Goal: Task Accomplishment & Management: Use online tool/utility

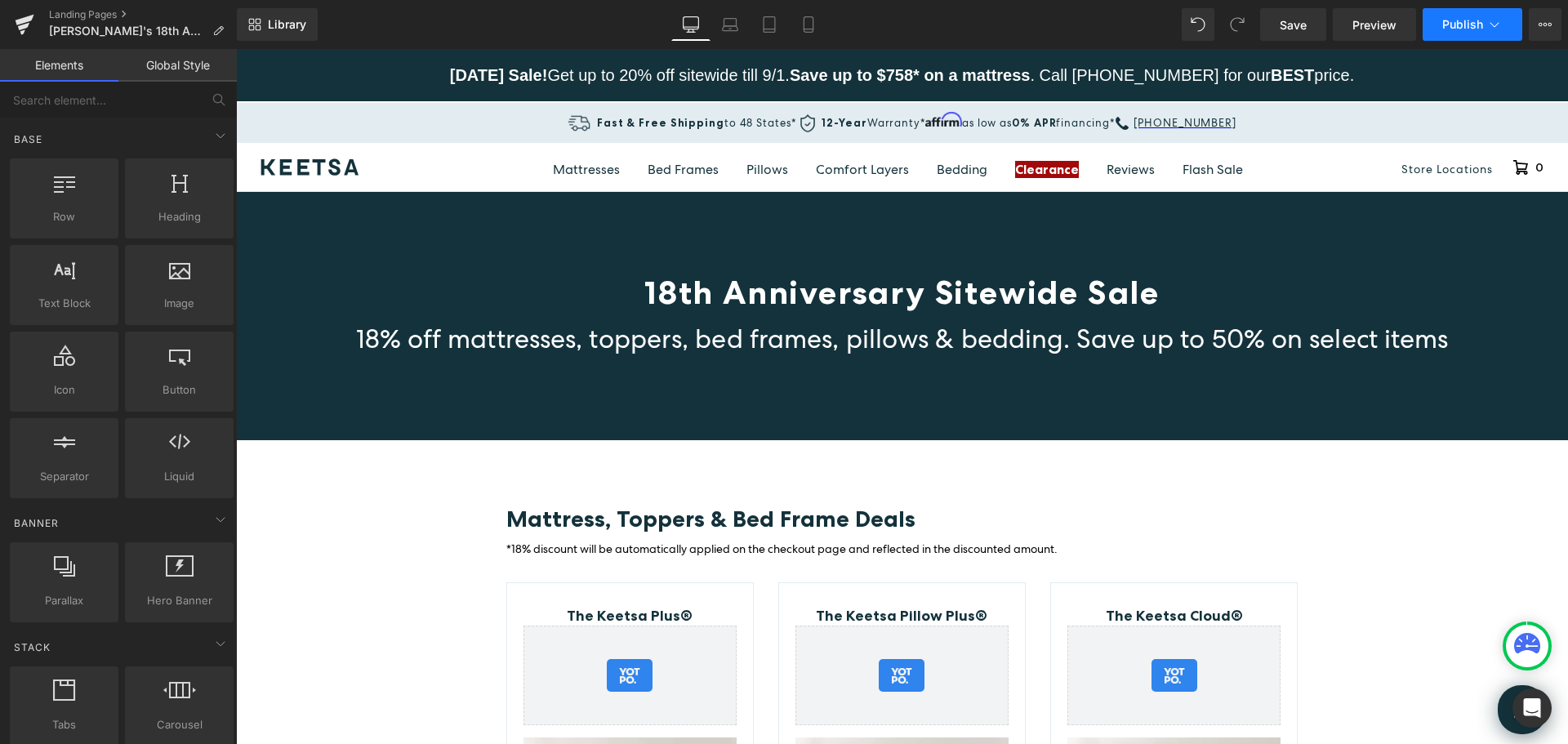
click at [1506, 17] on button "Publish" at bounding box center [1472, 25] width 100 height 33
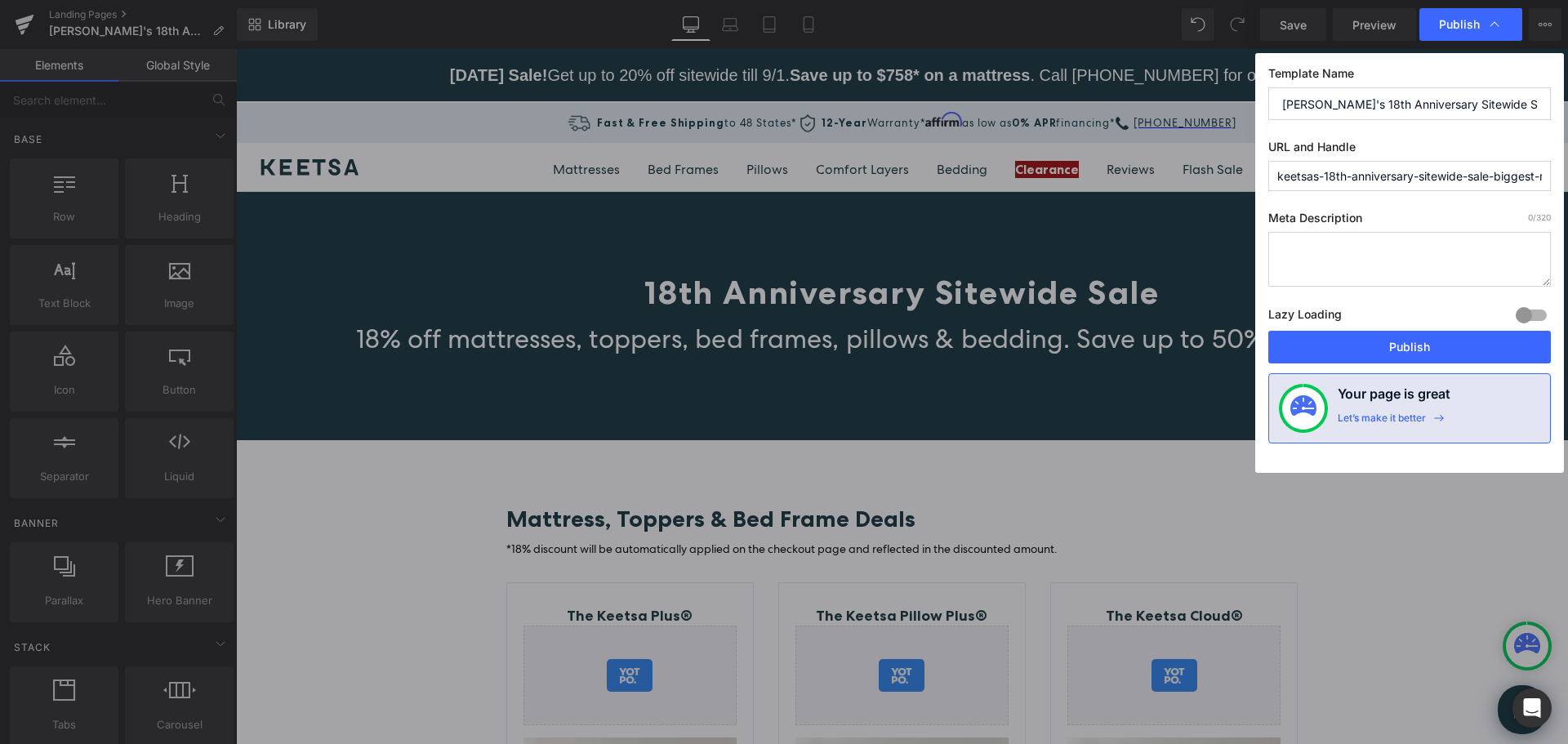
click at [1454, 112] on input "[PERSON_NAME]'s 18th Anniversary Sitewide Sale | Biggest Mattress & Bed Frame S…" at bounding box center [1409, 104] width 283 height 33
click at [1403, 175] on input "keetsas-18th-anniversary-sitewide-sale-biggest-mattress-amp-bed-frame-sales" at bounding box center [1409, 175] width 283 height 30
click at [1475, 111] on input "[PERSON_NAME]'s 18th Anniversary Sitewide Sale | Biggest Mattress & Bed Frame S…" at bounding box center [1409, 104] width 283 height 33
click at [1471, 175] on input "keetsas-18th-anniversary-sitewide-sale-biggest-mattress-amp-bed-frame-sales" at bounding box center [1409, 175] width 283 height 30
click at [1484, 177] on input "keetsas-18th-anniversary-sitewide-sale-biggest-mattress-amp-bed-frame-sales" at bounding box center [1409, 175] width 283 height 30
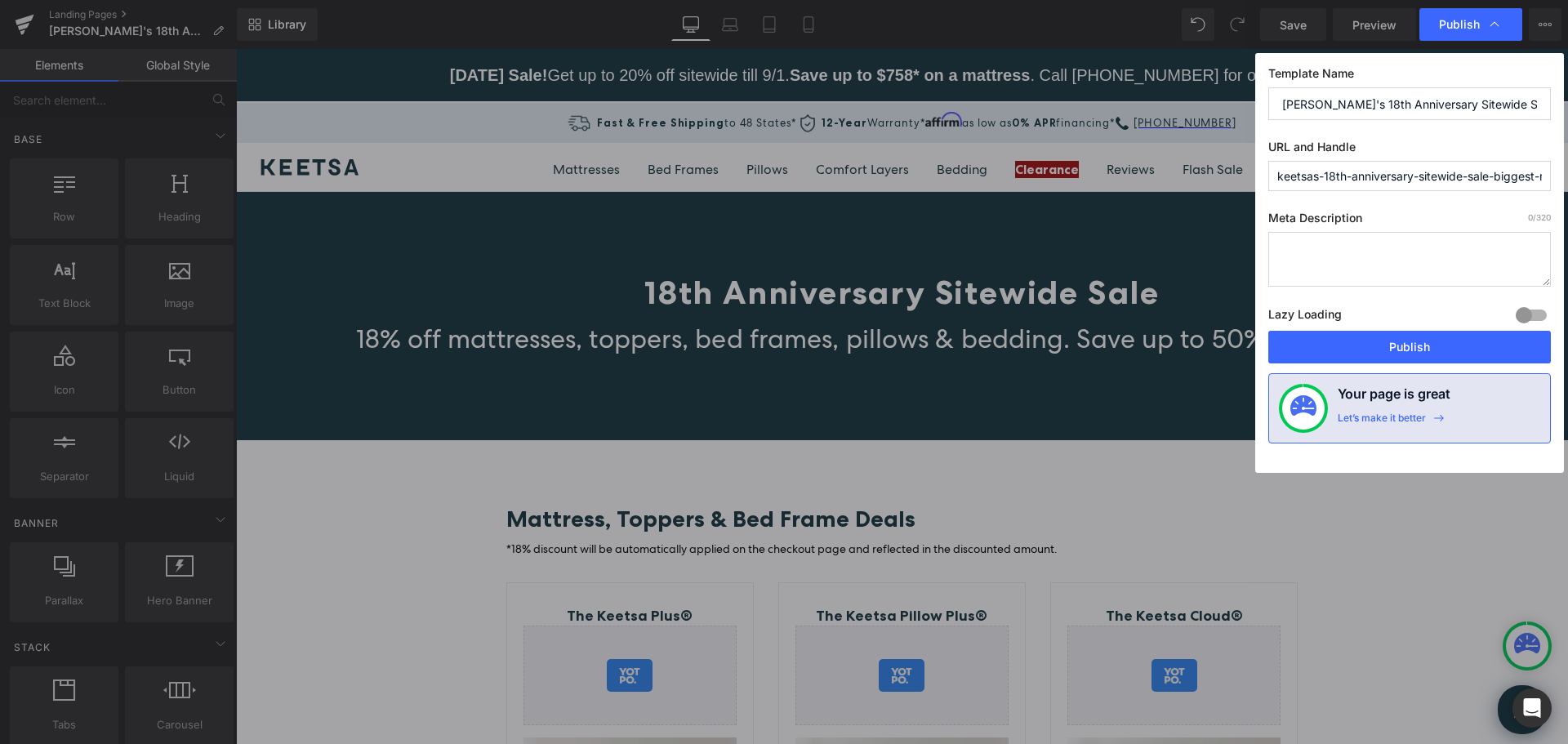
click at [1360, 266] on textarea at bounding box center [1409, 260] width 283 height 55
paste textarea "Offer valid [DATE]-[DATE]. Save up to $758 on a Keetsa mattress this [DATE] sal…"
drag, startPoint x: 1383, startPoint y: 249, endPoint x: 1343, endPoint y: 246, distance: 40.1
click at [1343, 246] on textarea "Offer valid [DATE]-[DATE]. Save up to $758 on a Keetsa mattress this [DATE] sal…" at bounding box center [1409, 260] width 283 height 55
click at [1373, 250] on textarea "Offer valid [DATE]. Save up to $758 on a Keetsa mattress this [DATE] sale! Get …" at bounding box center [1409, 260] width 283 height 55
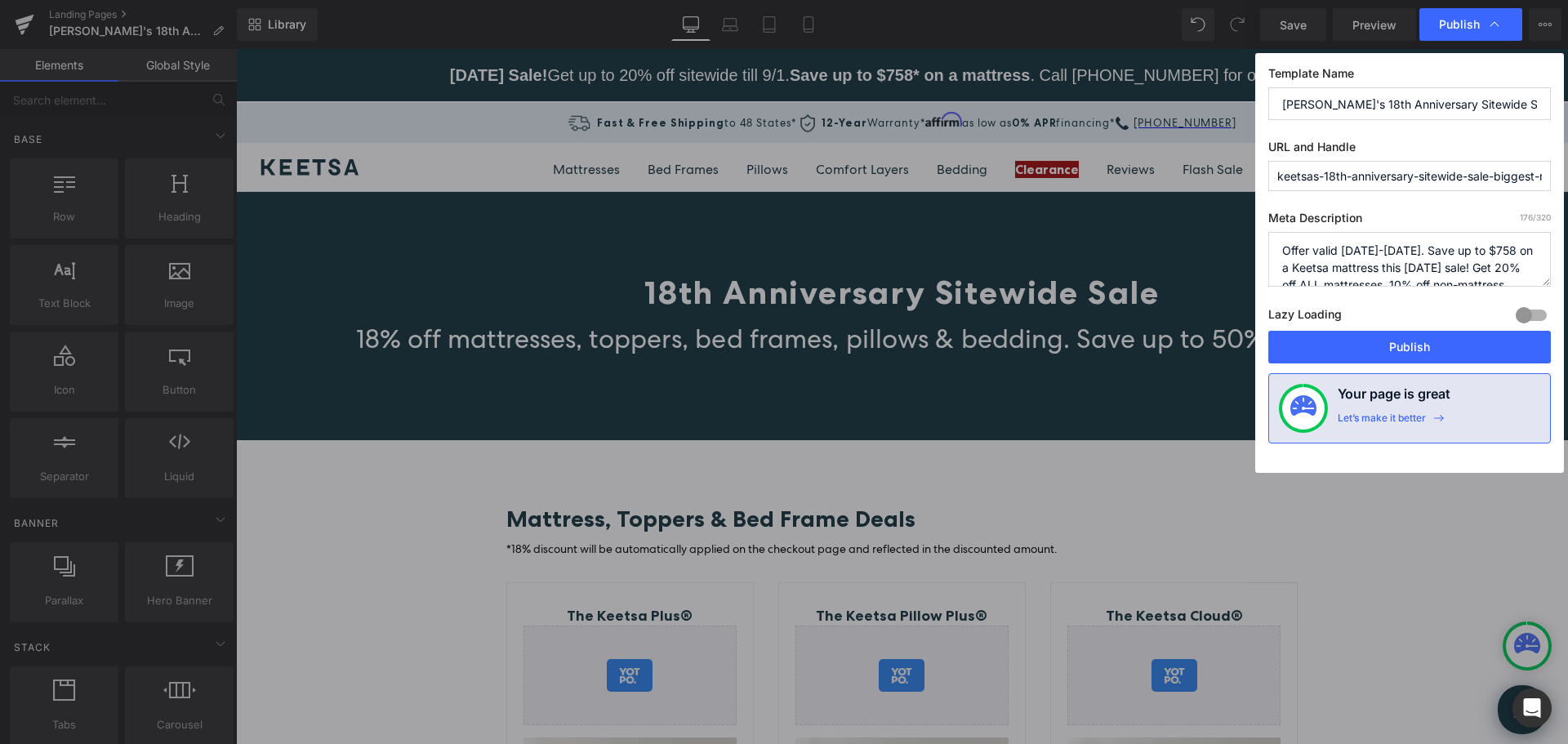
click at [1468, 248] on textarea "Offer valid [DATE]-[DATE]. Save up to $758 on a Keetsa mattress this [DATE] sal…" at bounding box center [1409, 260] width 283 height 55
drag, startPoint x: 1488, startPoint y: 249, endPoint x: 1467, endPoint y: 248, distance: 21.0
click at [1467, 248] on textarea "Offer valid [DATE]-[DATE]. Save up to $758 on a Keetsa mattress this [DATE] sal…" at bounding box center [1409, 260] width 283 height 55
click at [1378, 273] on textarea "Offer valid [DATE]-[DATE]. Save up to $682 on a Keetsa mattress this [DATE] sal…" at bounding box center [1409, 260] width 283 height 55
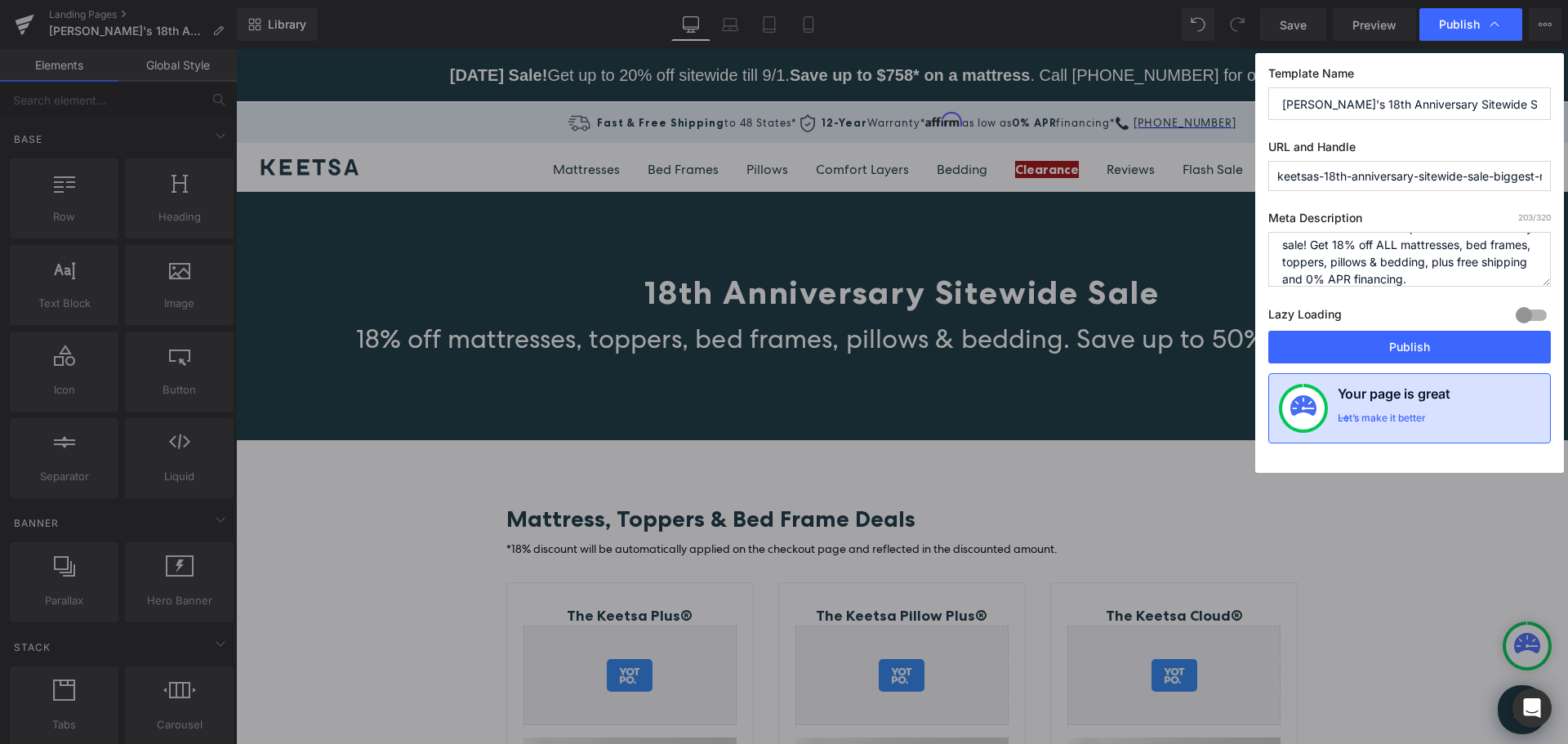
type textarea "Offer valid [DATE]-[DATE]. Save up to $682 on a Keetsa mattress this special 18…"
click at [1417, 420] on div "Let’s make it better" at bounding box center [1381, 421] width 88 height 21
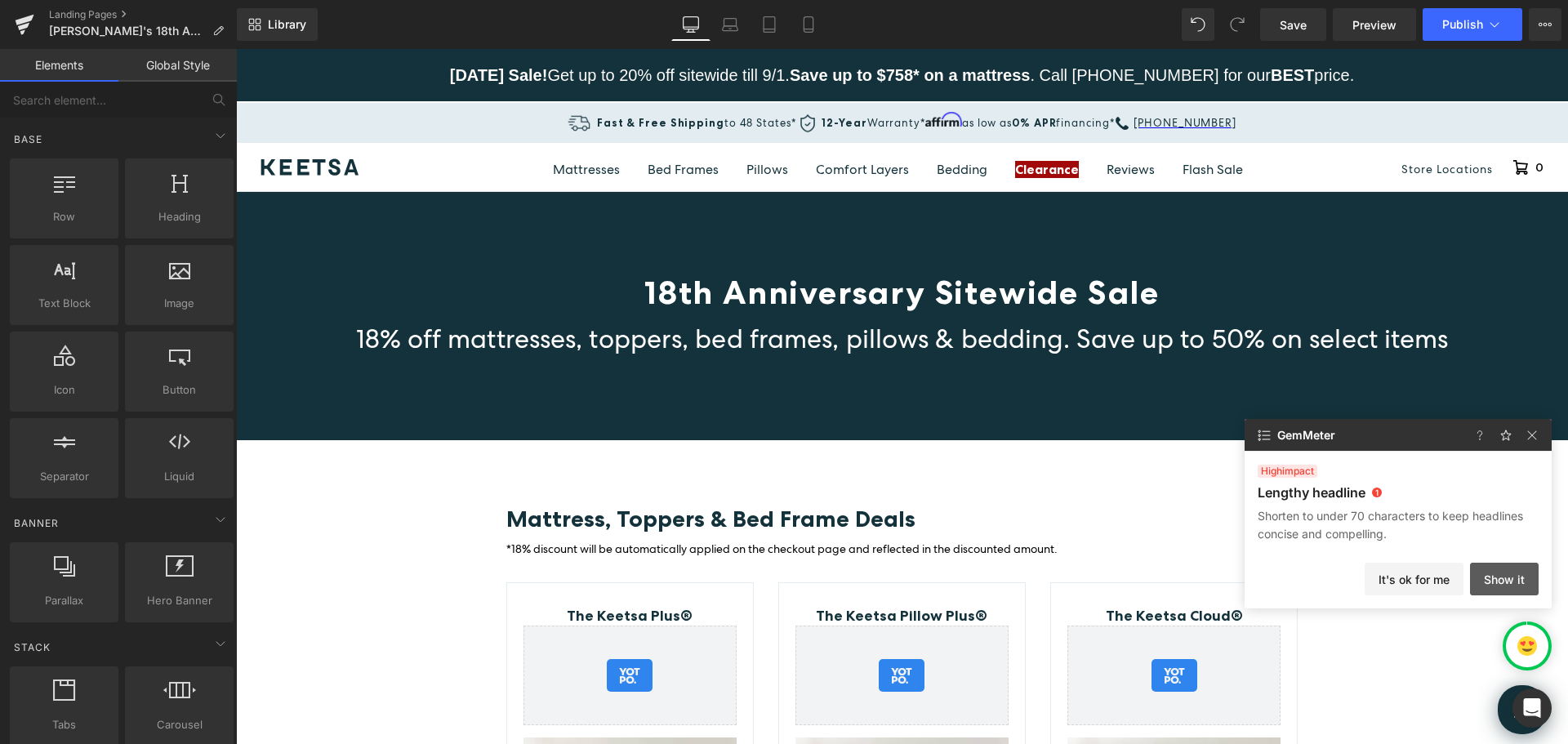
click at [0, 0] on button "Show it" at bounding box center [0, 0] width 0 height 0
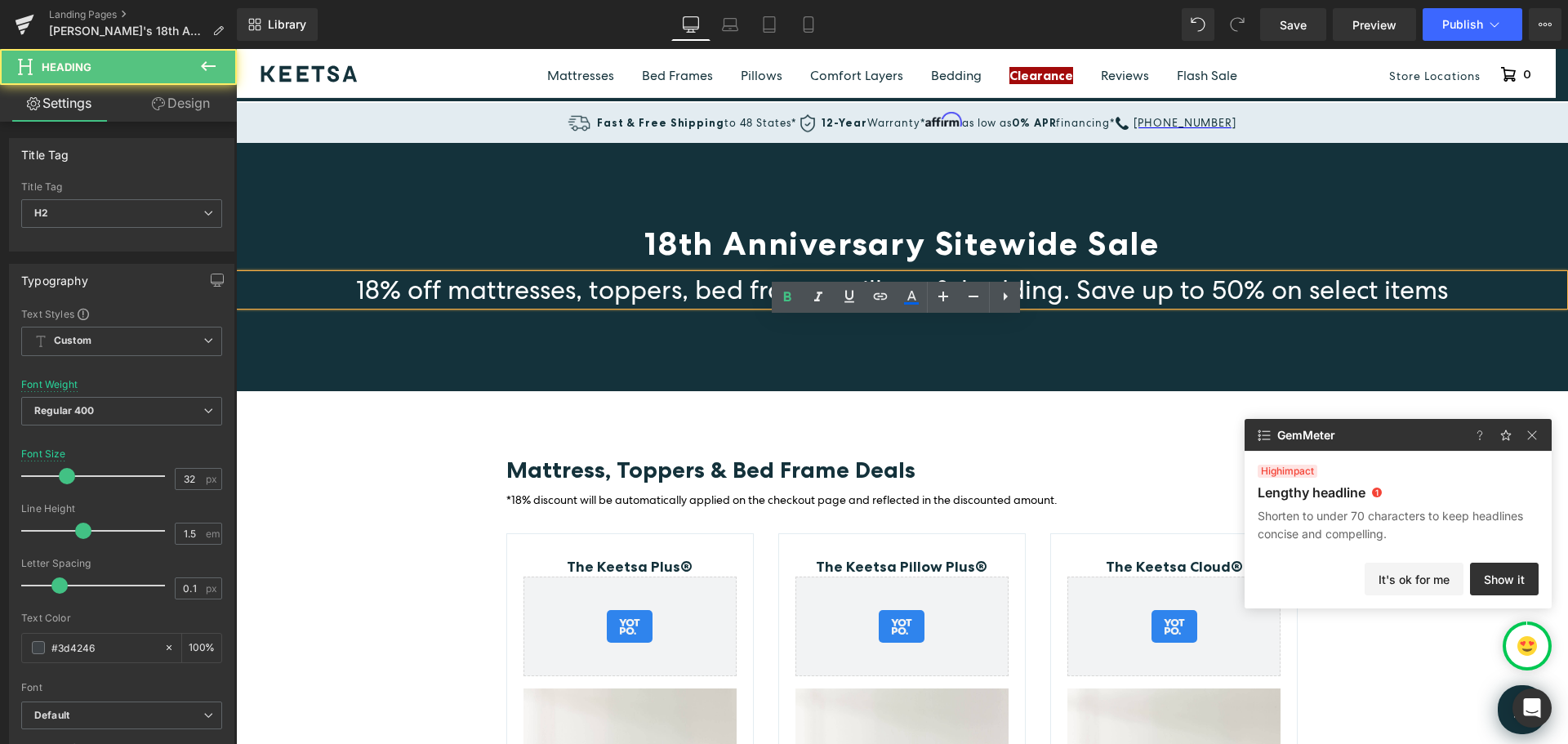
scroll to position [188, 0]
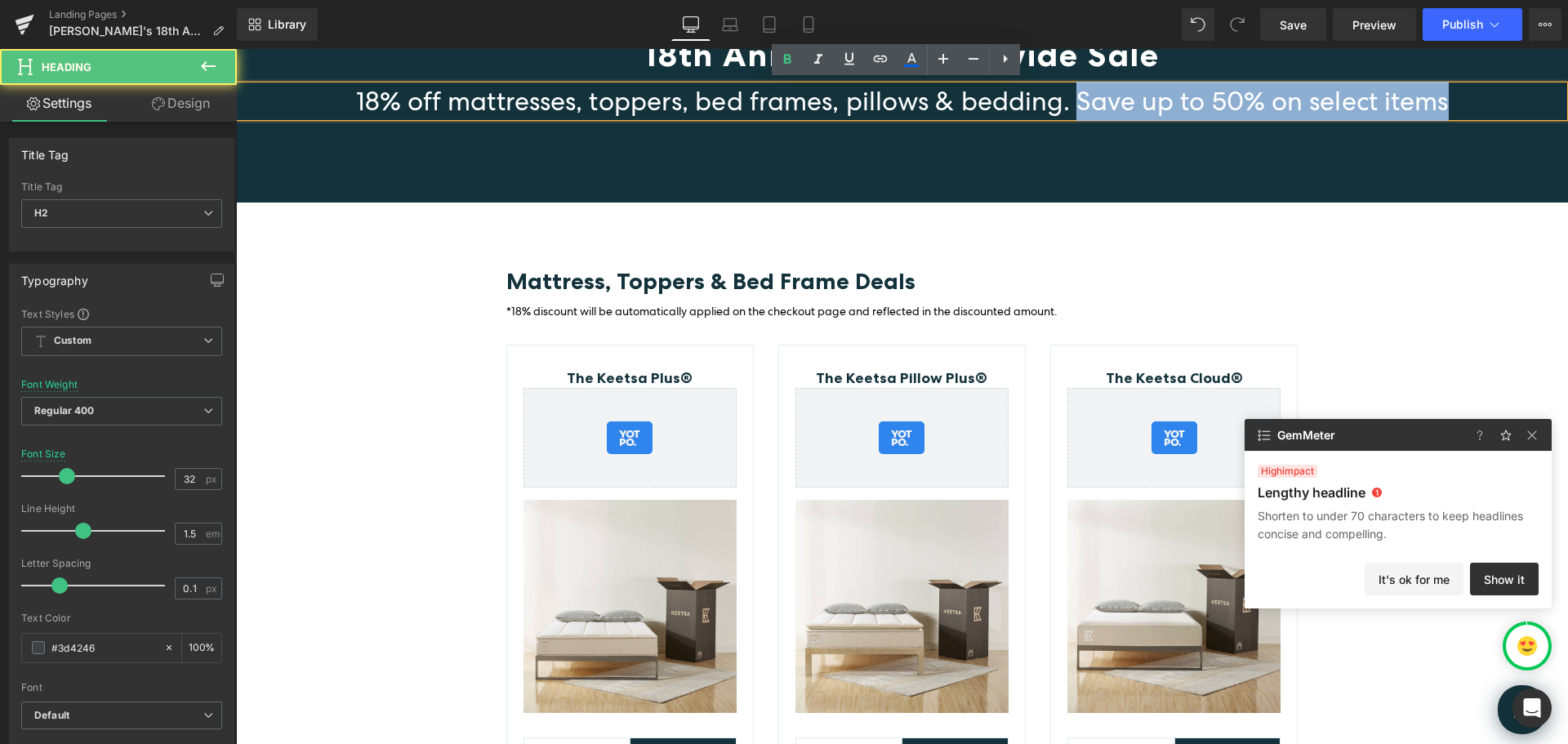
drag, startPoint x: 1069, startPoint y: 101, endPoint x: 1475, endPoint y: 105, distance: 406.0
click at [1475, 105] on h2 "18% off mattresses, toppers, bed frames, pillows & bedding. Save up to 50% on s…" at bounding box center [901, 101] width 1332 height 39
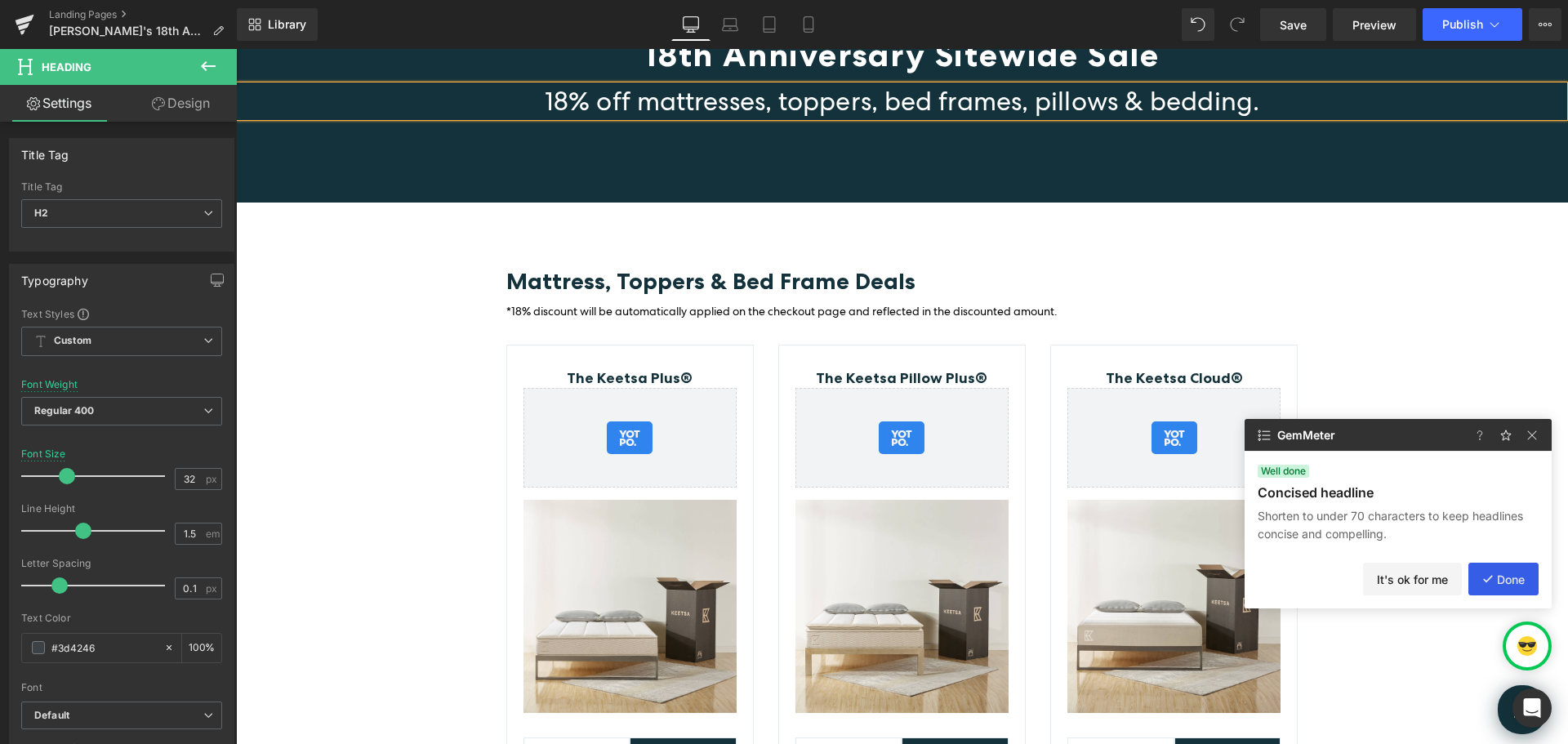
click at [1507, 583] on button "Done" at bounding box center [1503, 579] width 70 height 33
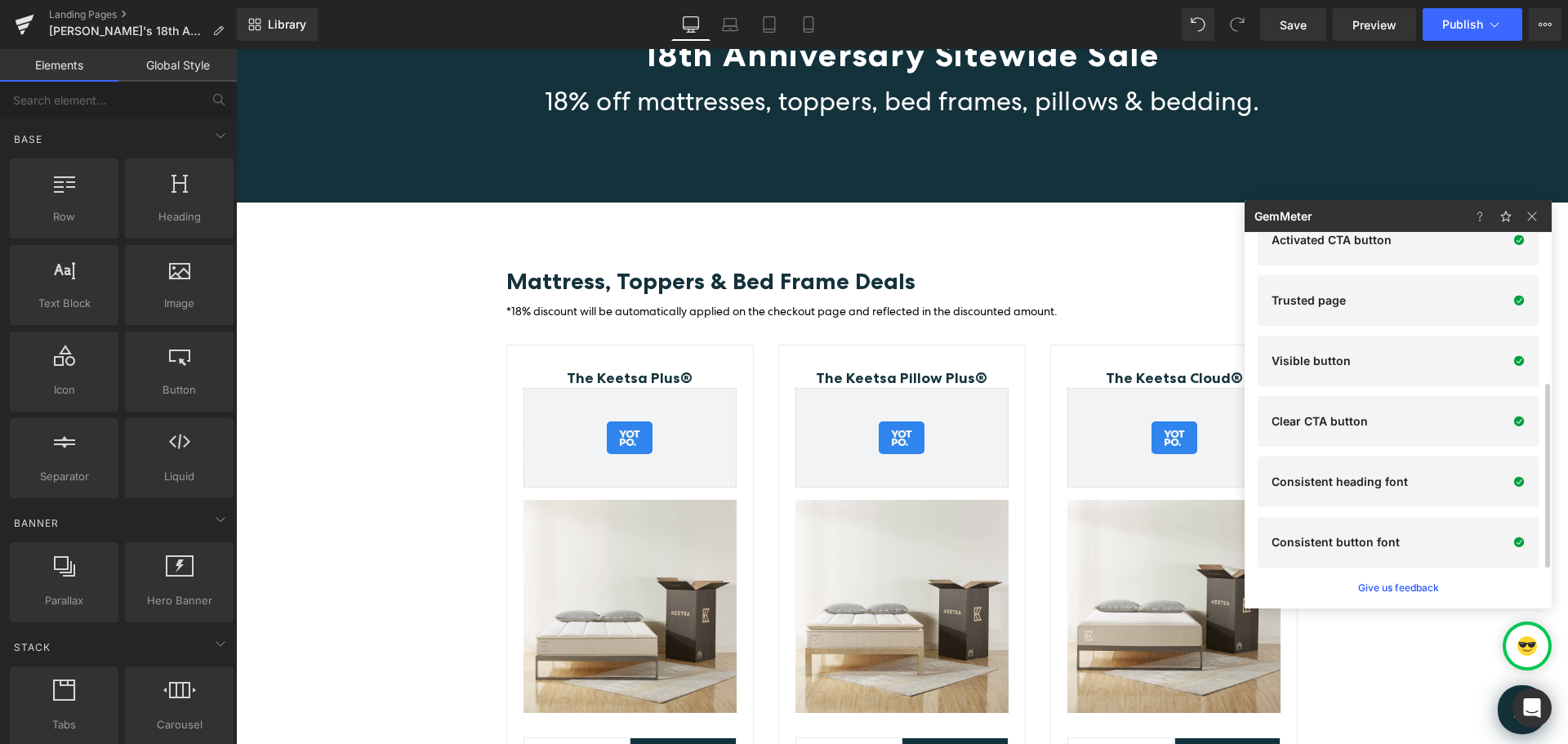
scroll to position [0, 0]
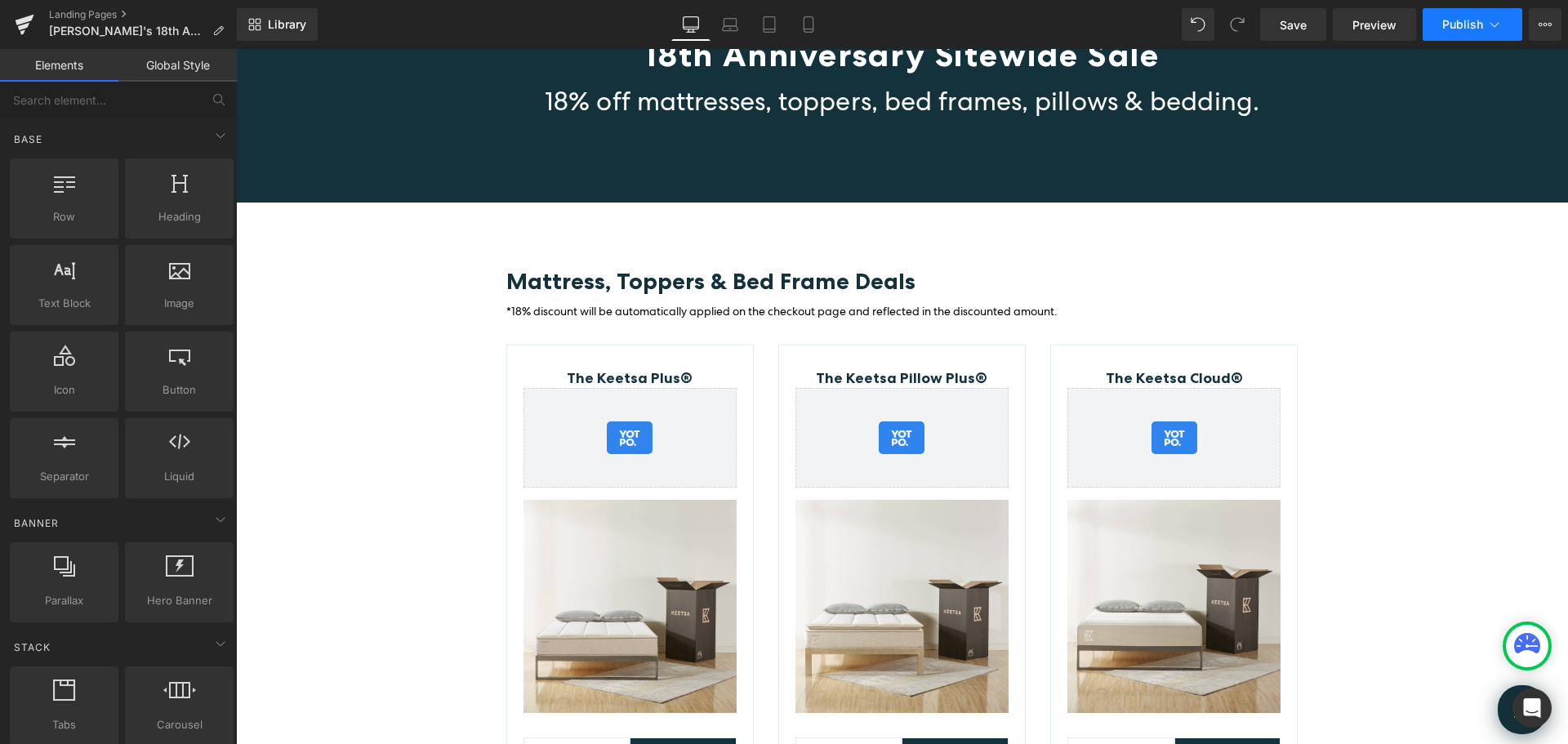
click at [1498, 23] on icon at bounding box center [1495, 25] width 16 height 16
type input "[PERSON_NAME]'s 18th Anniversary Sitewide Sale | Biggest Mattress &amp; Bed Fra…"
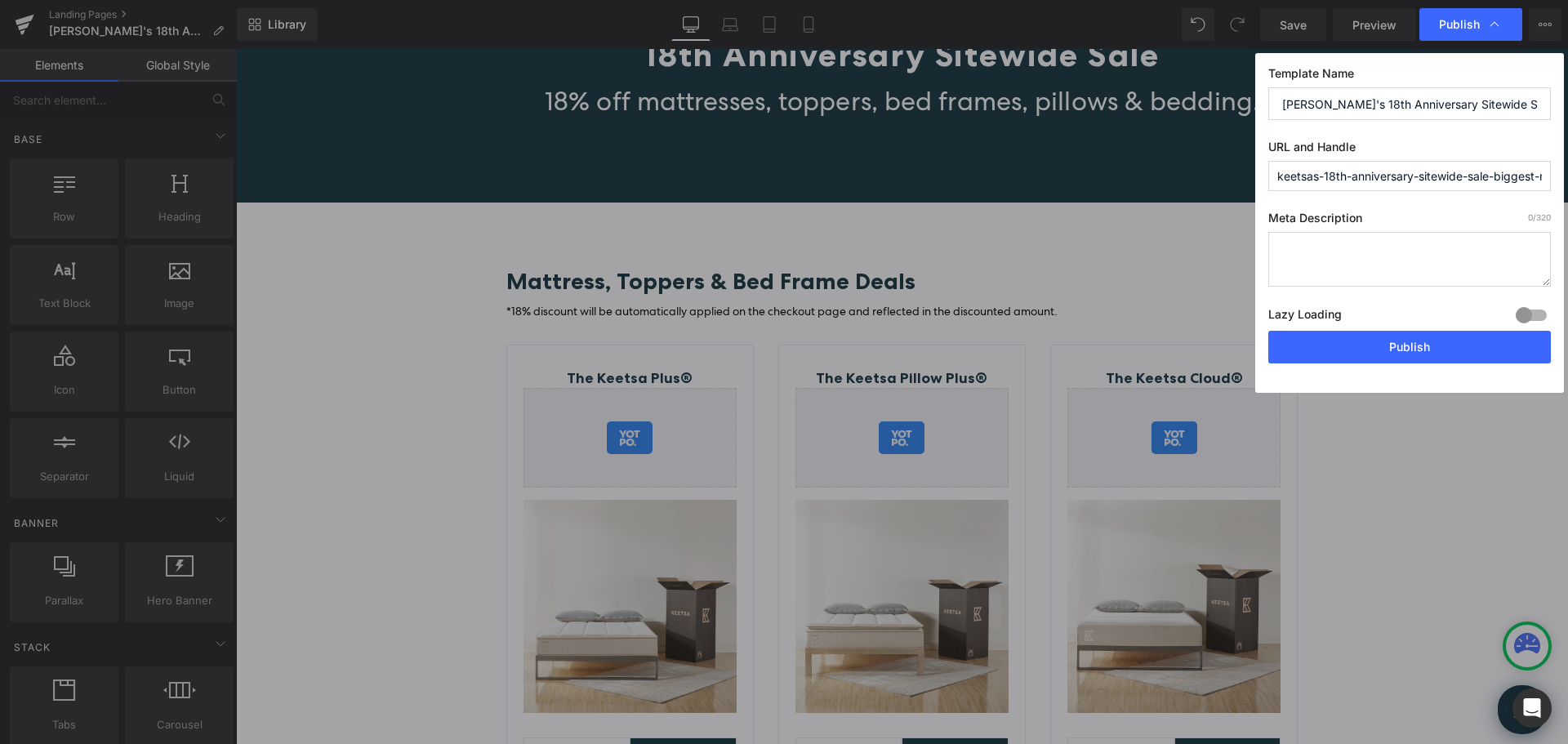
click at [1374, 256] on textarea at bounding box center [1409, 260] width 283 height 55
paste textarea "Offer valid [DATE]-[DATE]. Save up to $758 on a Keetsa mattress this [DATE] sal…"
drag, startPoint x: 1385, startPoint y: 249, endPoint x: 1343, endPoint y: 244, distance: 42.3
click at [1343, 244] on textarea "Offer valid [DATE]-[DATE]. Save up to $758 on a Keetsa mattress this [DATE] sal…" at bounding box center [1409, 260] width 283 height 55
drag, startPoint x: 1484, startPoint y: 249, endPoint x: 1467, endPoint y: 244, distance: 17.7
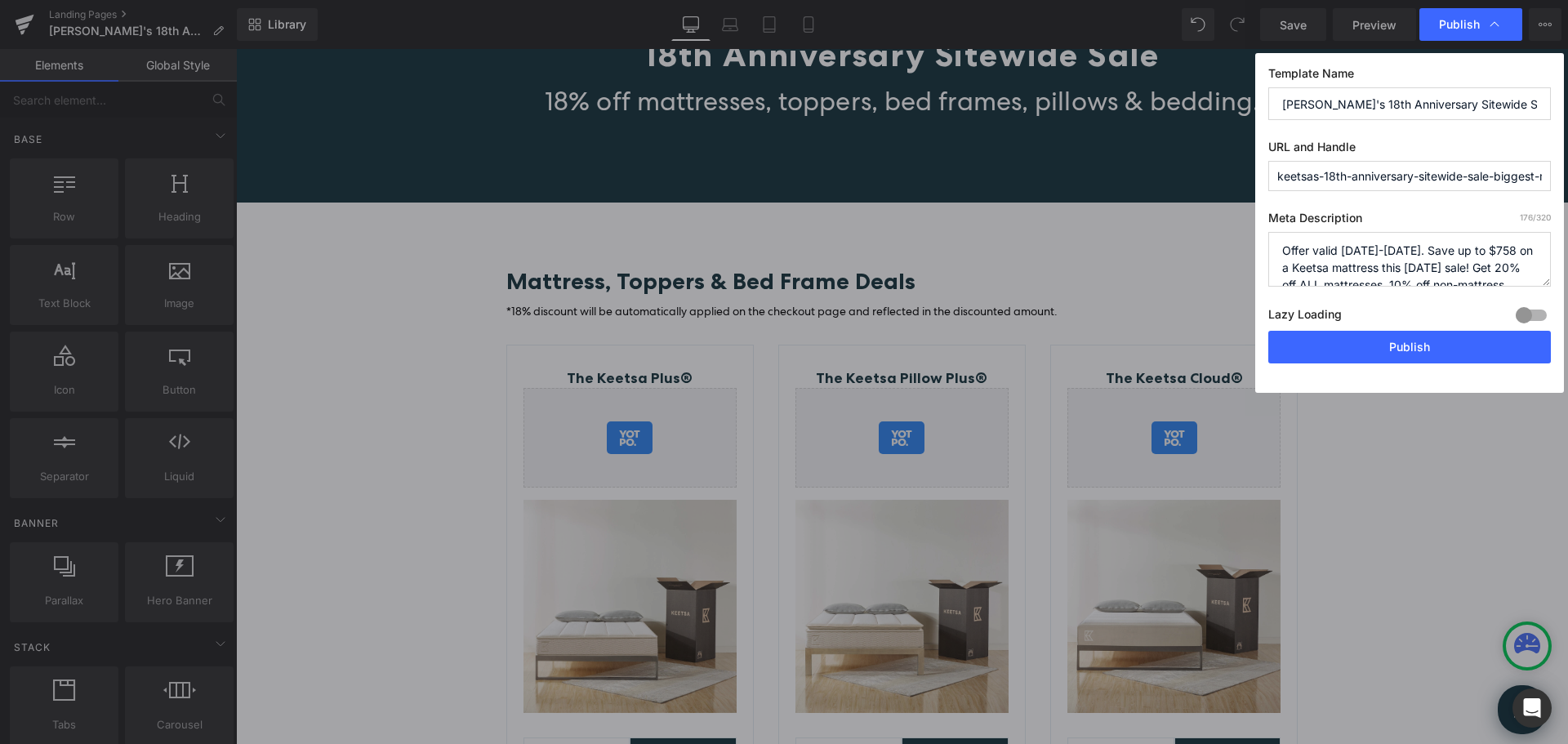
click at [1467, 244] on textarea "Offer valid [DATE]-[DATE]. Save up to $758 on a Keetsa mattress this [DATE] sal…" at bounding box center [1409, 260] width 283 height 55
type textarea "Offer valid [DATE]-[DATE]. Save up to $682 on a Keetsa mattress this special 18…"
click at [1445, 348] on button "Publish" at bounding box center [1409, 347] width 283 height 33
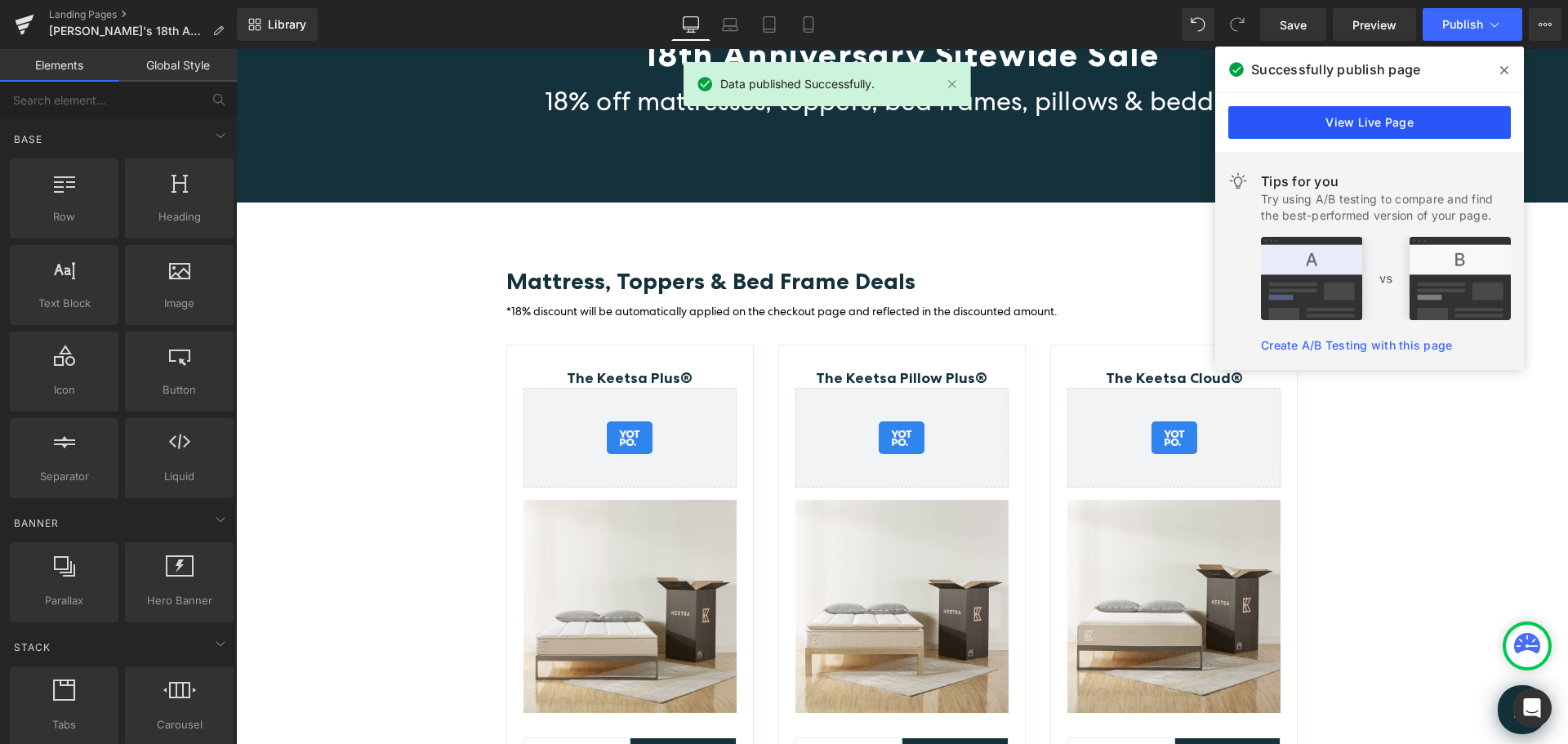
click at [1403, 119] on link "View Live Page" at bounding box center [1370, 122] width 283 height 33
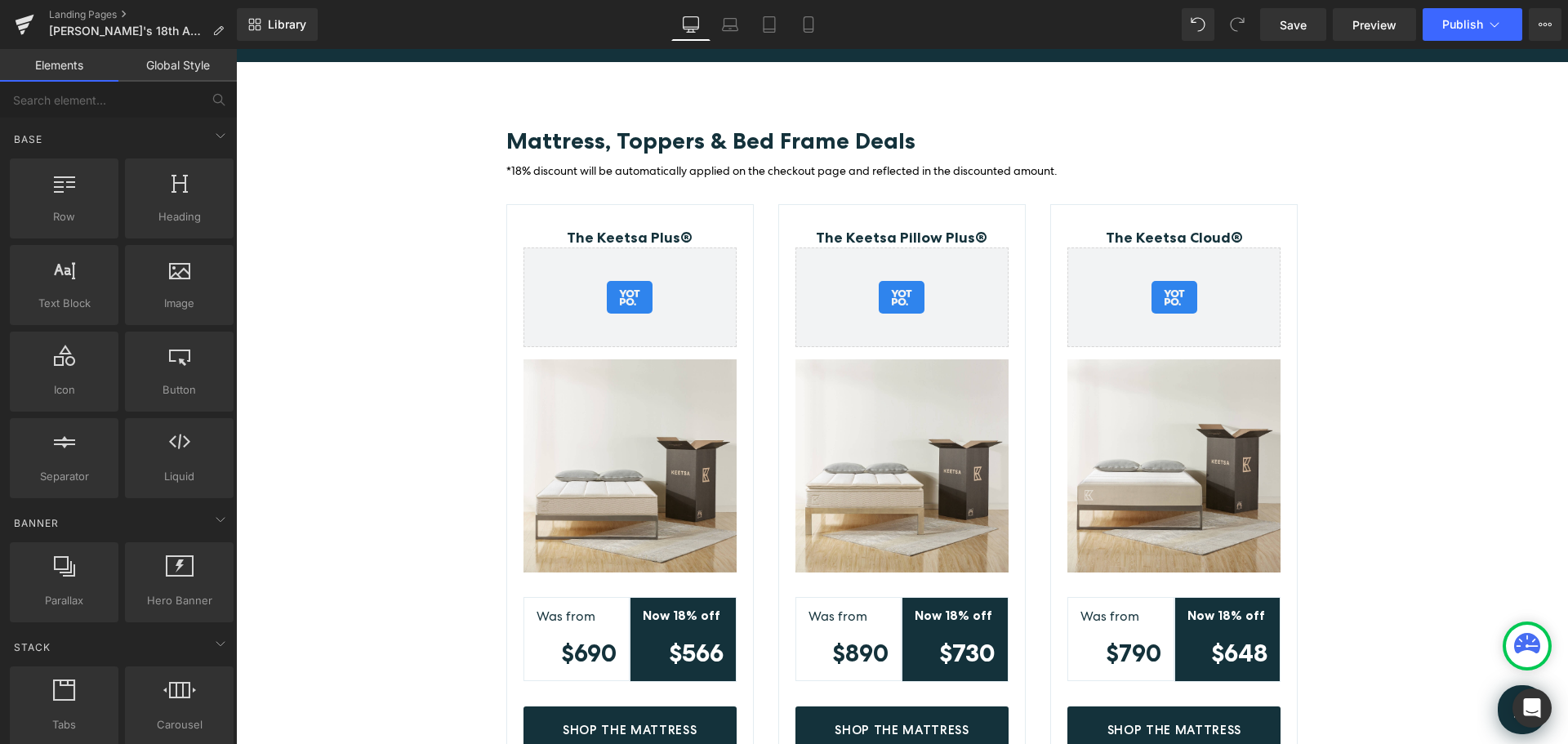
scroll to position [319, 0]
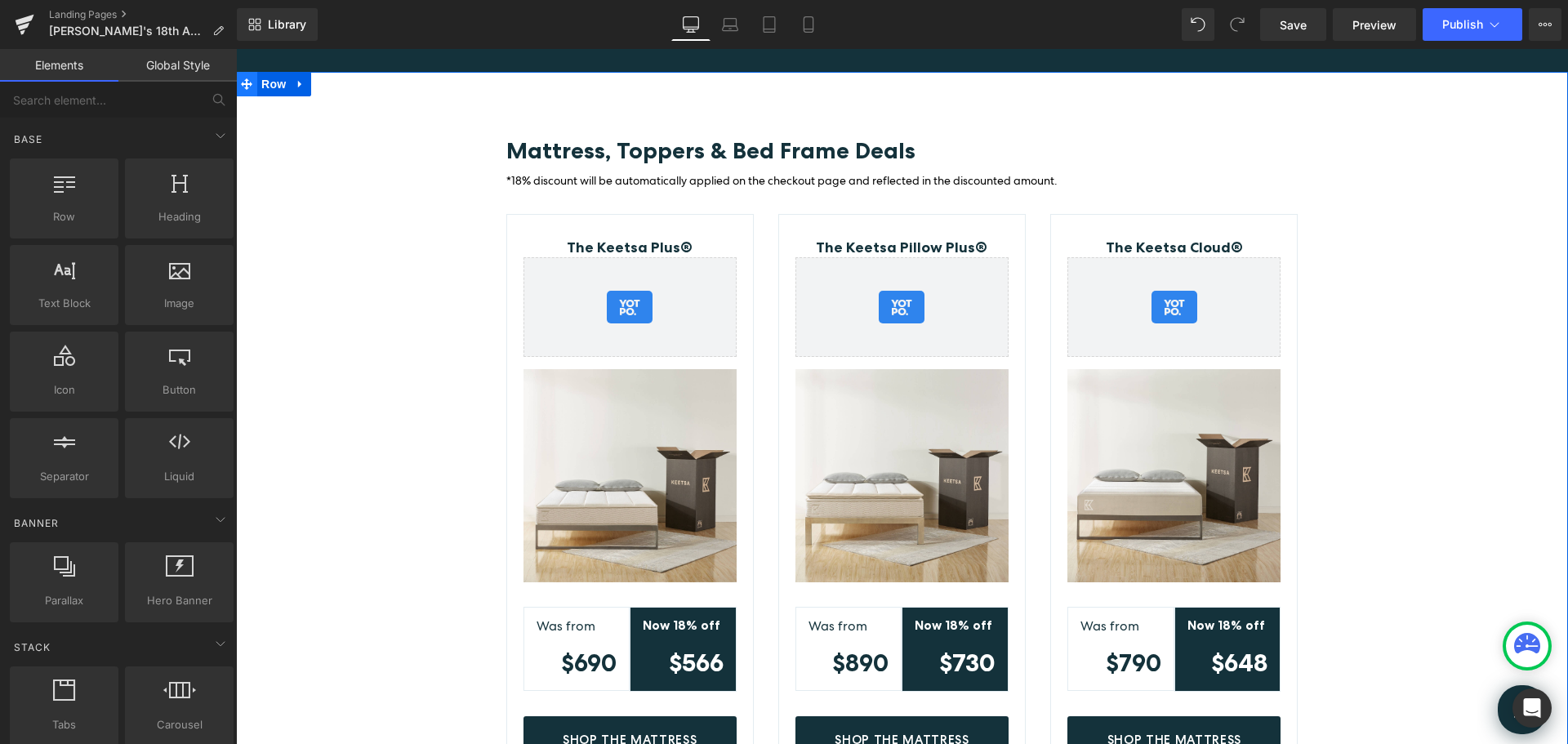
click at [246, 85] on icon at bounding box center [247, 83] width 12 height 12
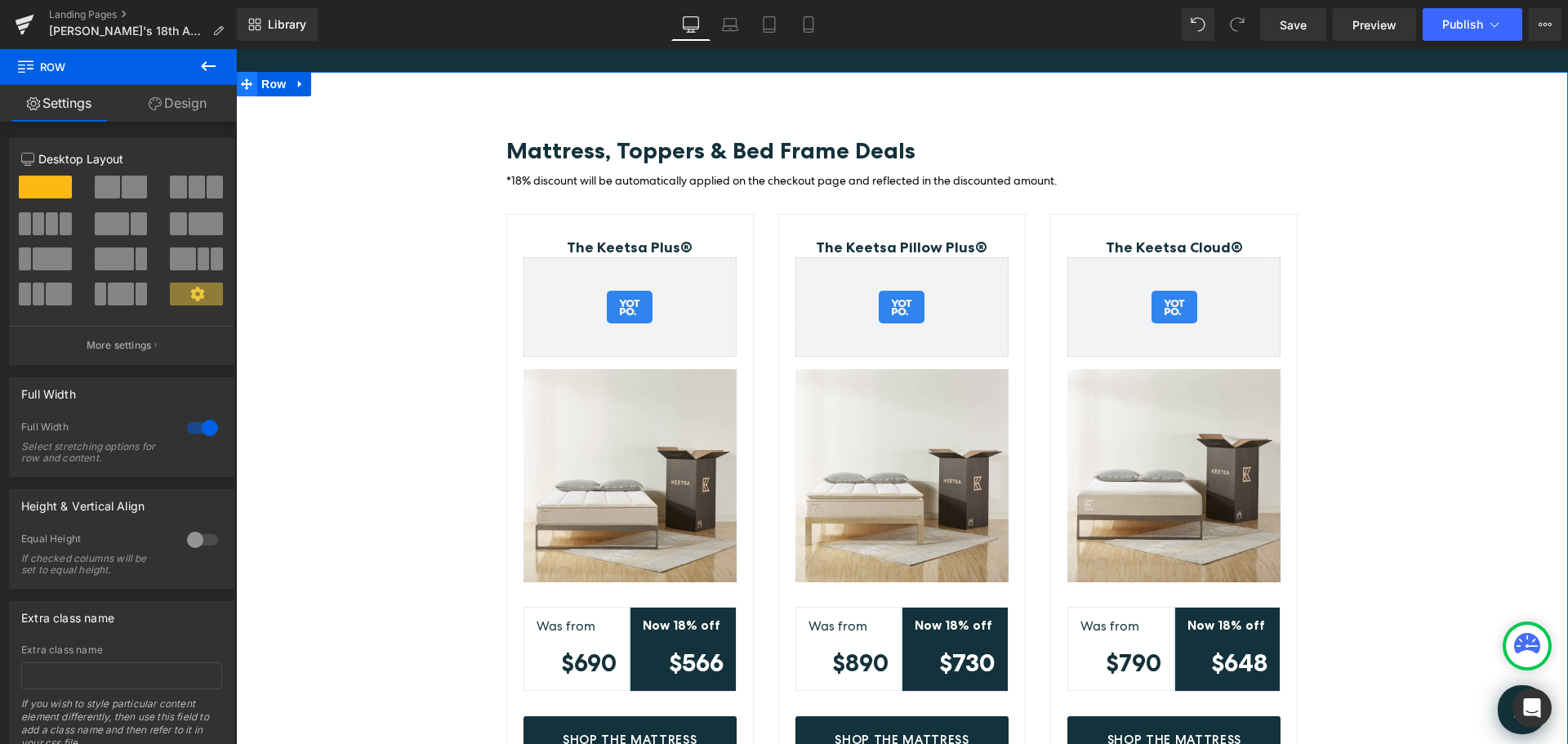
click at [248, 82] on span at bounding box center [246, 84] width 21 height 25
click at [479, 99] on div "Mattress, Toppers & Bed Frame Deals Heading *18% discount will be automatically…" at bounding box center [901, 436] width 1332 height 728
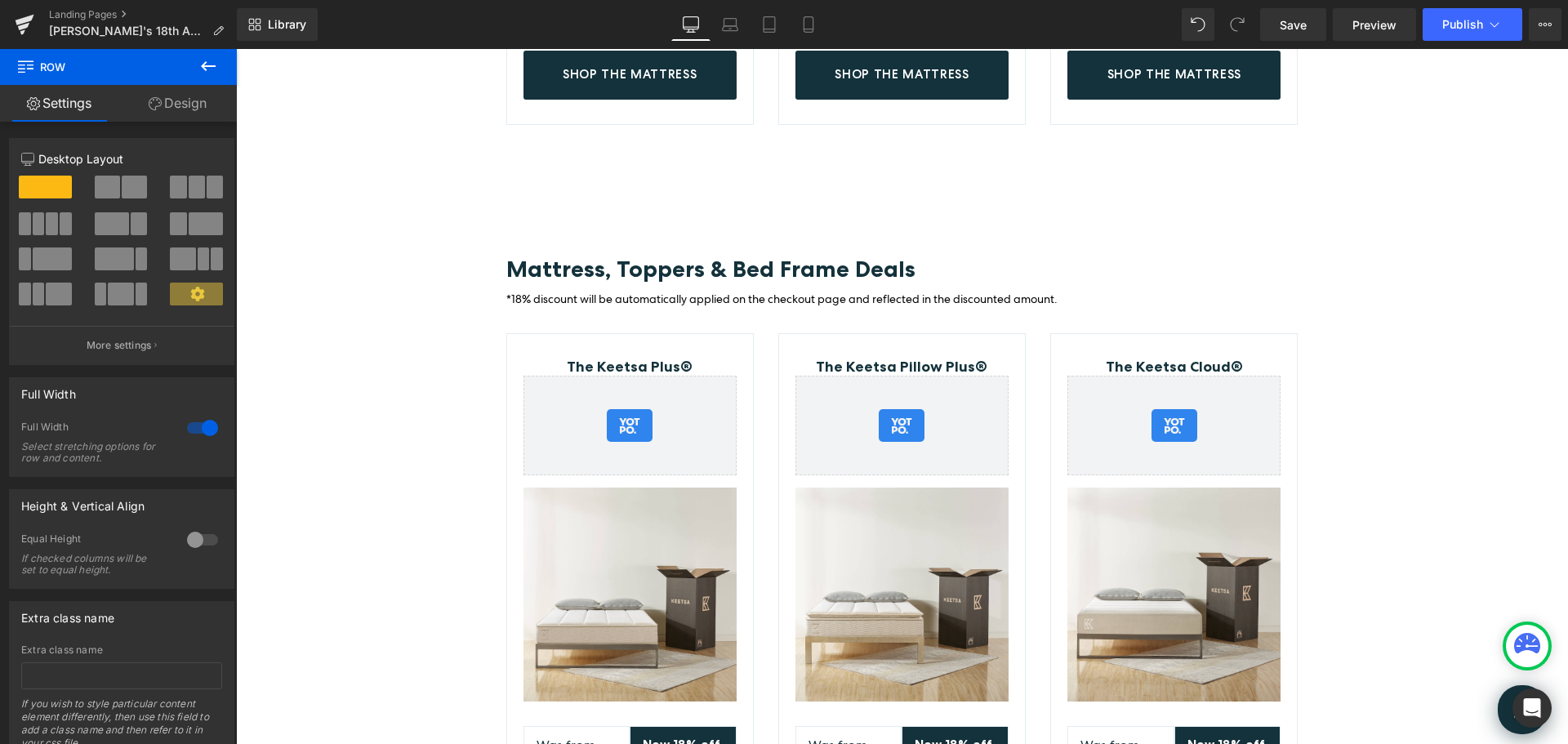
scroll to position [980, 0]
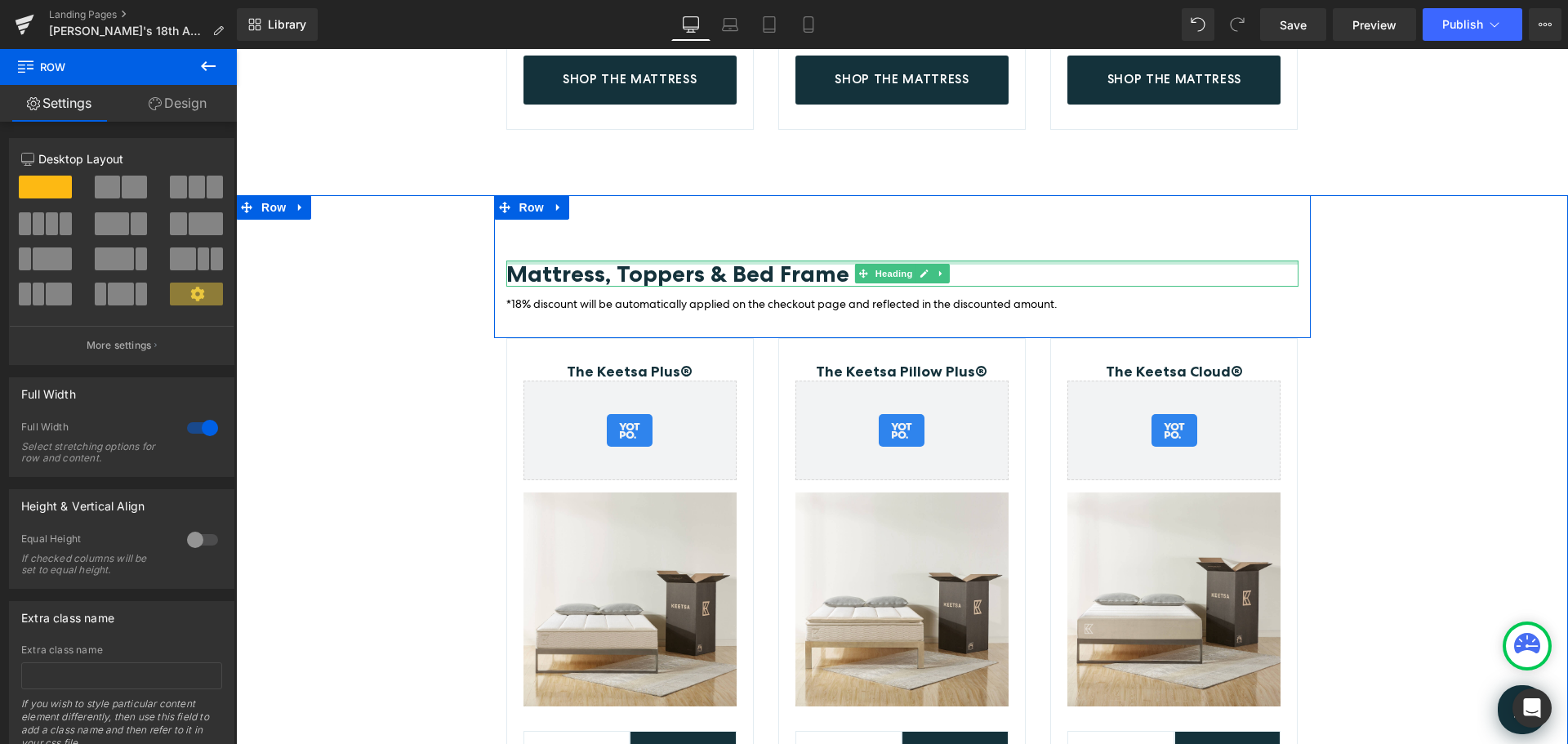
click at [557, 257] on div "Mattress, Toppers & Bed Frame Deals Heading *18% discount will be automatically…" at bounding box center [902, 267] width 816 height 143
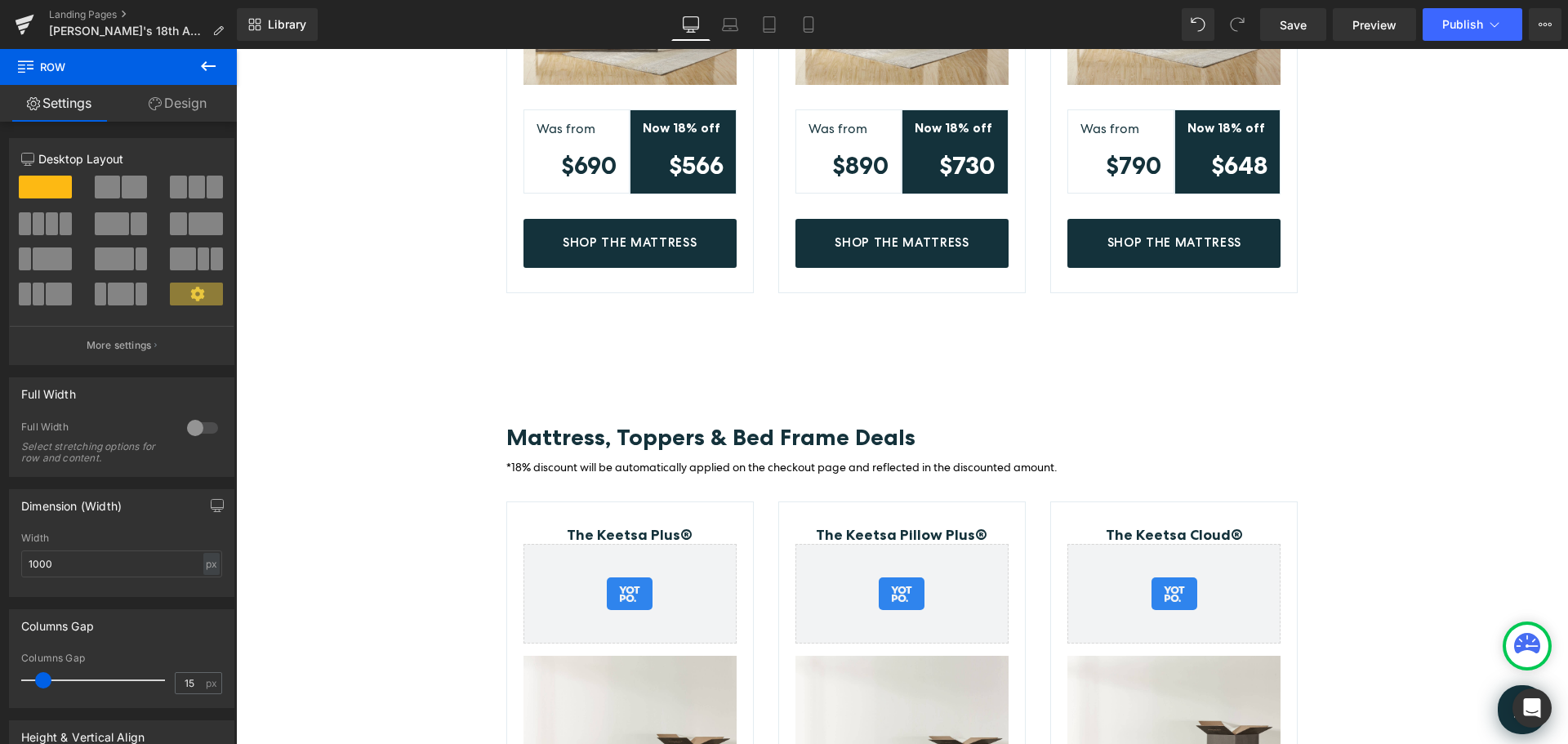
scroll to position [1061, 0]
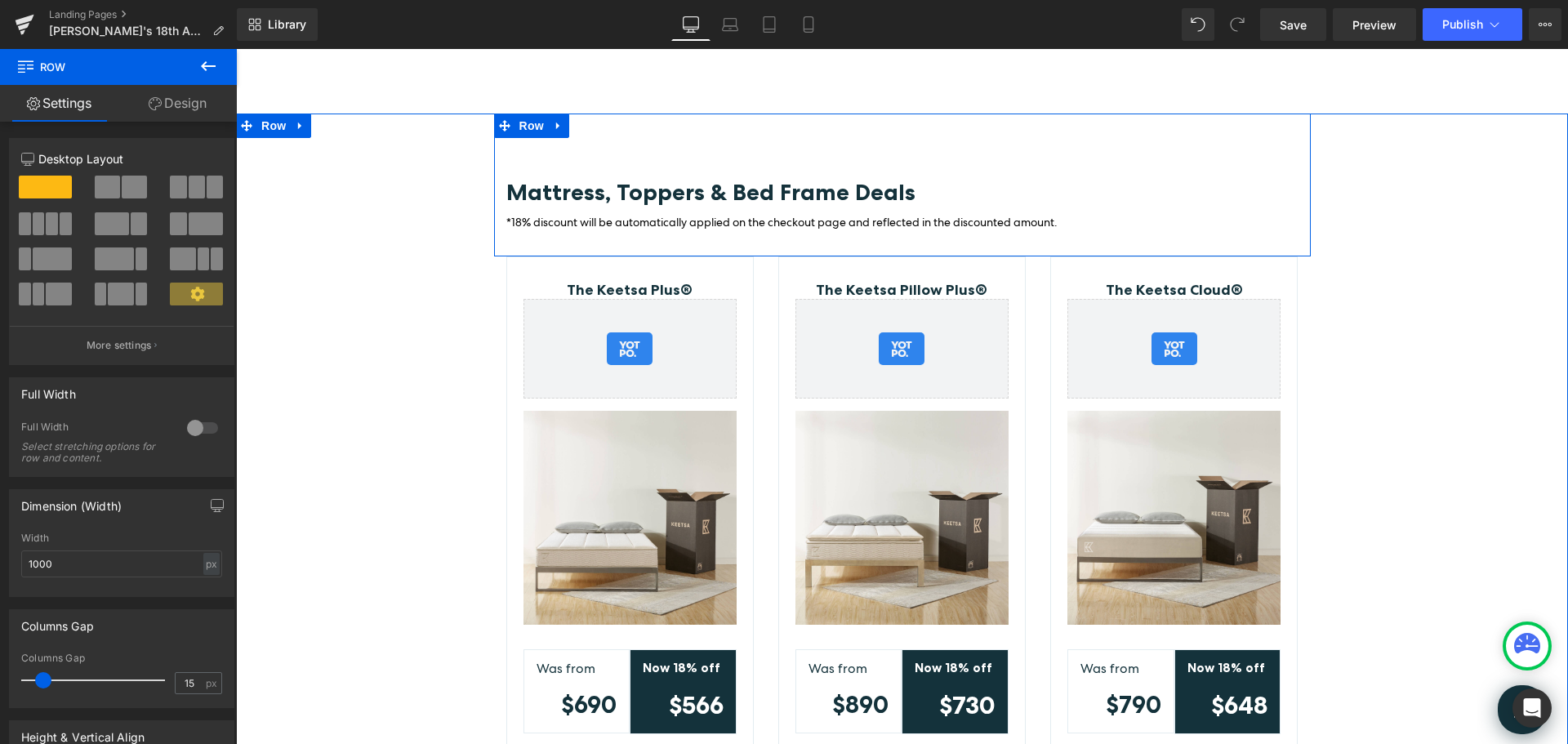
click at [523, 174] on div "Mattress, Toppers & Bed Frame Deals Heading *18% discount will be automatically…" at bounding box center [902, 185] width 816 height 143
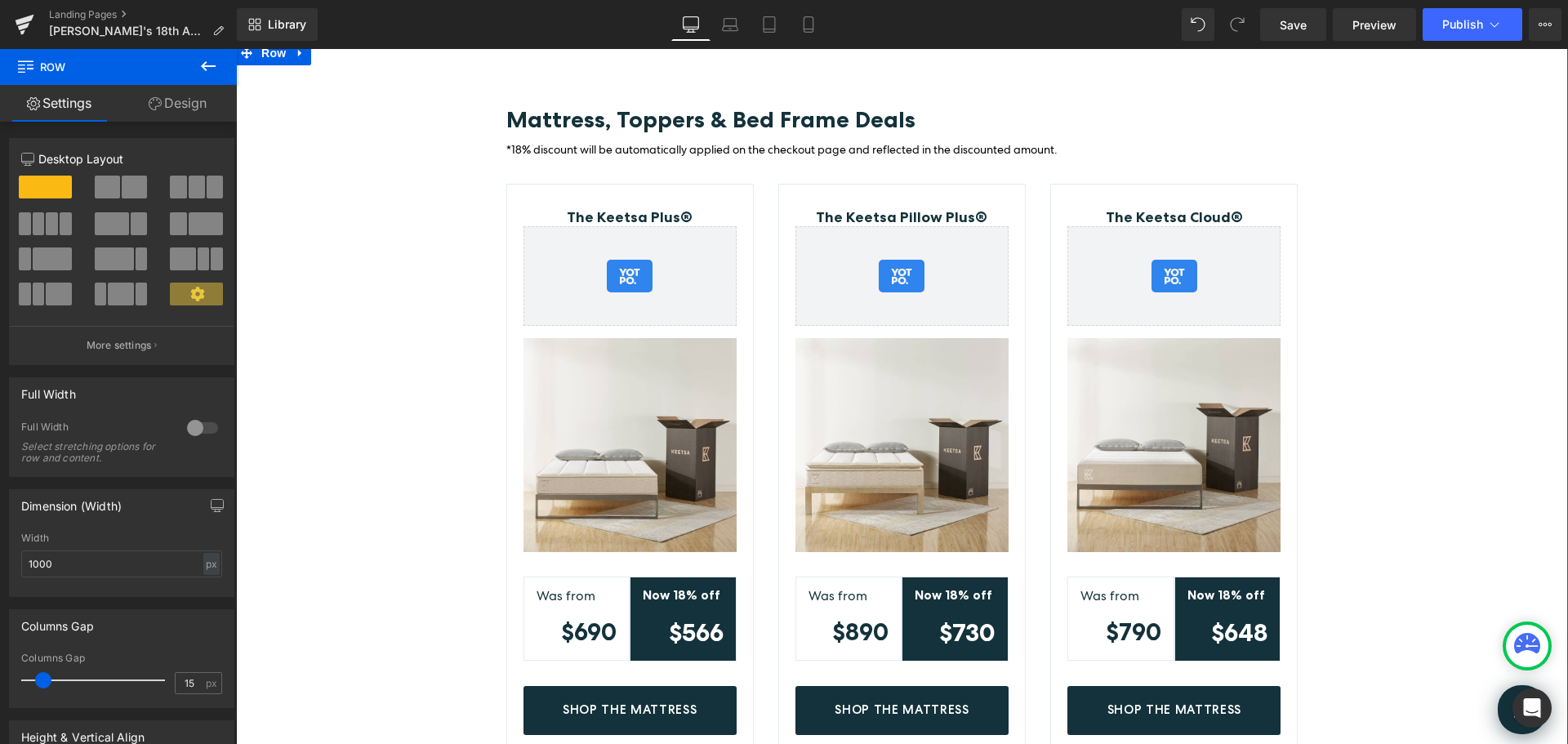
scroll to position [980, 0]
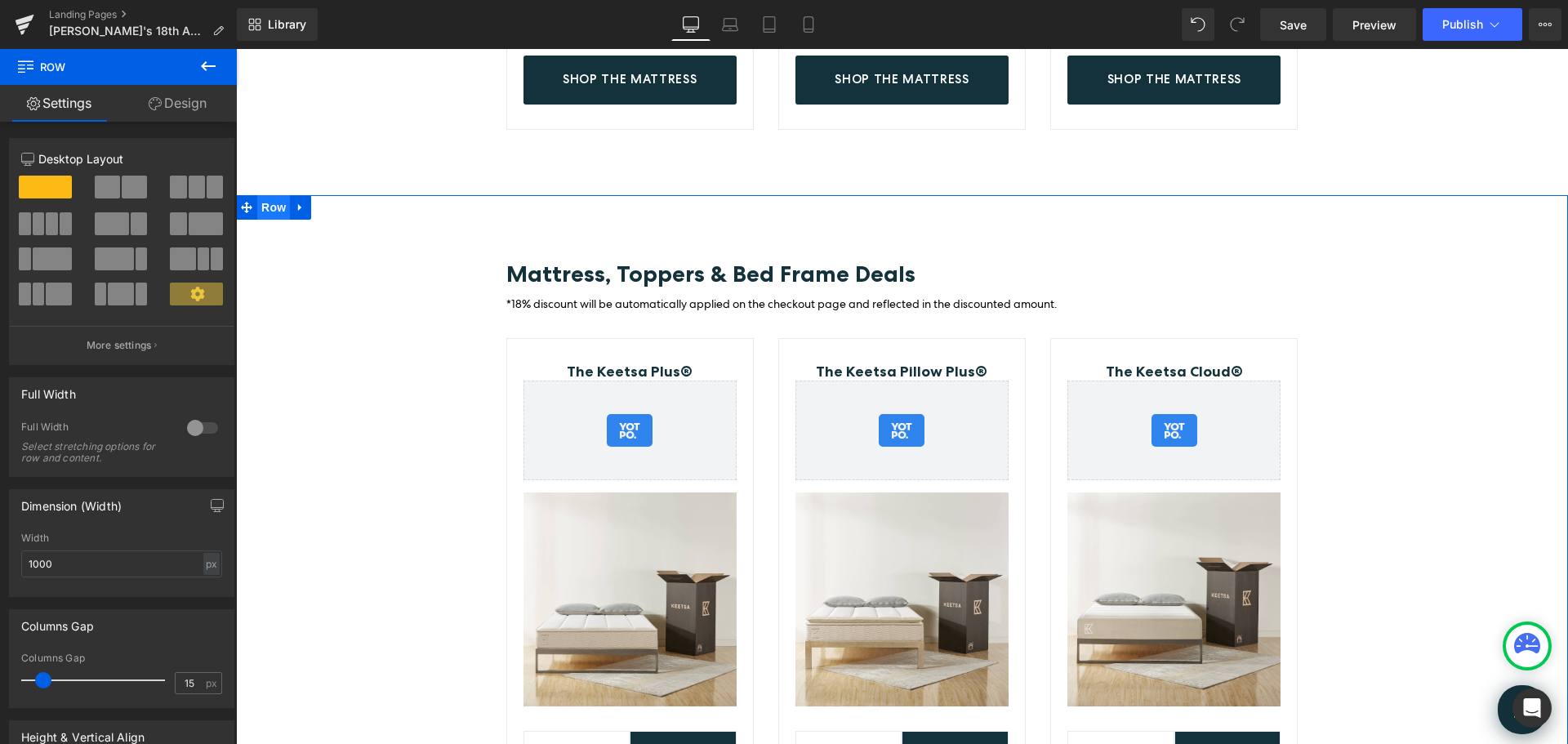
click at [261, 206] on span "Row" at bounding box center [273, 207] width 33 height 25
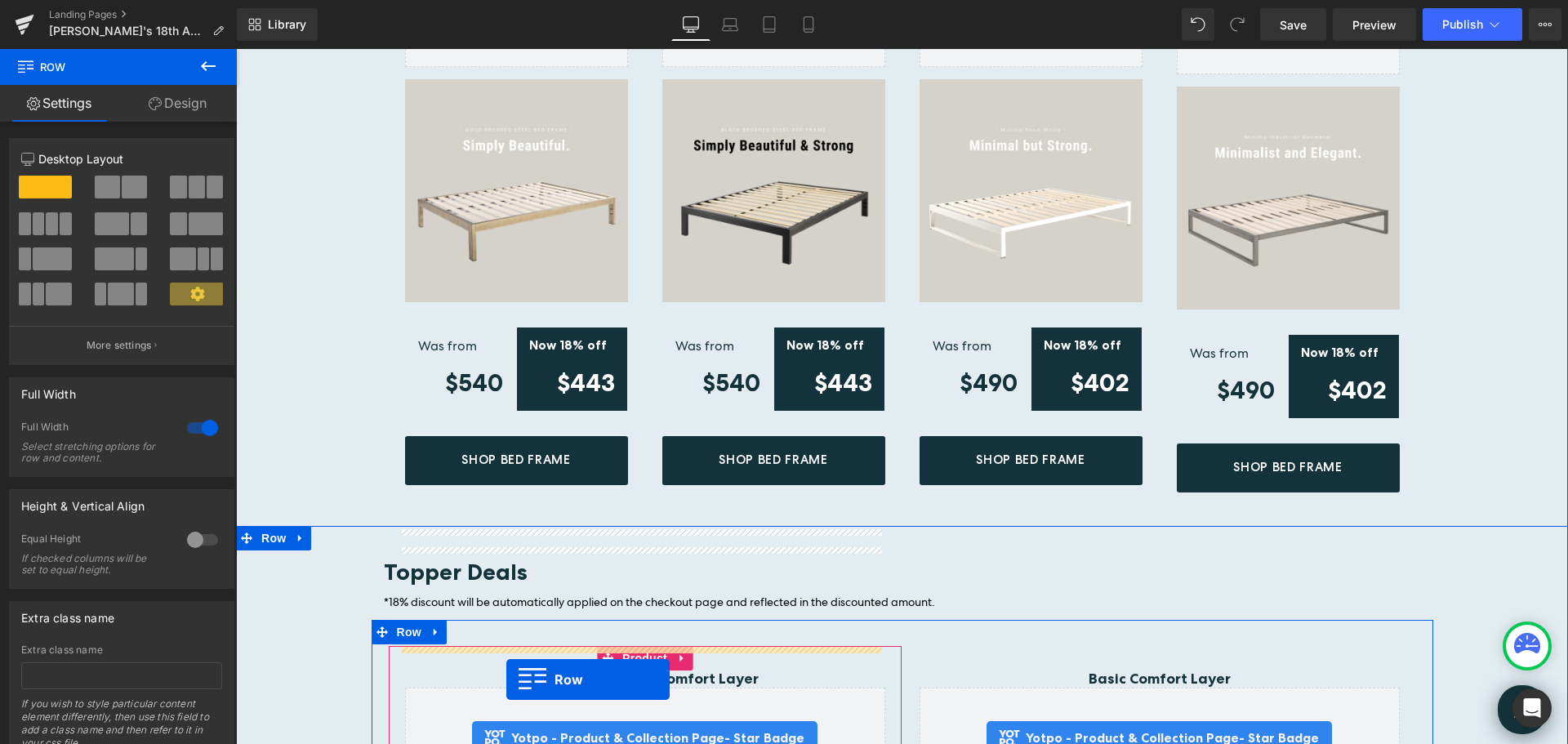
scroll to position [2107, 0]
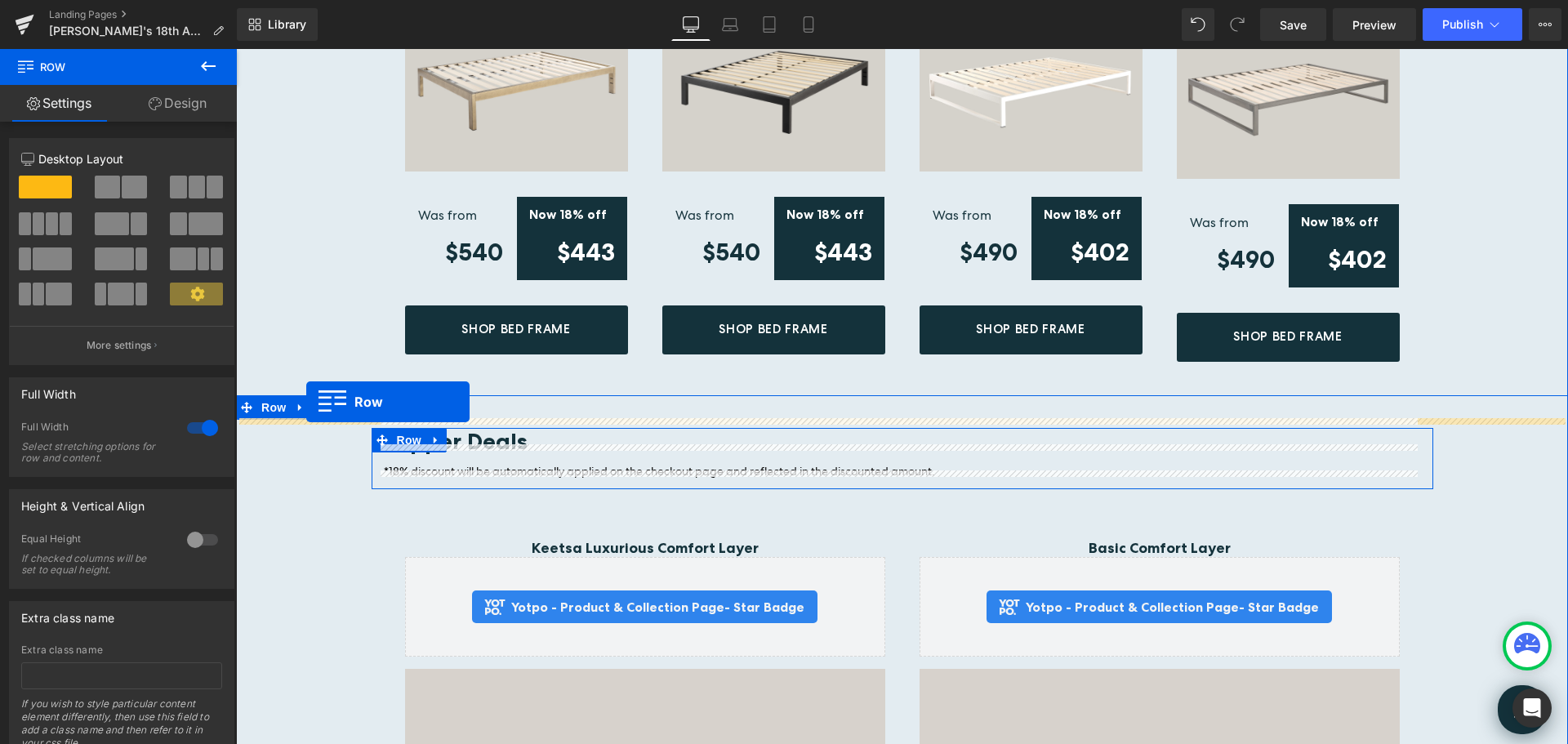
drag, startPoint x: 242, startPoint y: 203, endPoint x: 313, endPoint y: 401, distance: 210.3
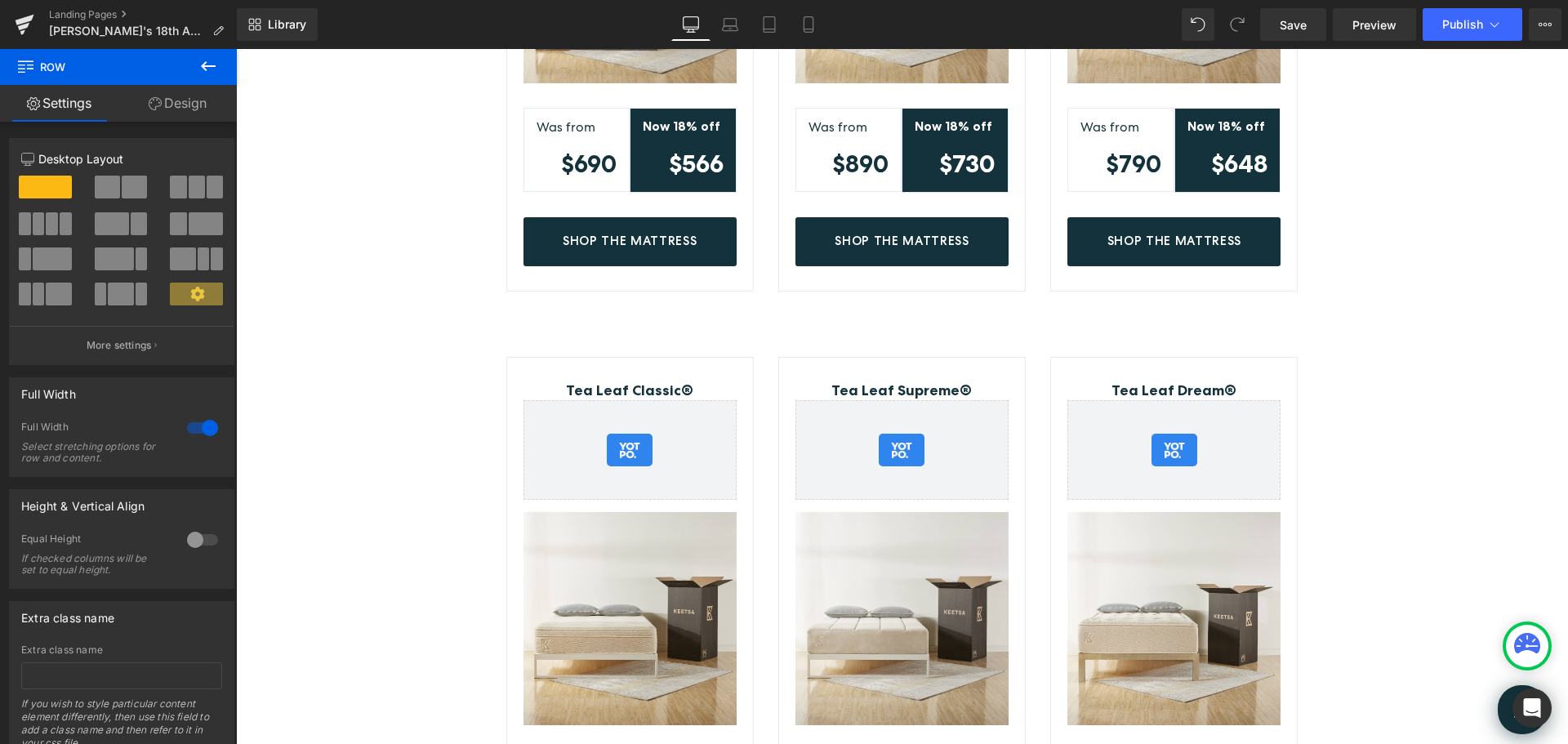
scroll to position [808, 0]
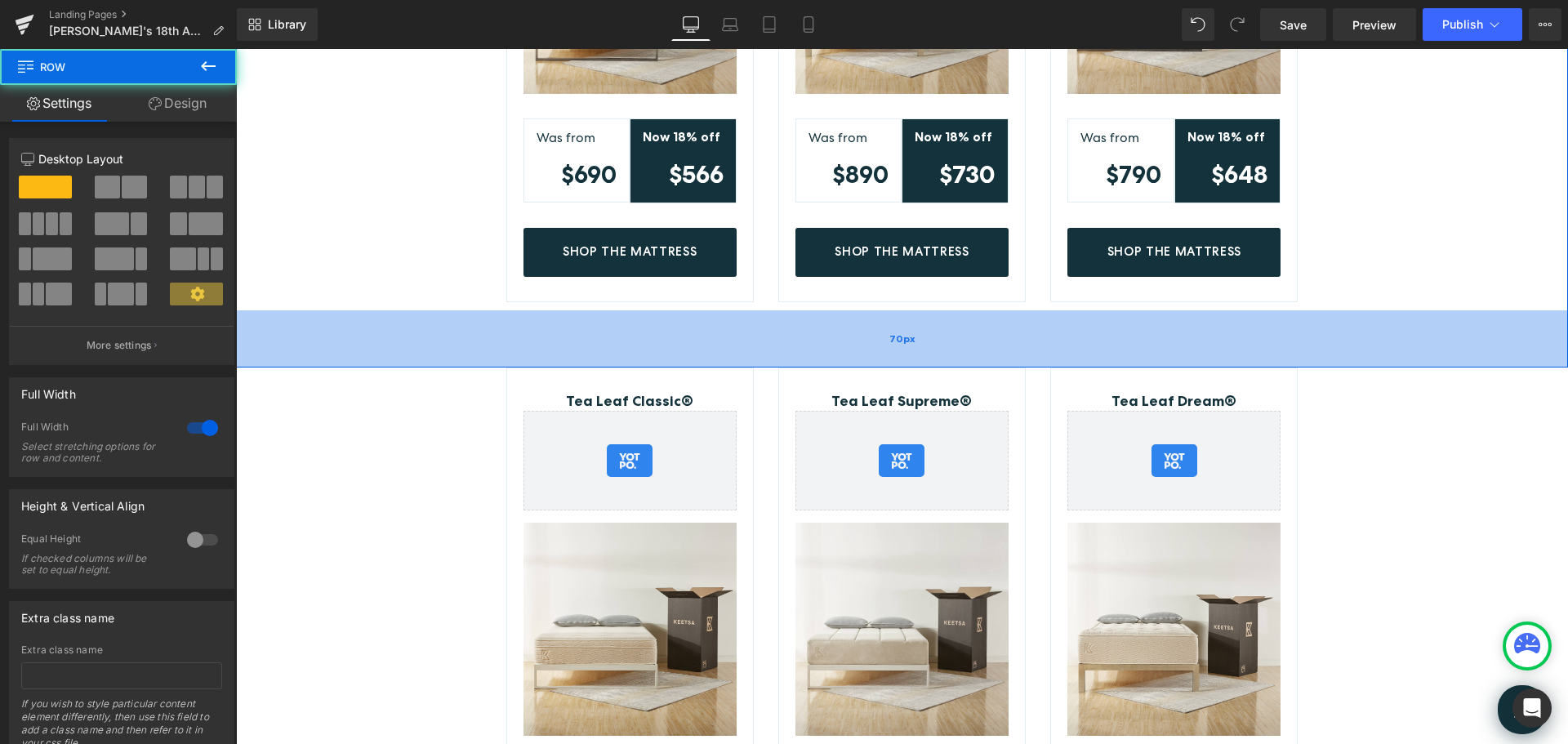
click at [997, 338] on div "70px" at bounding box center [901, 338] width 1332 height 58
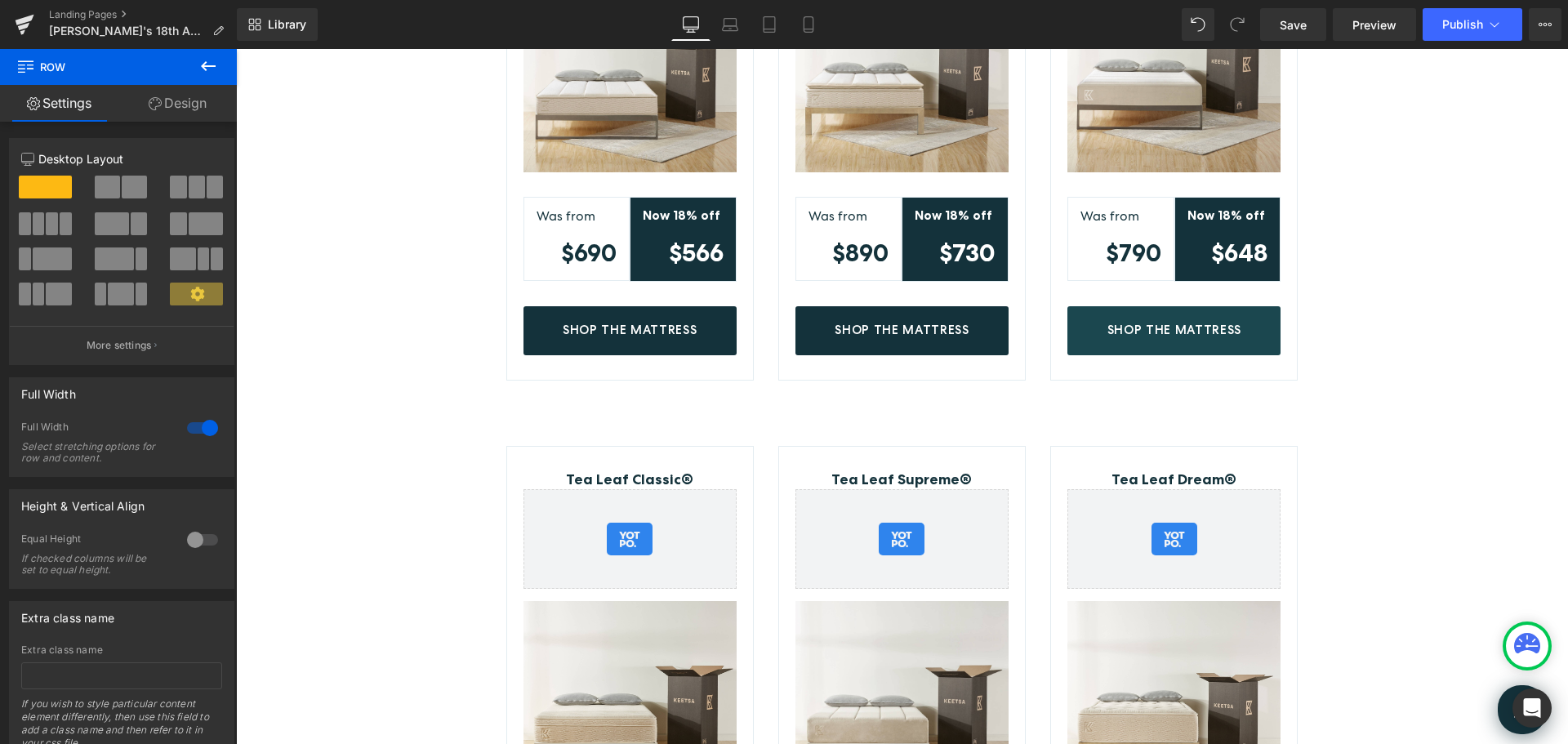
scroll to position [726, 0]
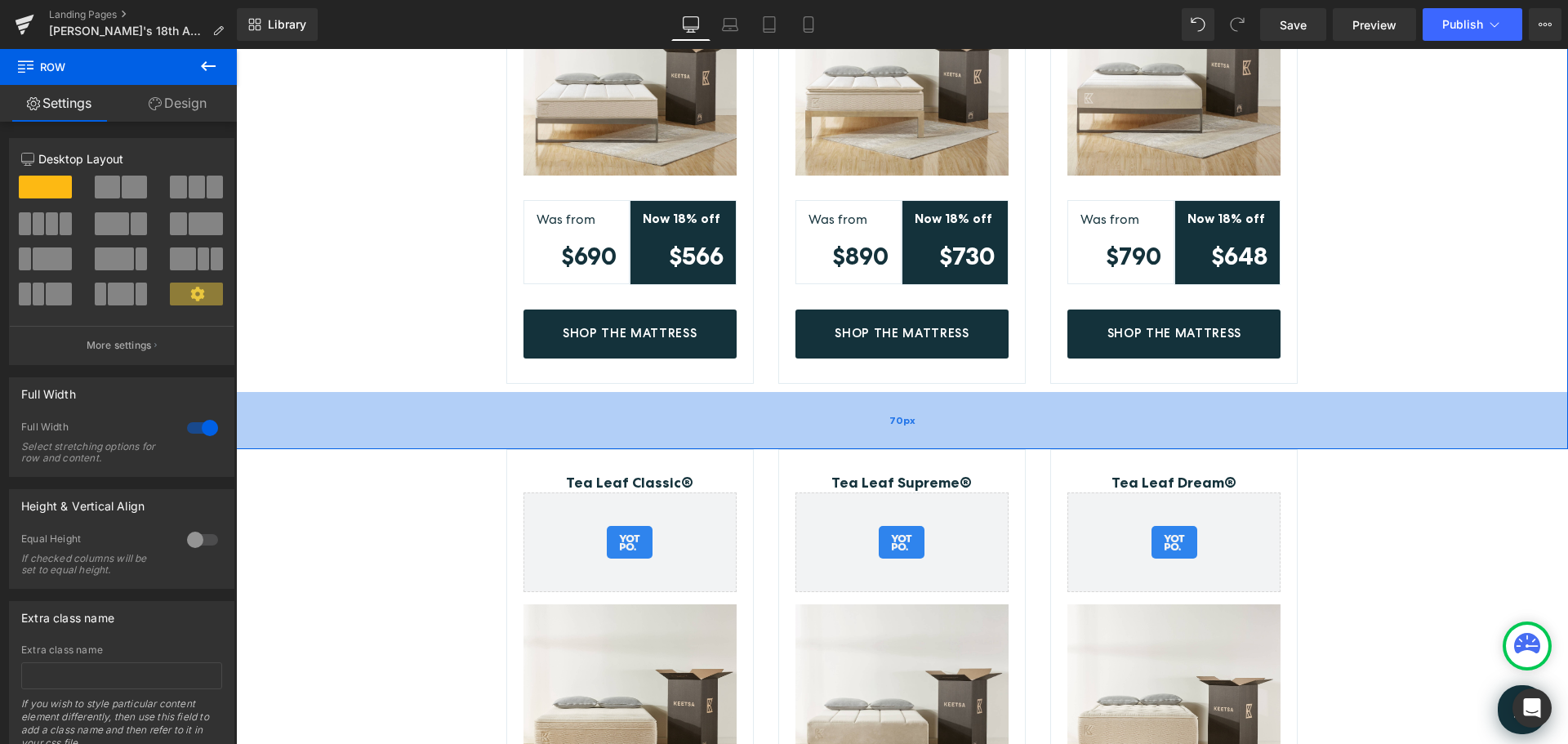
drag, startPoint x: 833, startPoint y: 409, endPoint x: 857, endPoint y: 412, distance: 24.2
click at [833, 409] on div "70px" at bounding box center [901, 420] width 1332 height 58
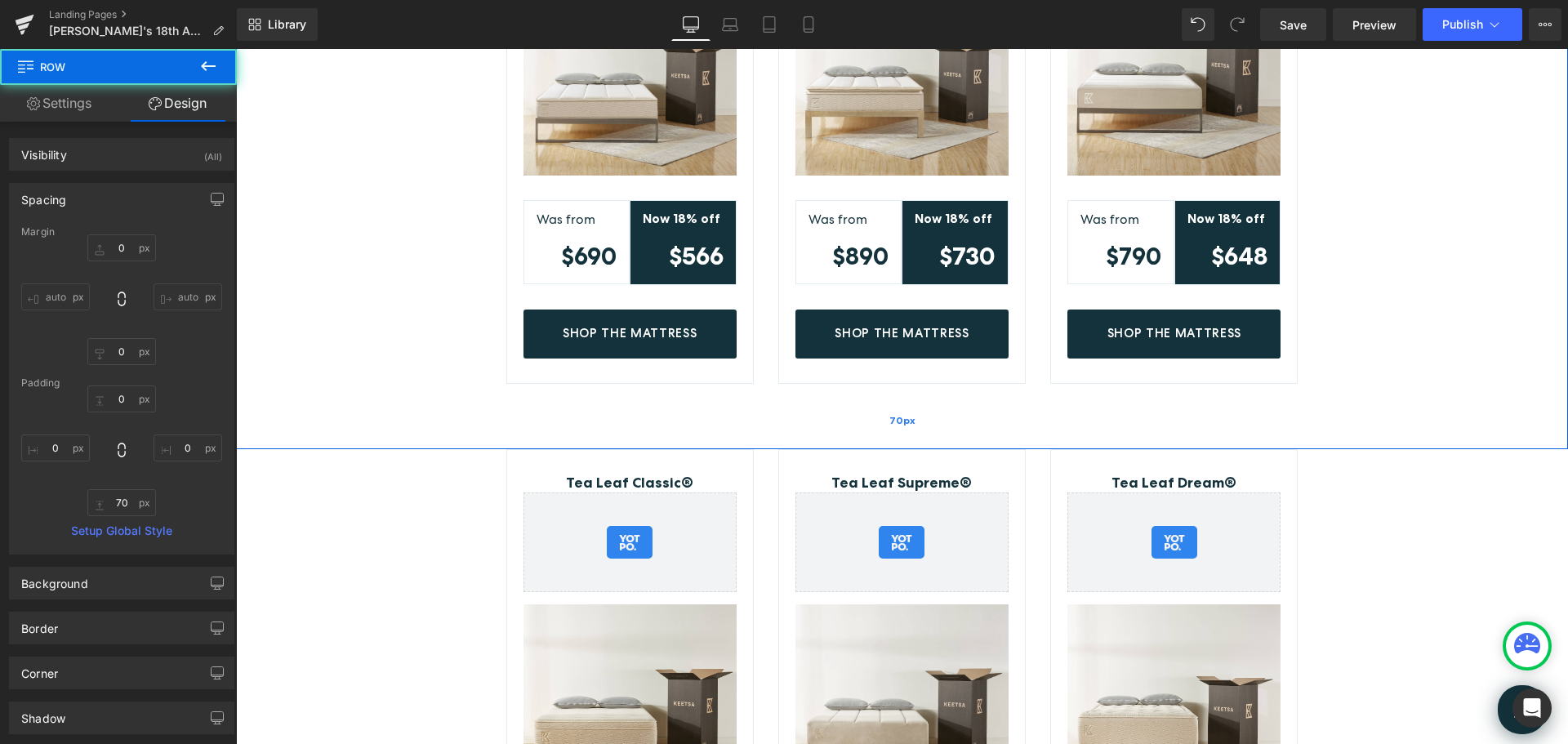
click at [877, 418] on div "70px" at bounding box center [901, 420] width 1332 height 58
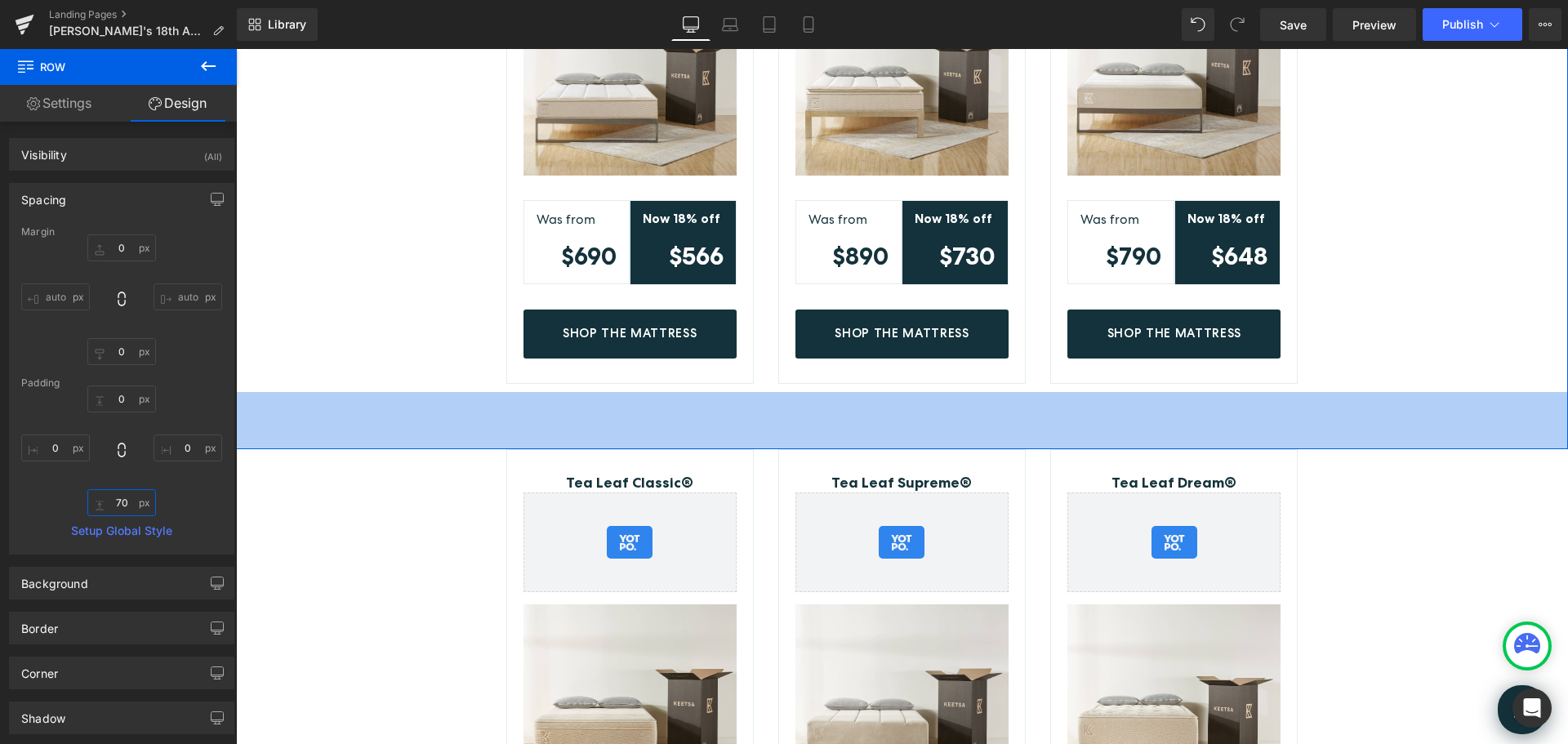
click at [119, 505] on input "70" at bounding box center [122, 502] width 69 height 27
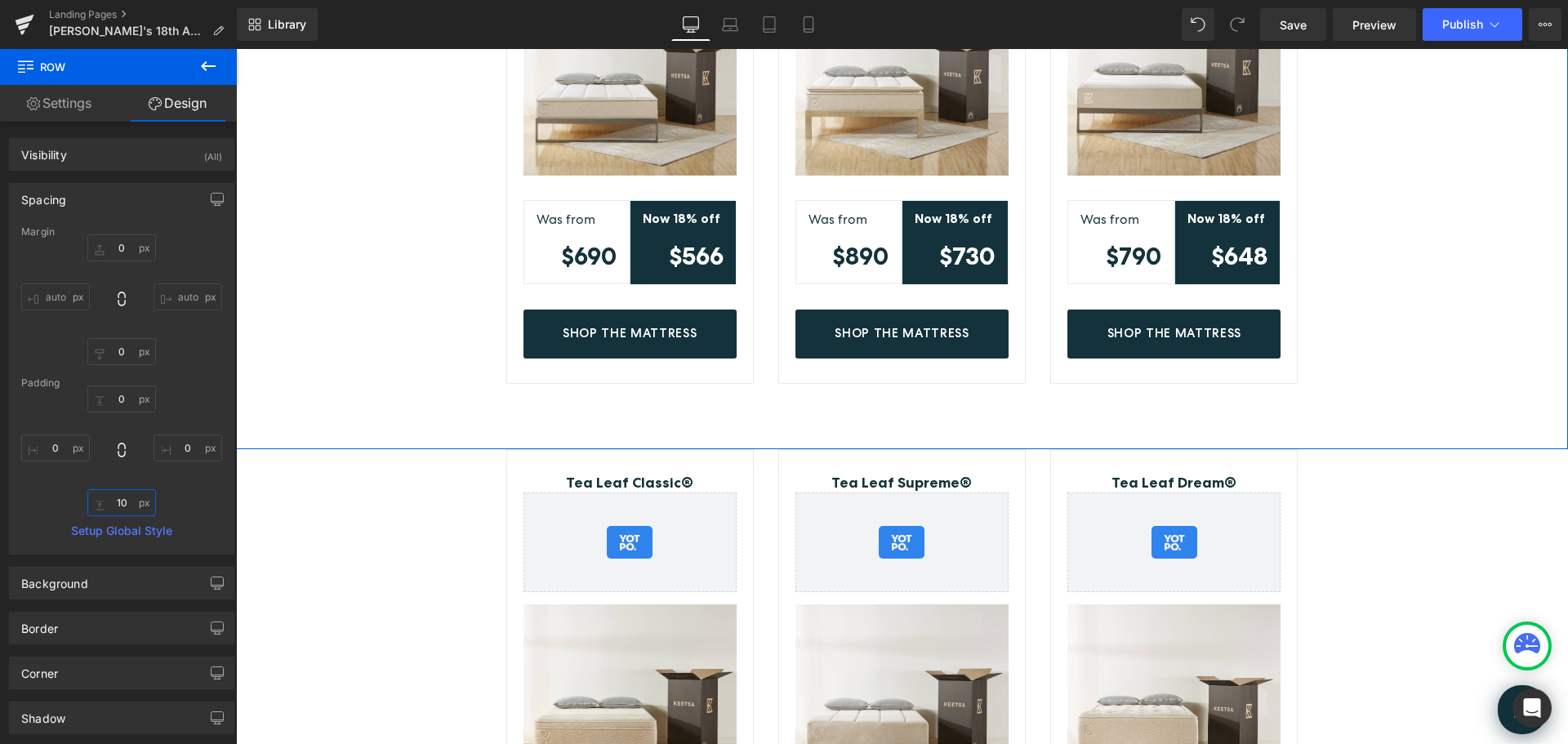
type input "10"
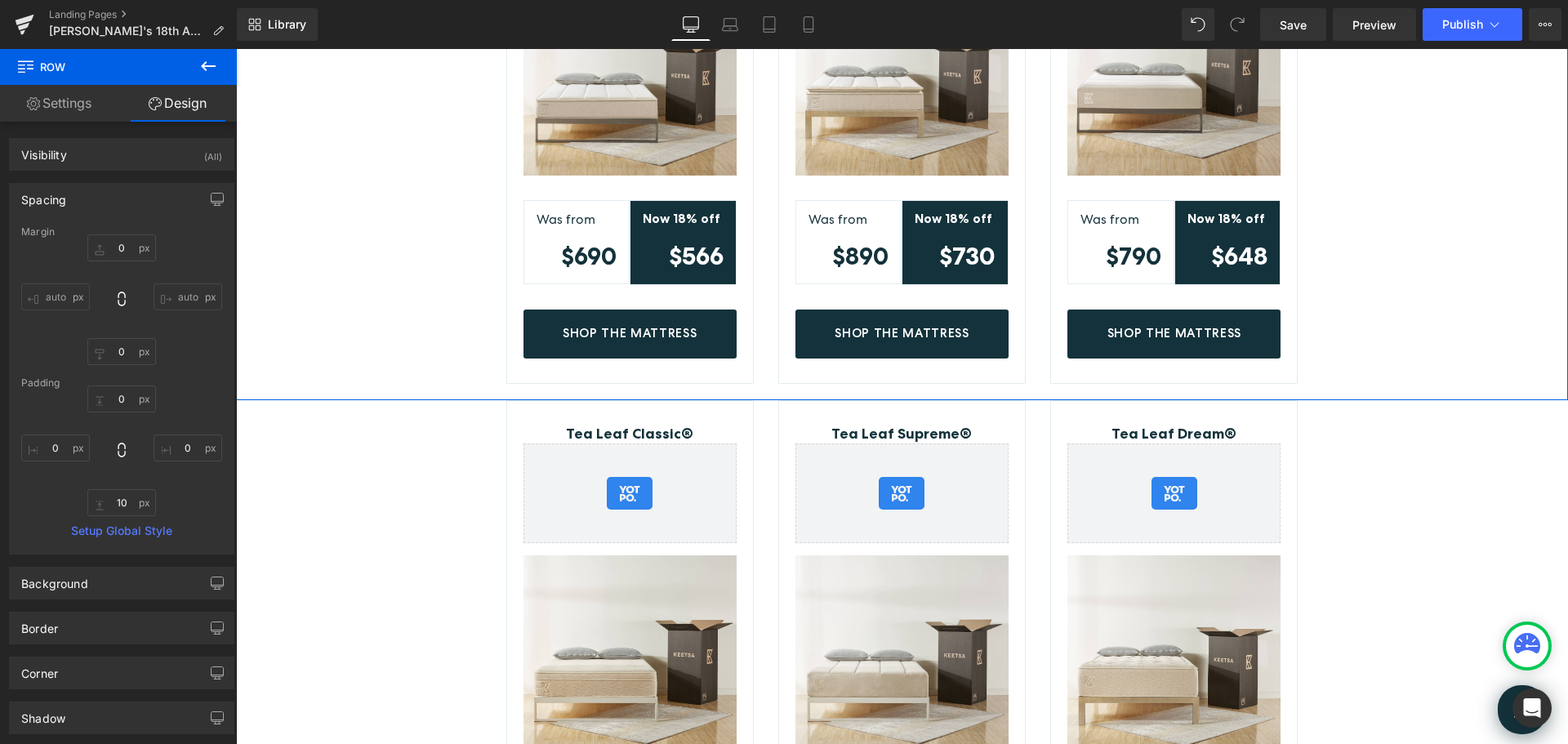
drag, startPoint x: 1467, startPoint y: 179, endPoint x: 1505, endPoint y: 169, distance: 39.3
click at [1467, 178] on div "Mattress, Toppers & Bed Frame Deals Heading *18% discount will be automatically…" at bounding box center [901, 29] width 1332 height 728
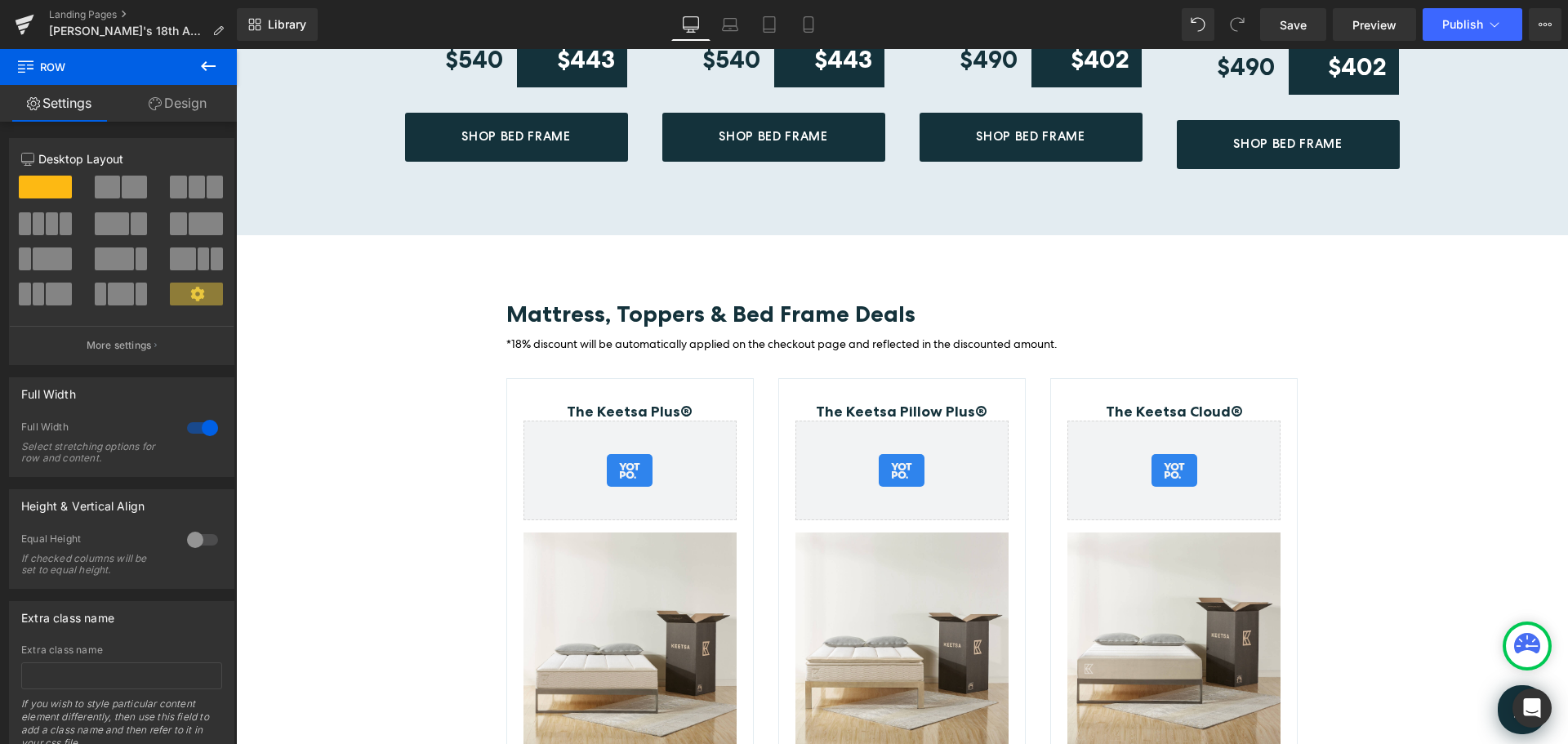
scroll to position [2199, 0]
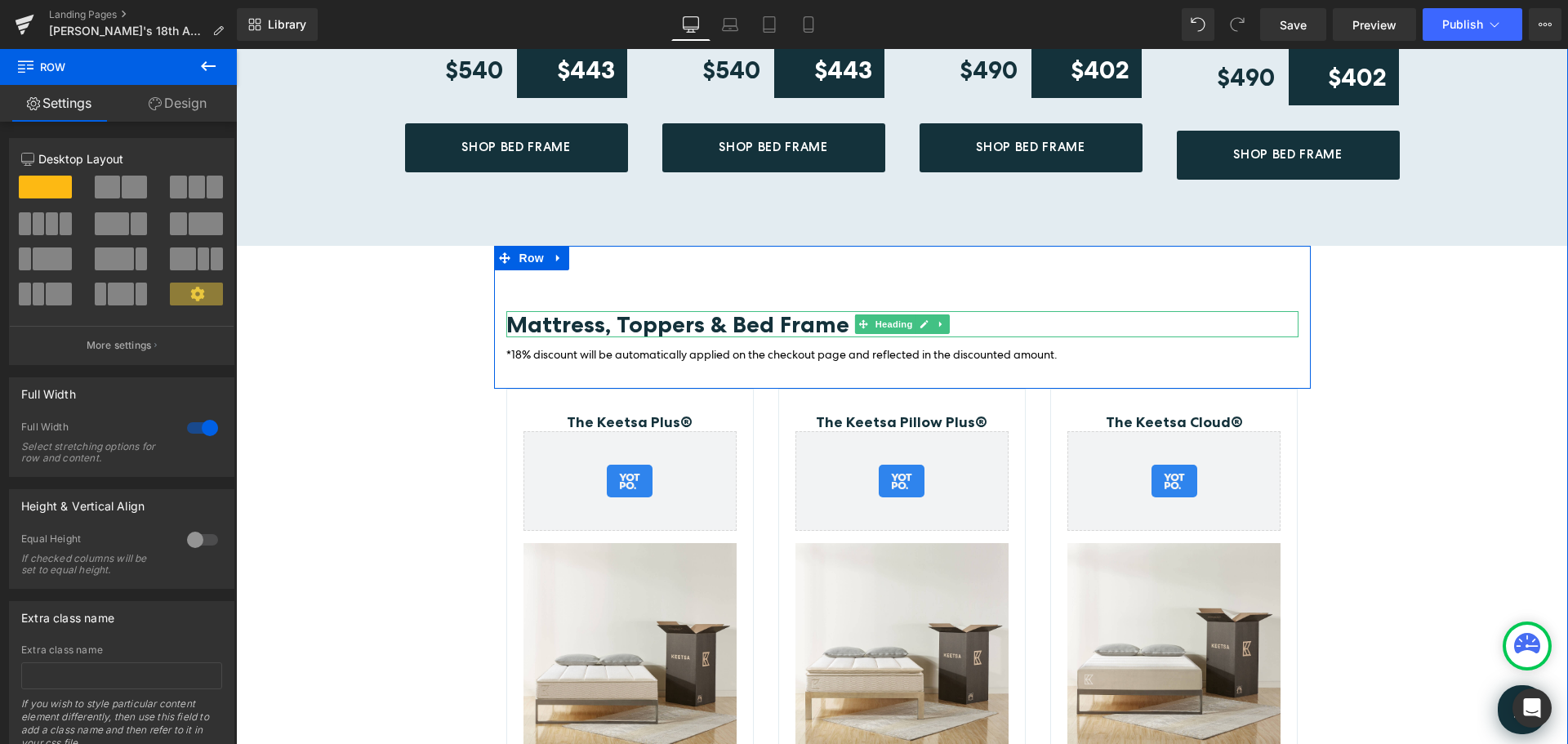
drag, startPoint x: 838, startPoint y: 314, endPoint x: 847, endPoint y: 313, distance: 9.1
click at [837, 314] on span "Mattress, Toppers & Bed Frame Deals" at bounding box center [711, 324] width 410 height 27
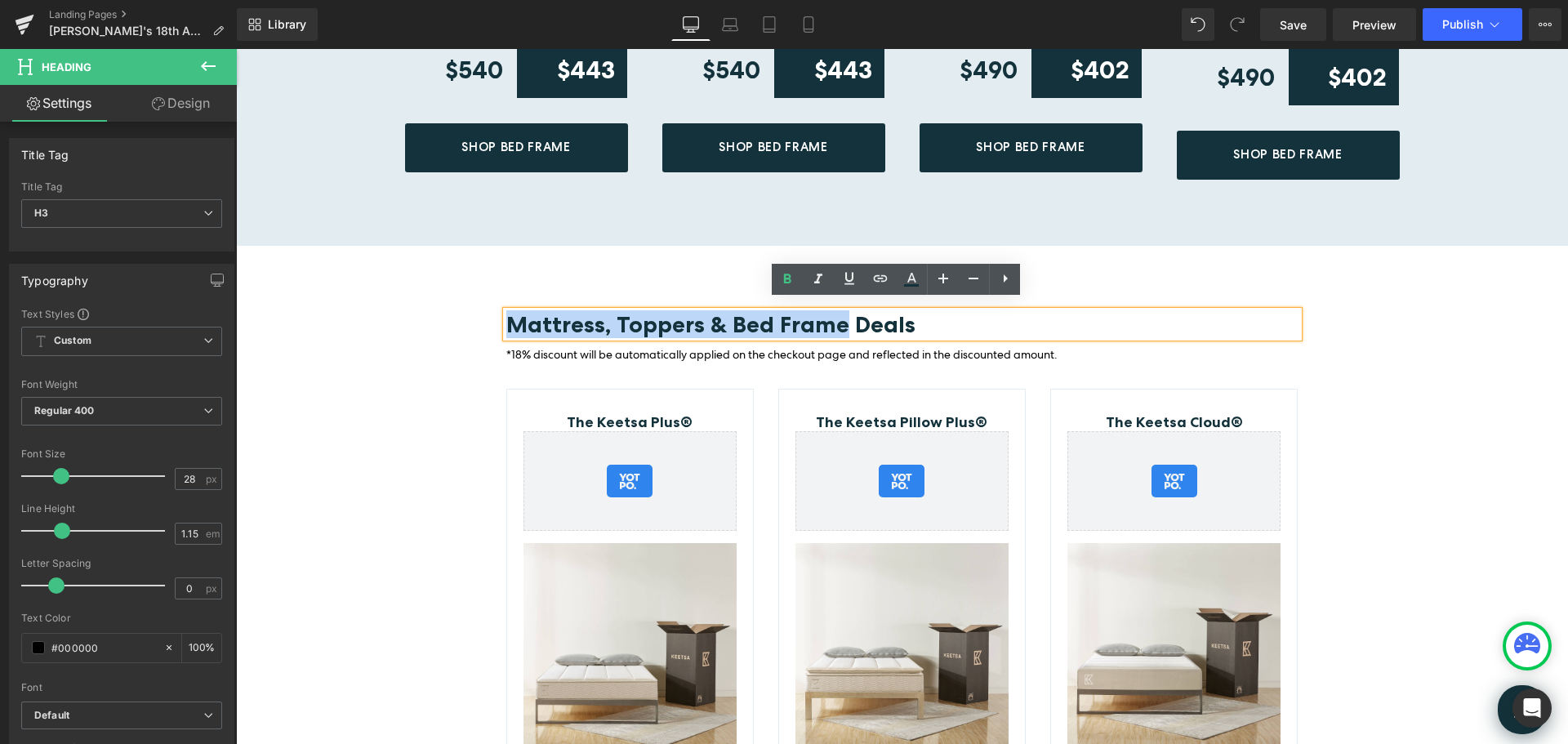
drag, startPoint x: 838, startPoint y: 317, endPoint x: 507, endPoint y: 310, distance: 331.1
click at [507, 310] on span "Mattress, Toppers & Bed Frame Deals" at bounding box center [711, 324] width 410 height 27
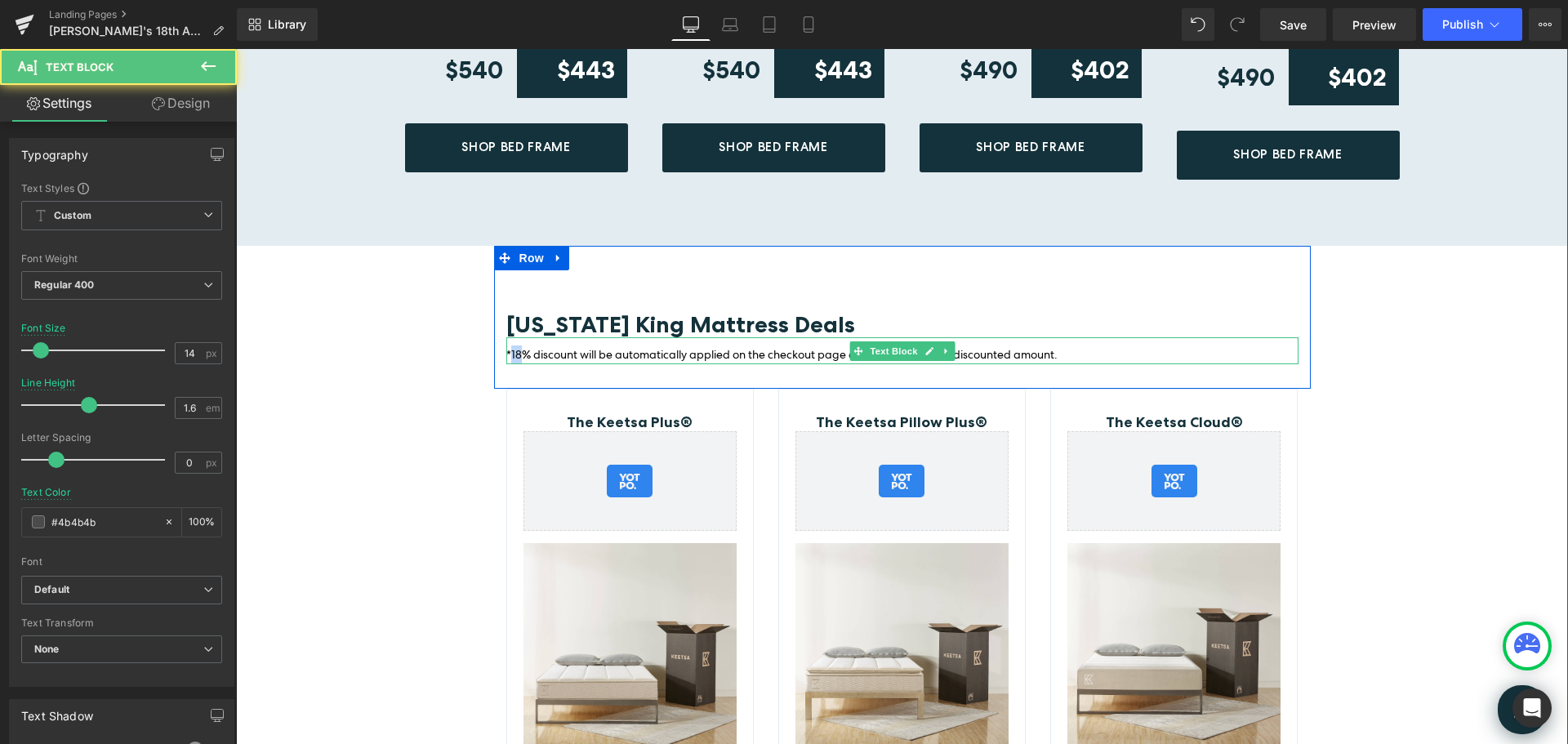
click at [507, 347] on span "*18% discount will be automatically applied on the checkout page and reflected …" at bounding box center [782, 355] width 551 height 15
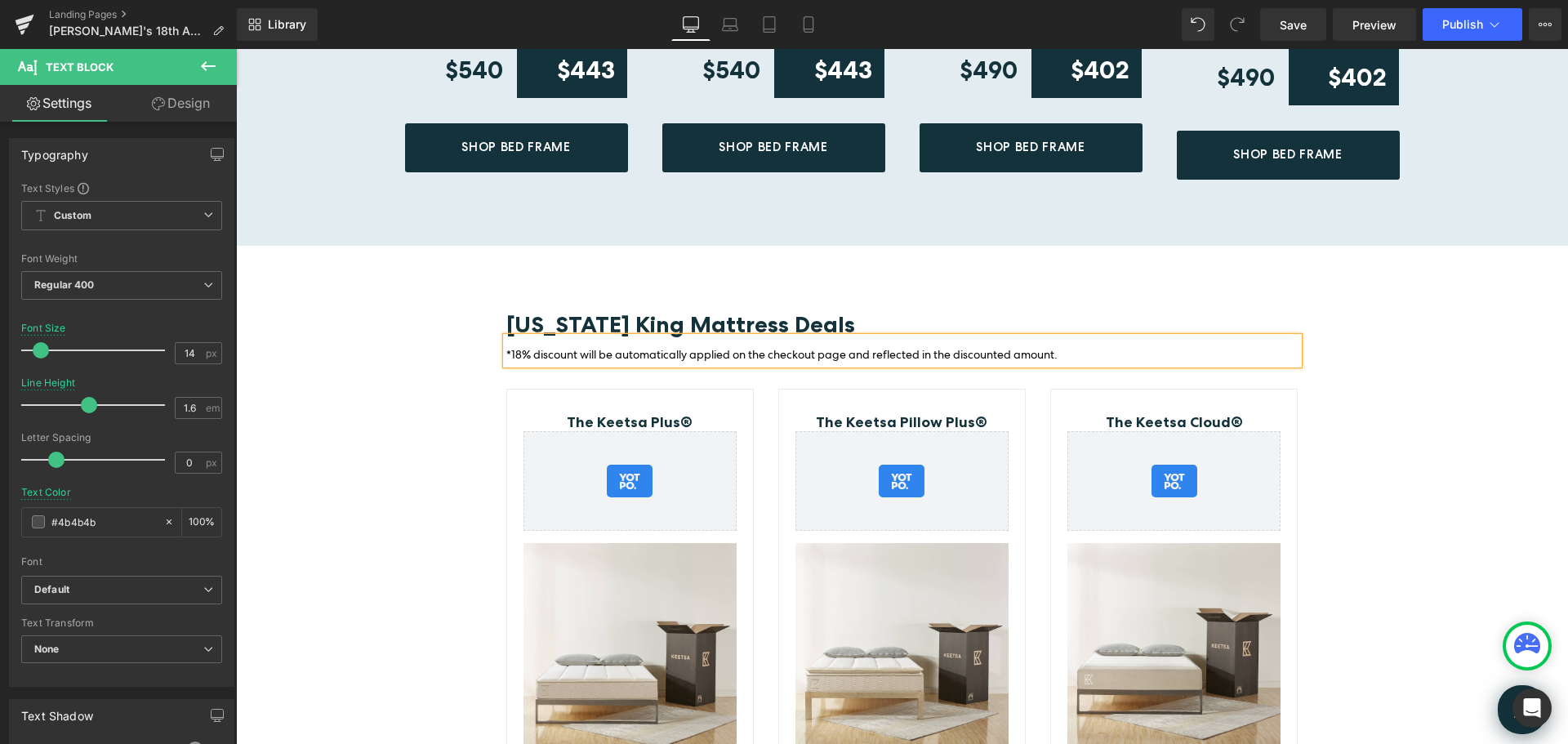
click at [521, 347] on span "*18% discount will be automatically applied on the checkout page and reflected …" at bounding box center [782, 355] width 551 height 15
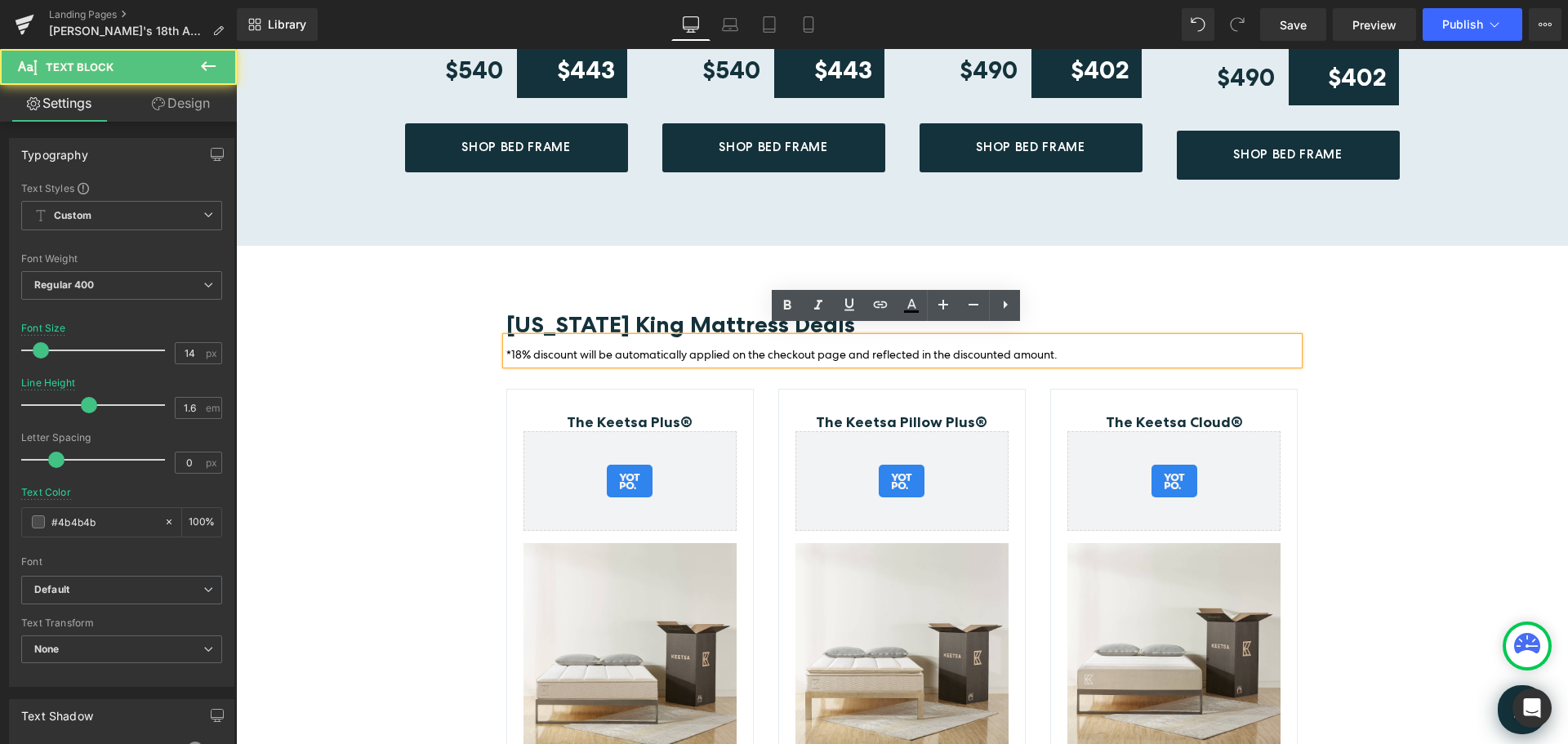
click at [511, 347] on span "*18% discount will be automatically applied on the checkout page and reflected …" at bounding box center [782, 355] width 551 height 15
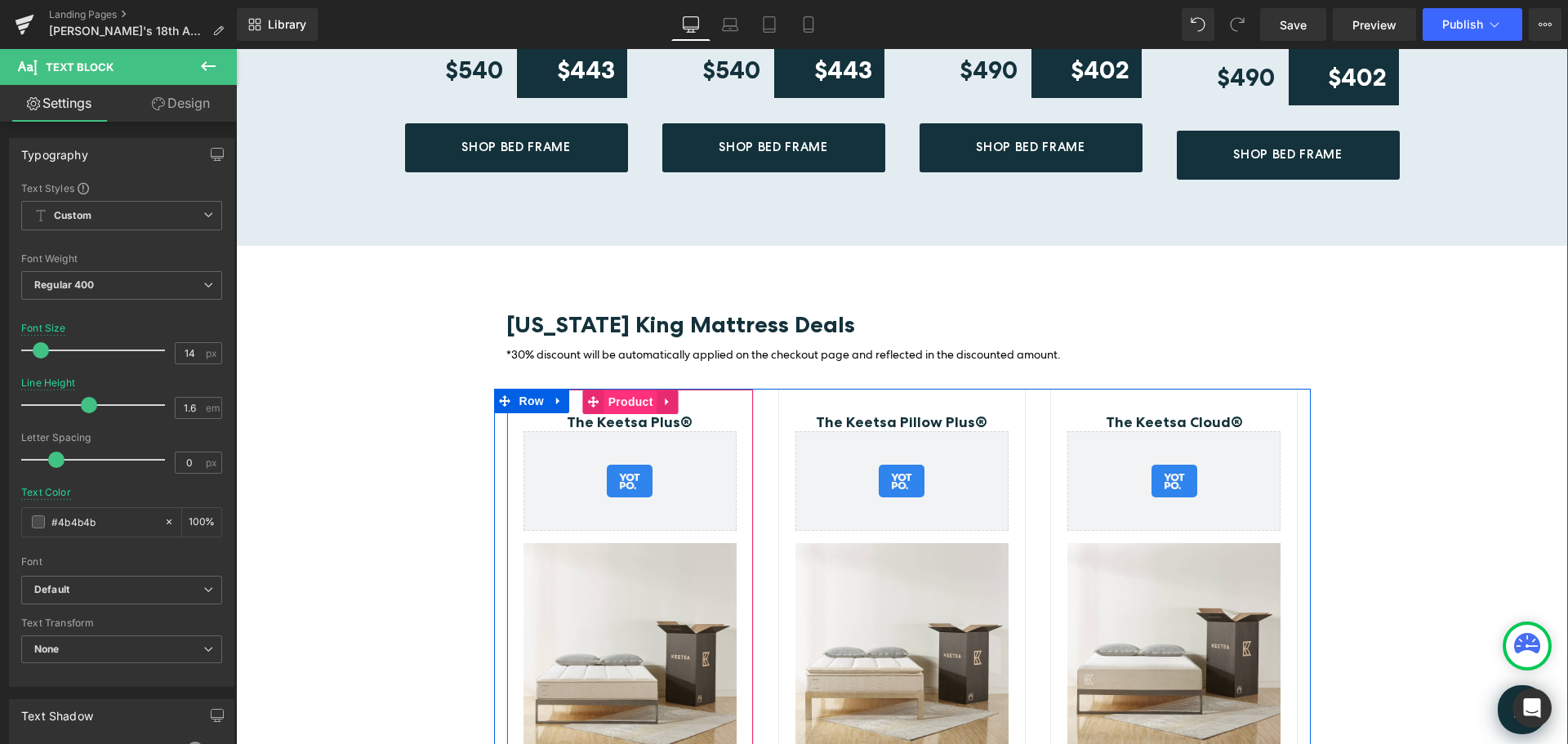
click at [611, 389] on span "Product" at bounding box center [631, 401] width 53 height 25
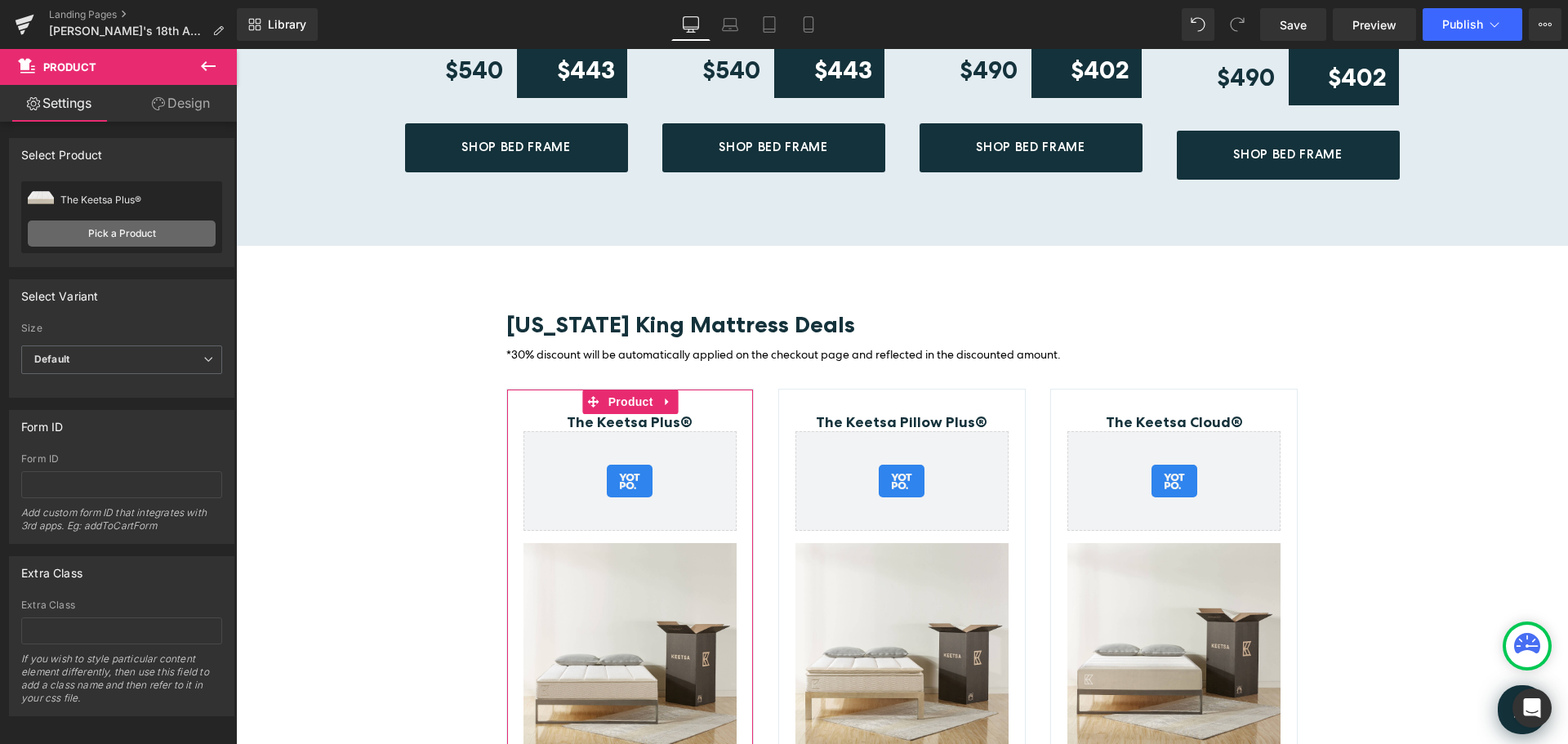
click at [101, 228] on link "Pick a Product" at bounding box center [121, 233] width 187 height 27
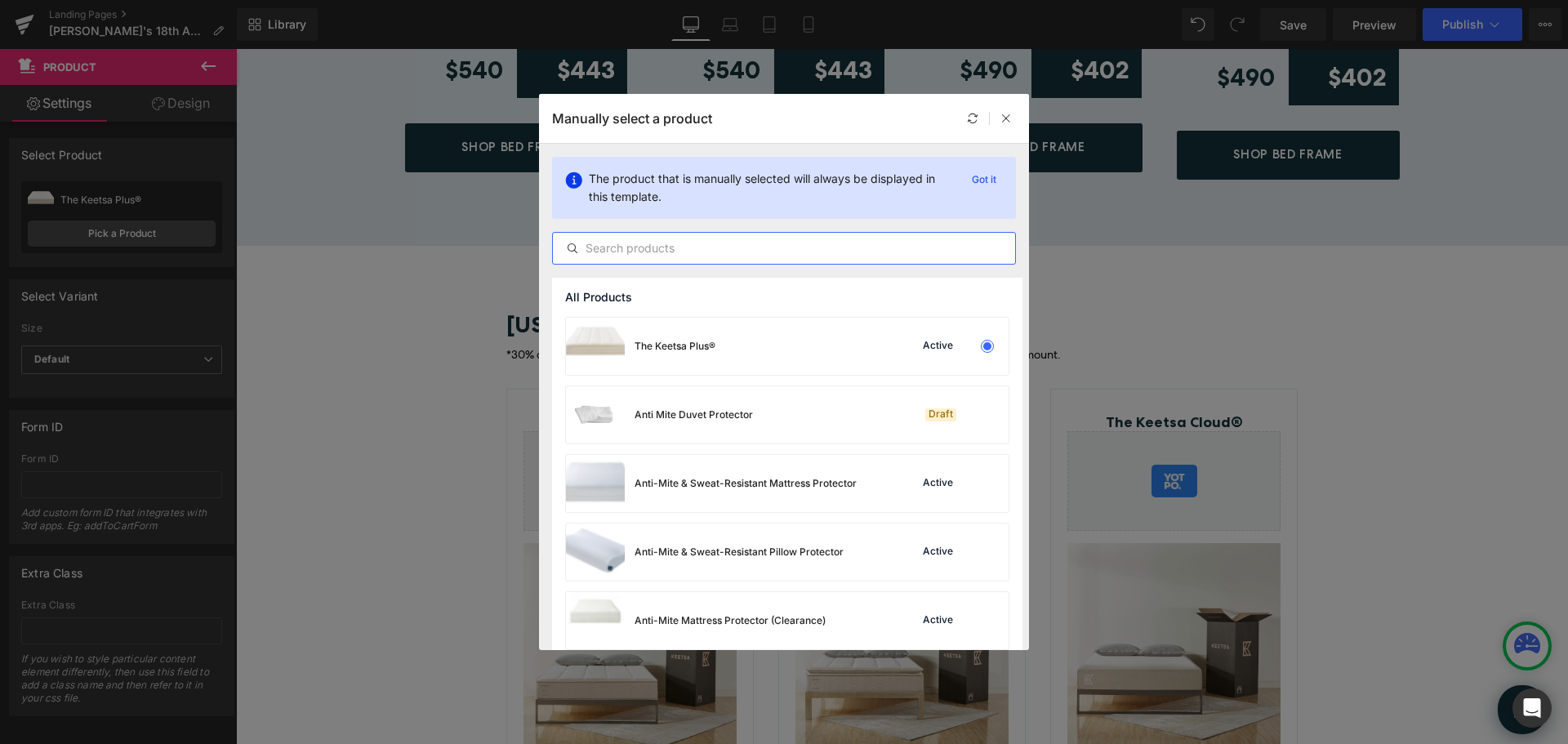
click at [647, 249] on input "text" at bounding box center [784, 248] width 463 height 19
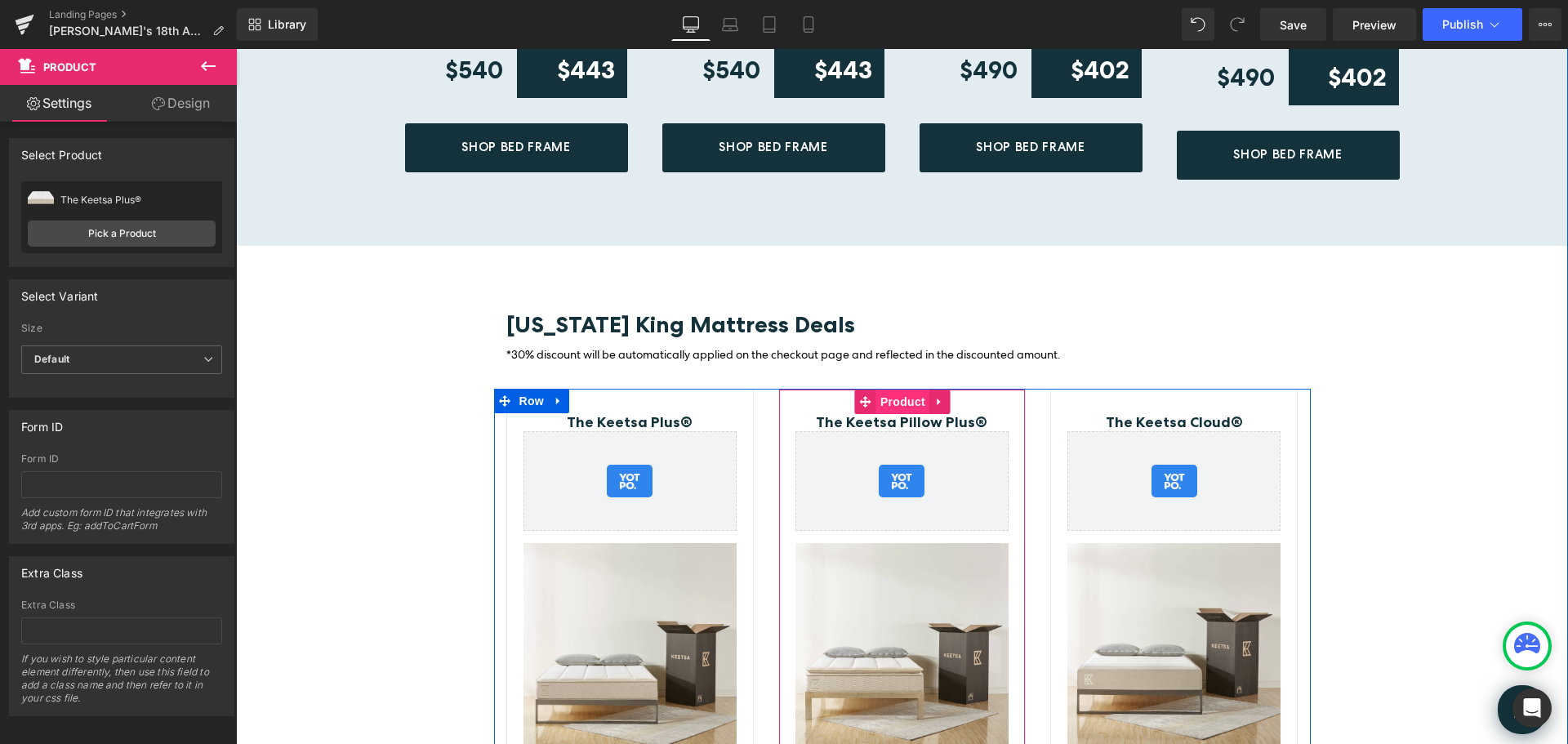
click at [901, 393] on span "Product" at bounding box center [903, 401] width 53 height 25
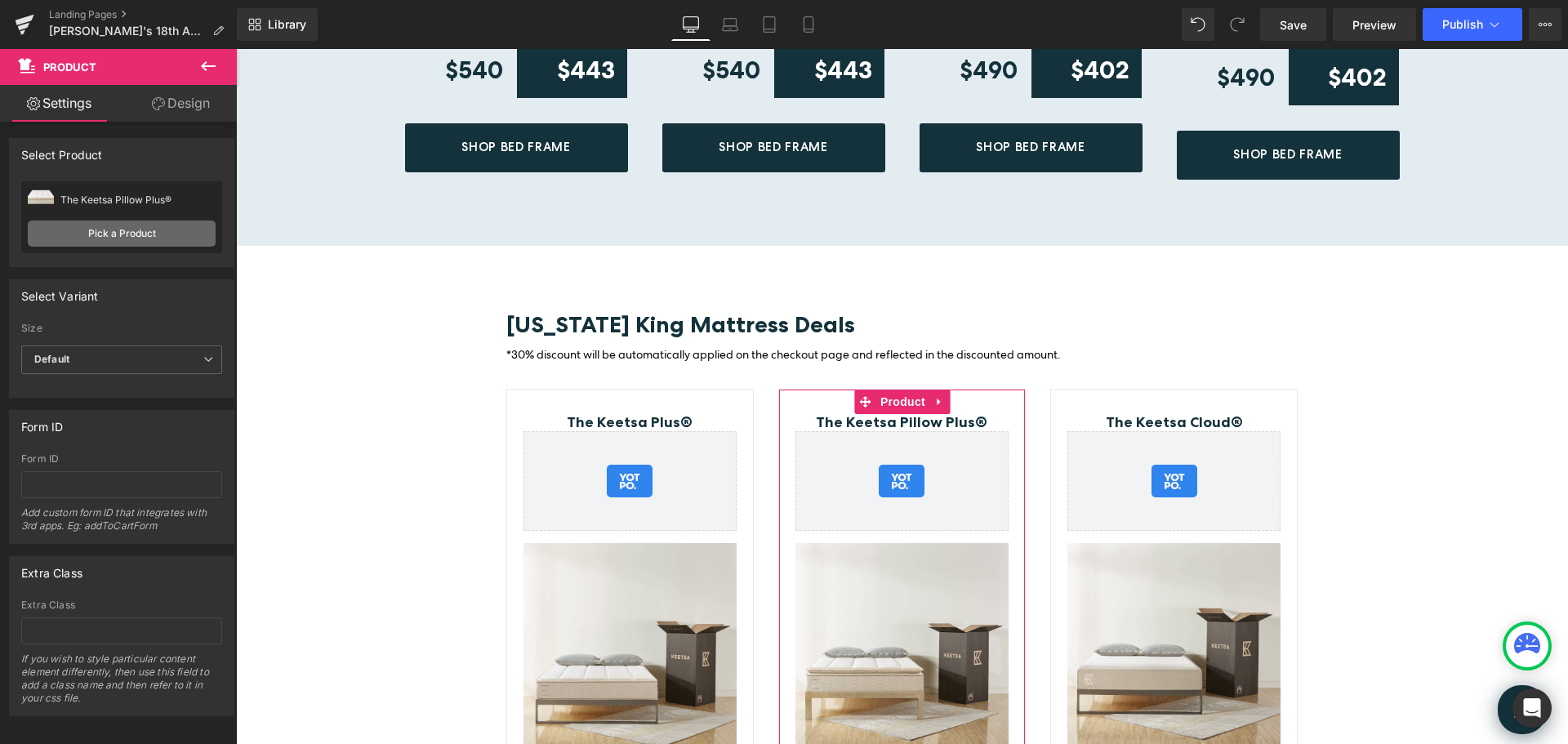
click at [146, 232] on link "Pick a Product" at bounding box center [121, 233] width 187 height 27
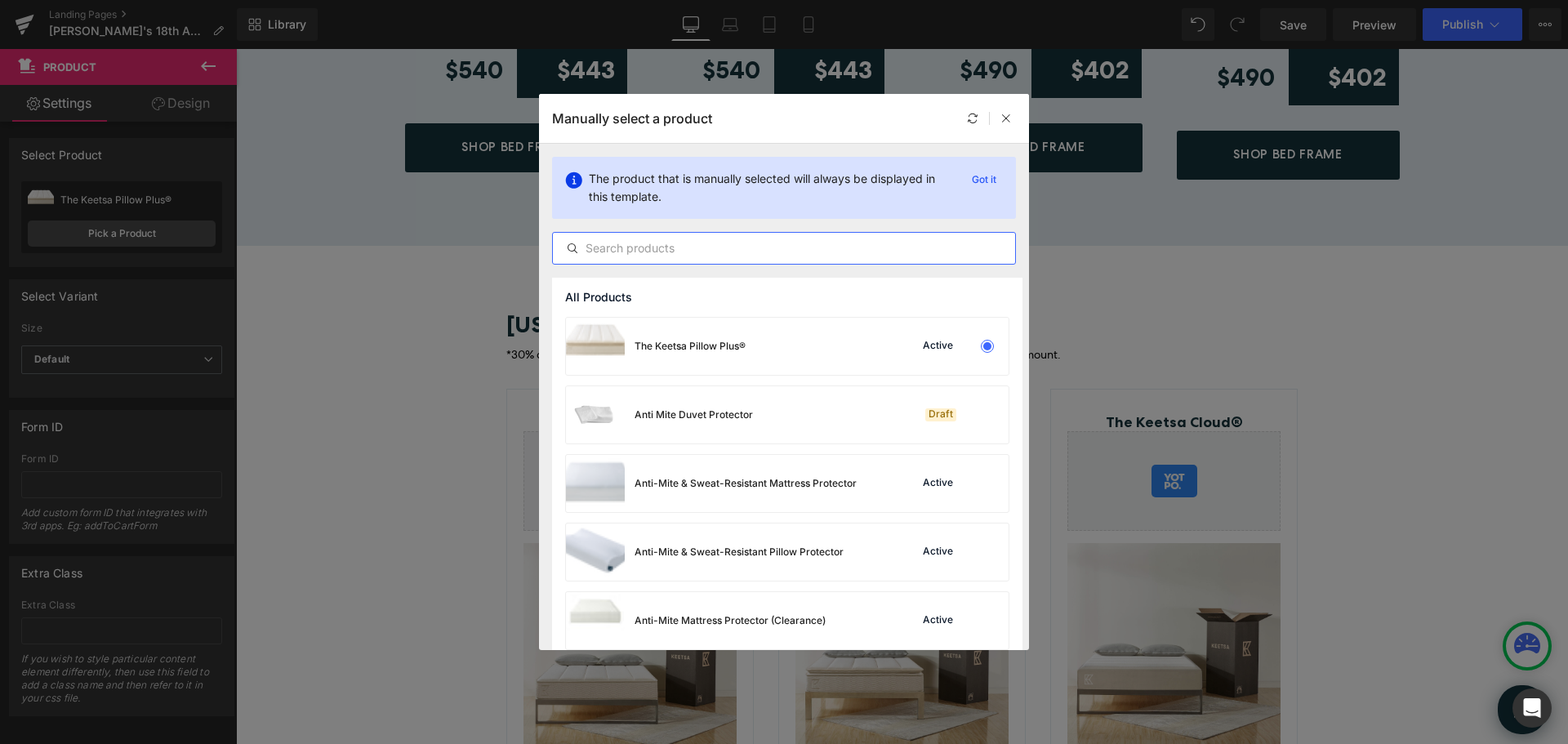
click at [644, 247] on input "text" at bounding box center [784, 248] width 463 height 19
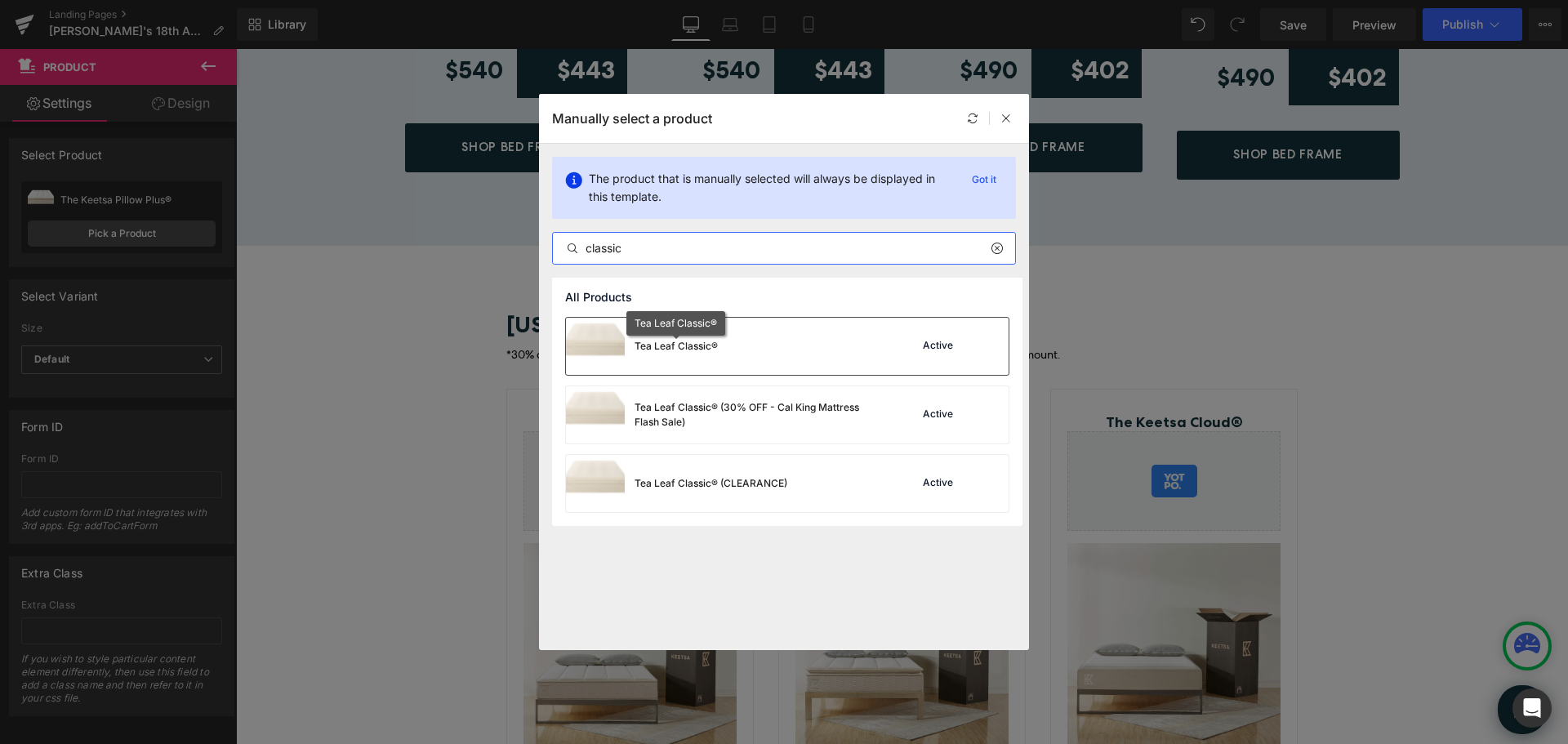
type input "classic"
click at [717, 351] on div "Tea Leaf Classic®" at bounding box center [676, 346] width 83 height 15
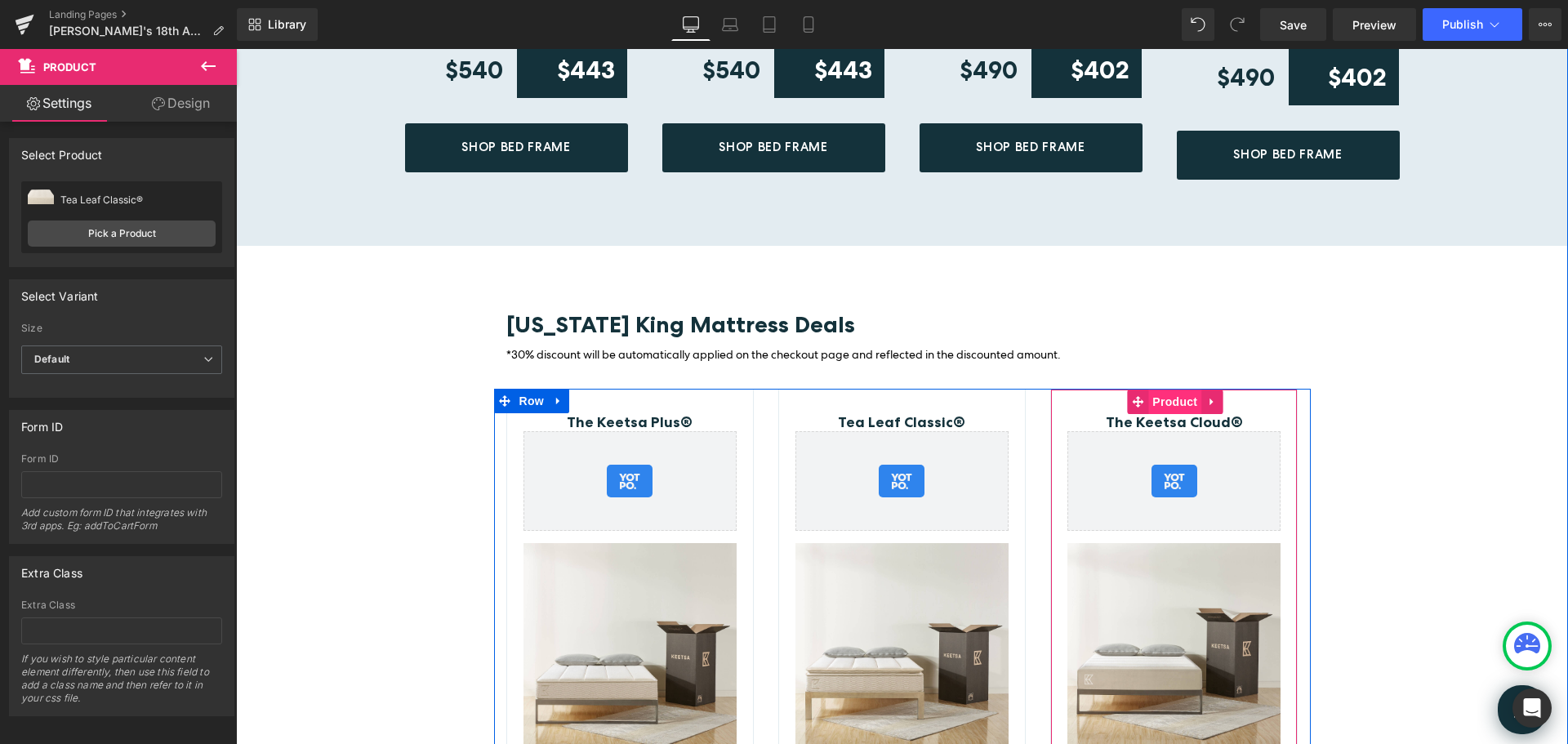
click at [1174, 391] on span "Product" at bounding box center [1175, 401] width 53 height 25
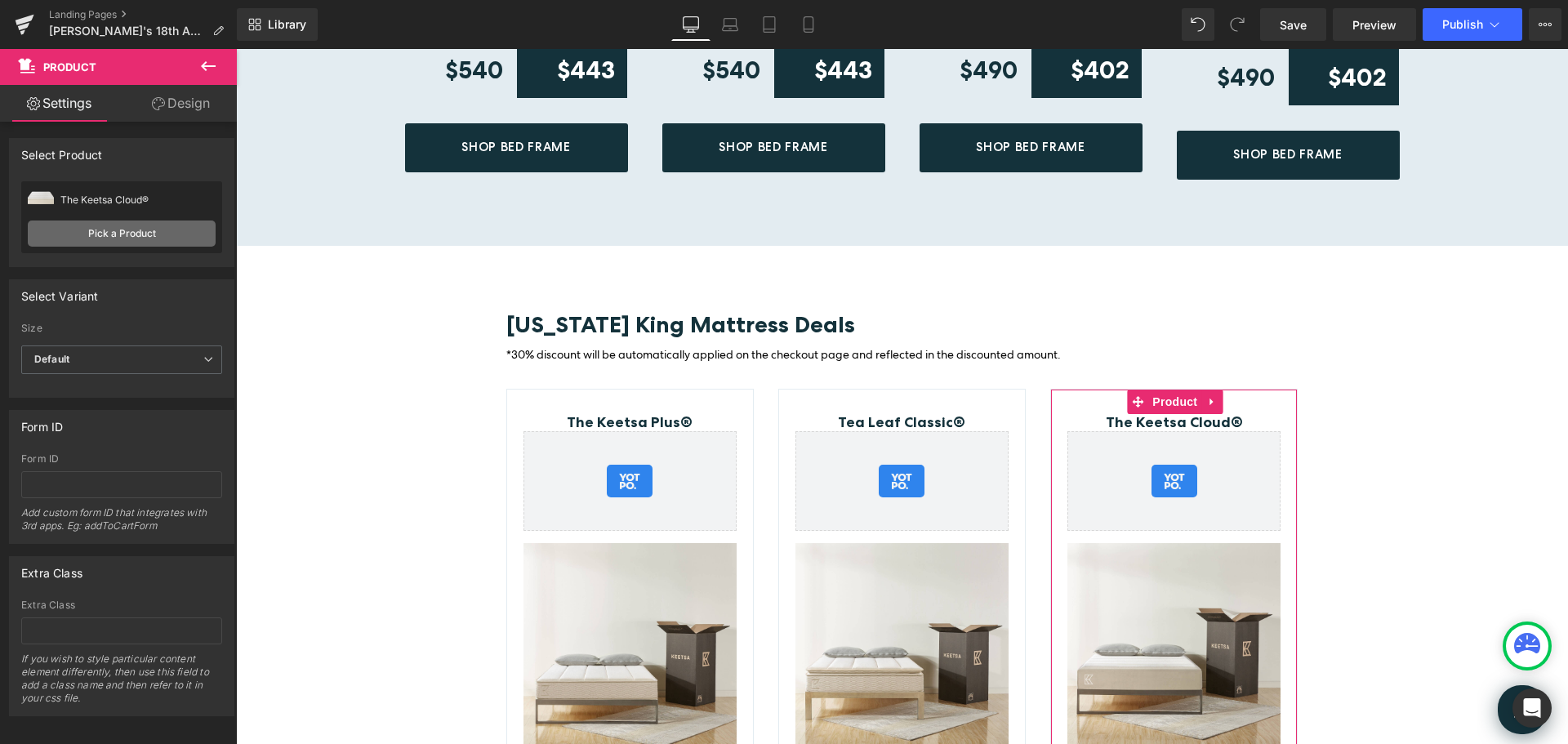
click at [133, 237] on link "Pick a Product" at bounding box center [121, 233] width 187 height 27
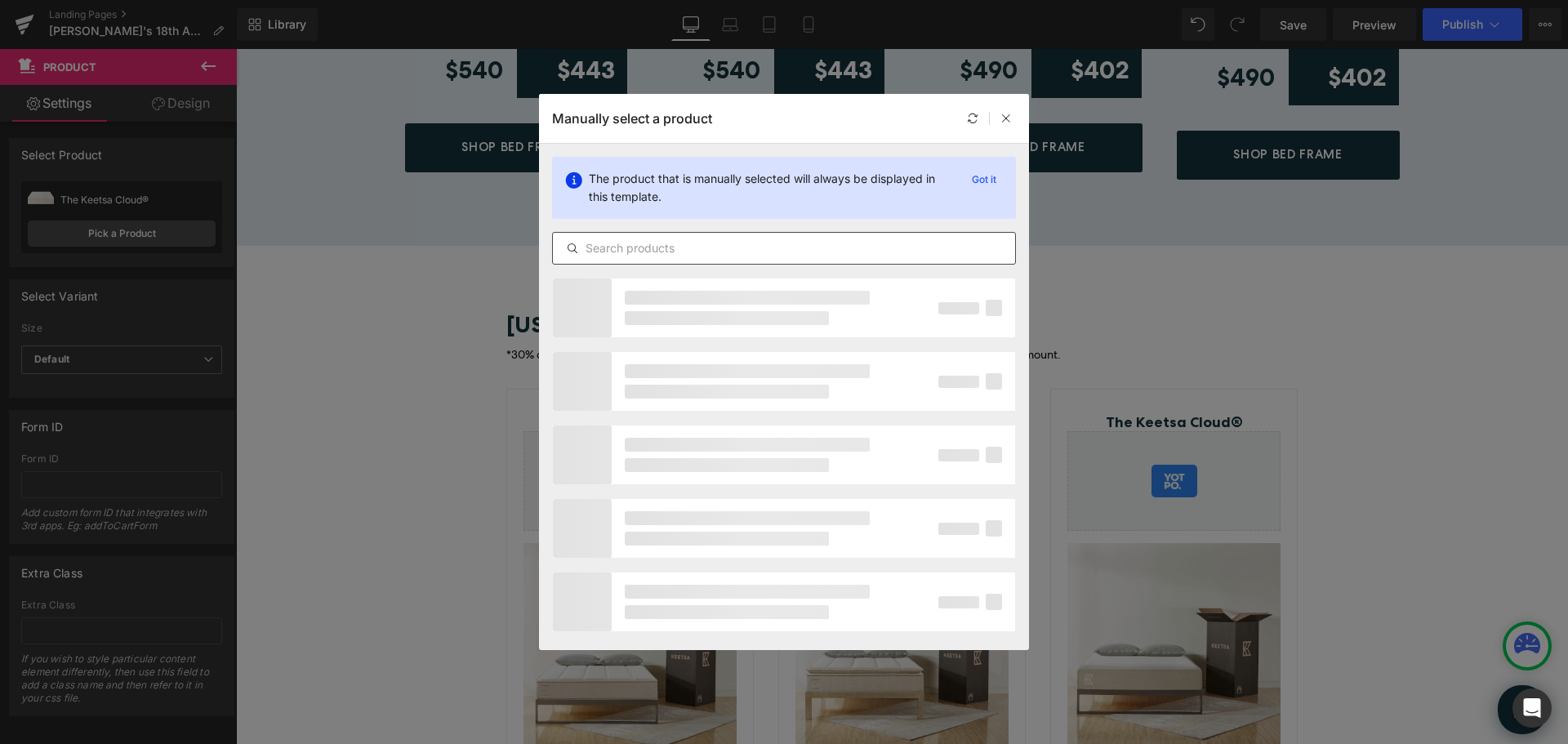
click at [666, 248] on input "text" at bounding box center [784, 248] width 463 height 19
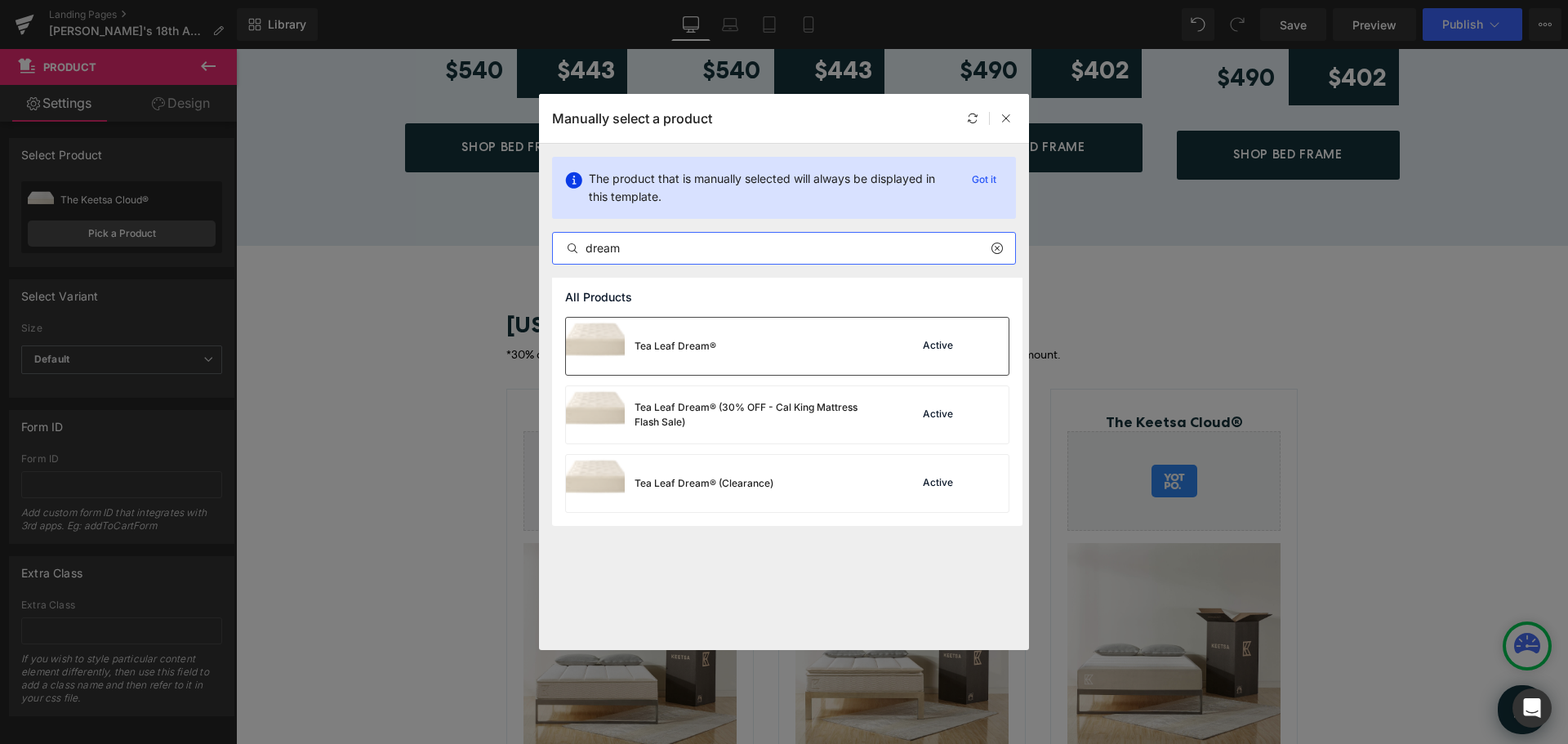
type input "dream"
click at [926, 343] on div "Active" at bounding box center [938, 346] width 37 height 13
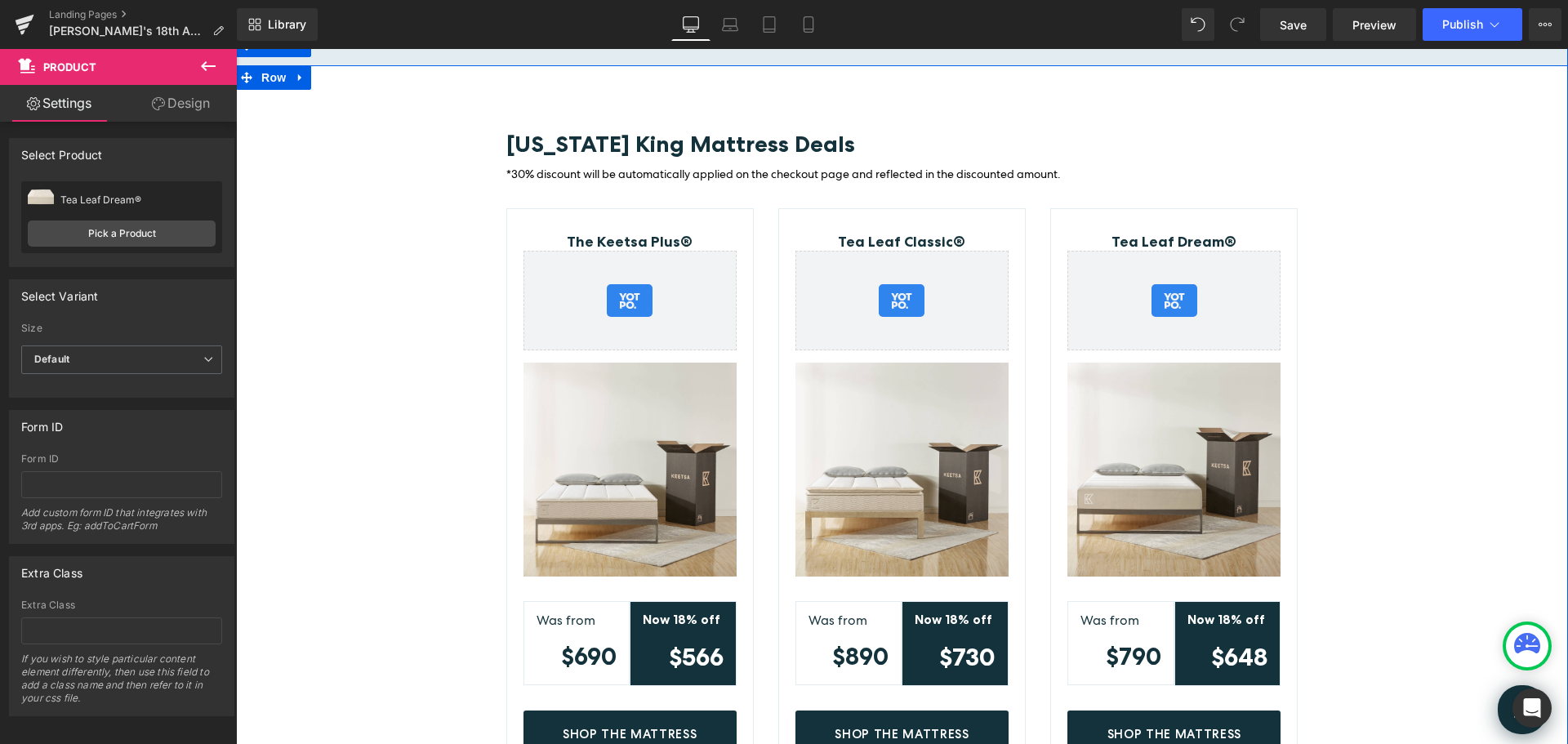
scroll to position [2444, 0]
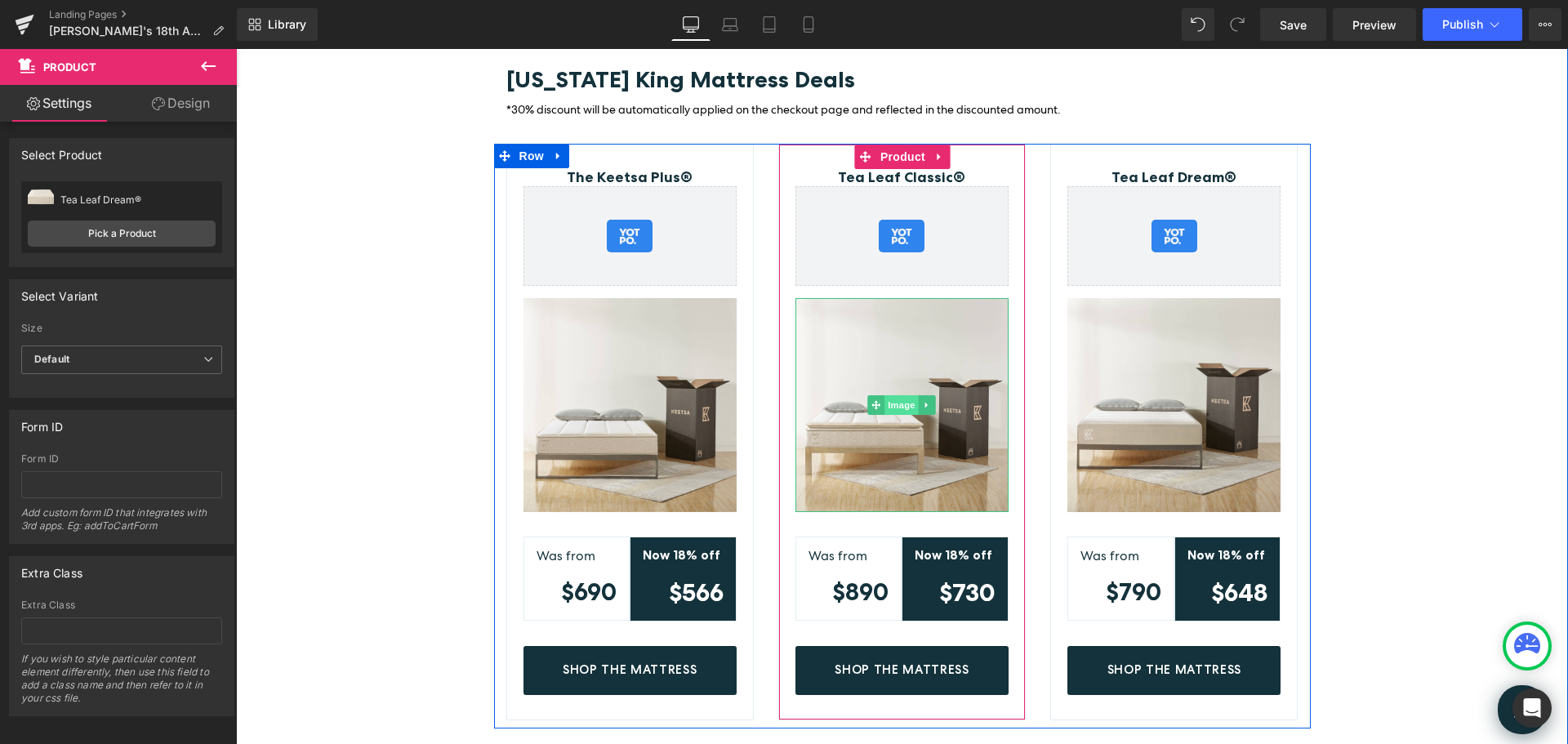
click at [887, 395] on span "Image" at bounding box center [902, 404] width 35 height 19
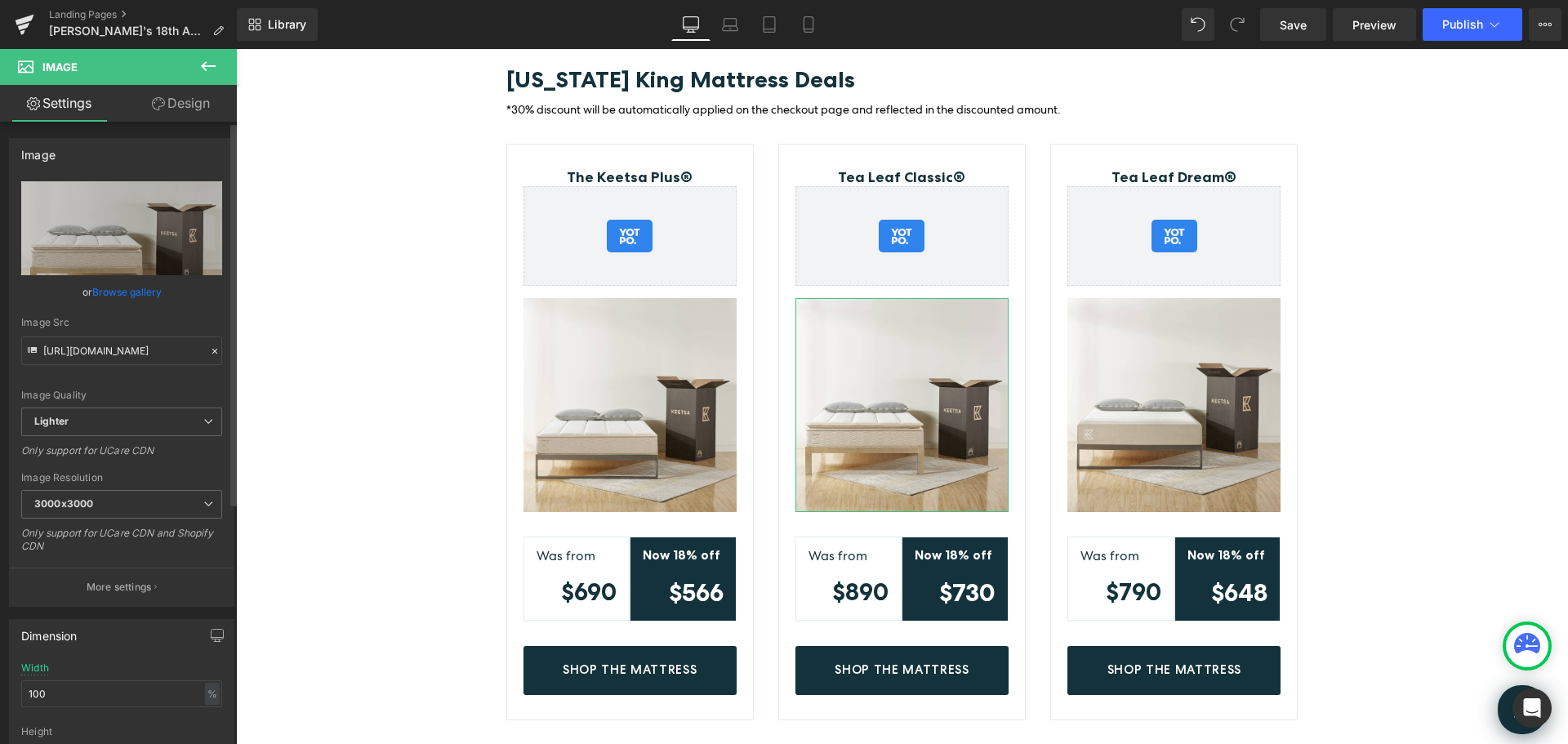
click at [130, 290] on link "Browse gallery" at bounding box center [127, 292] width 69 height 28
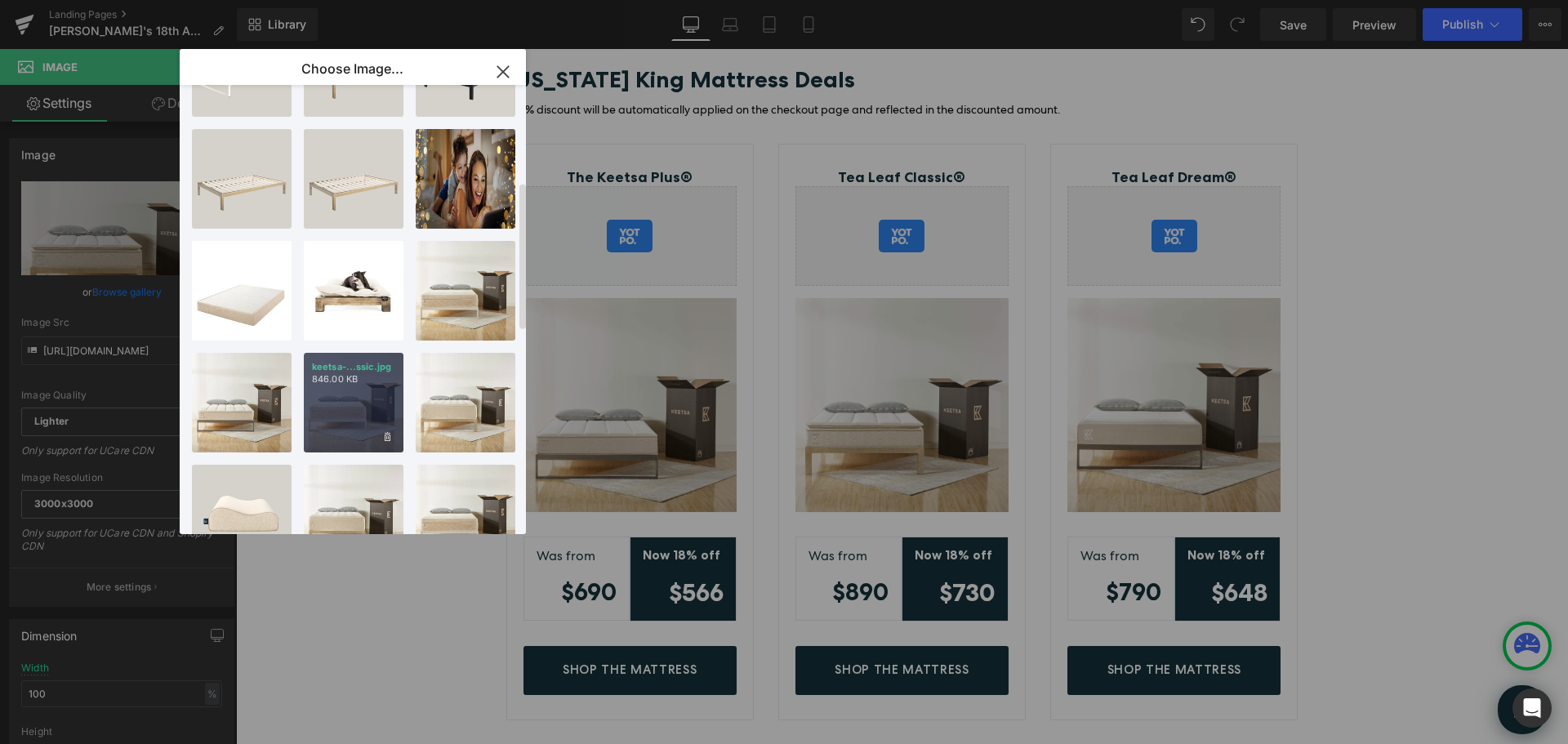
scroll to position [326, 0]
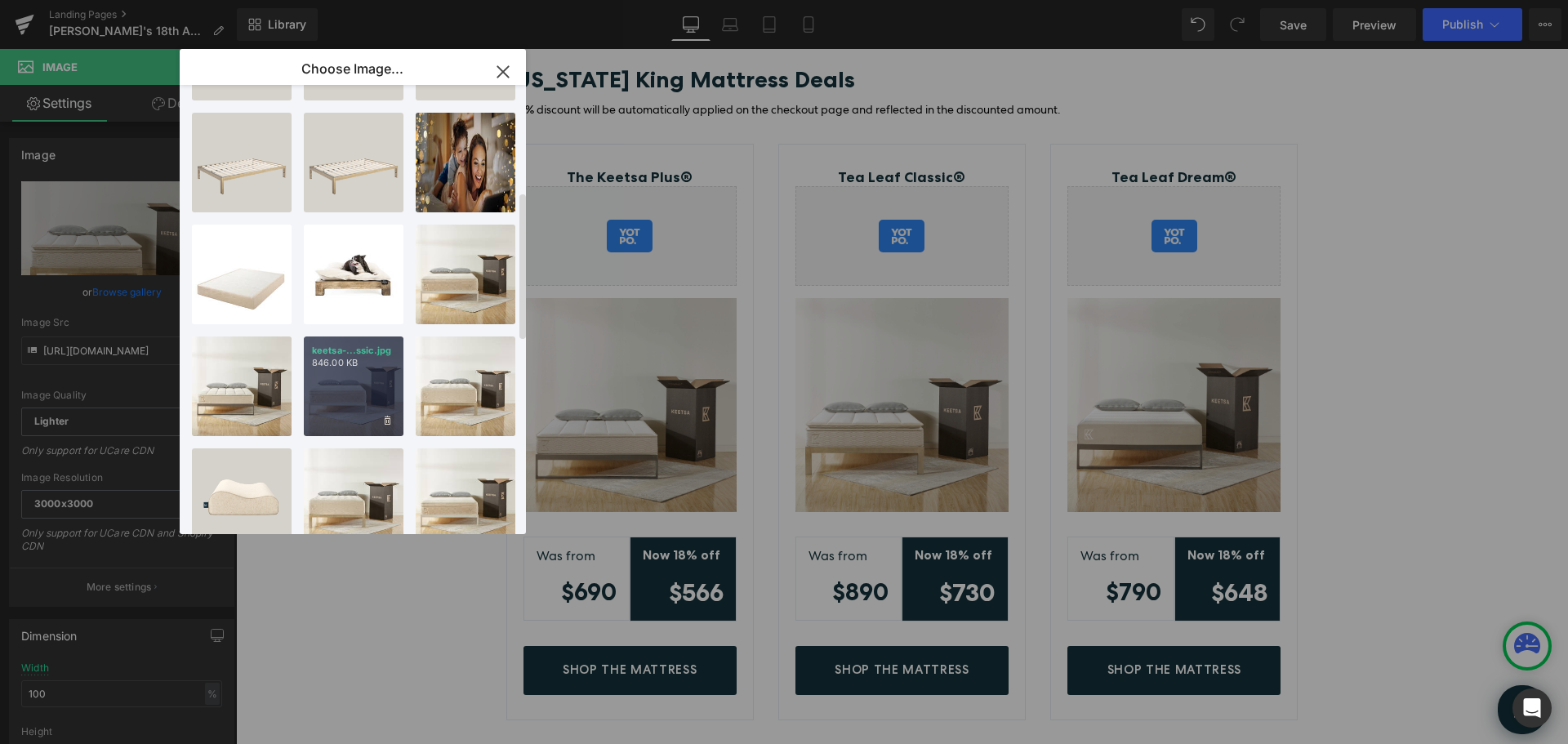
click at [340, 388] on div "keetsa-...ssic.jpg 846.00 KB" at bounding box center [353, 386] width 100 height 100
type input "[URL][DOMAIN_NAME]"
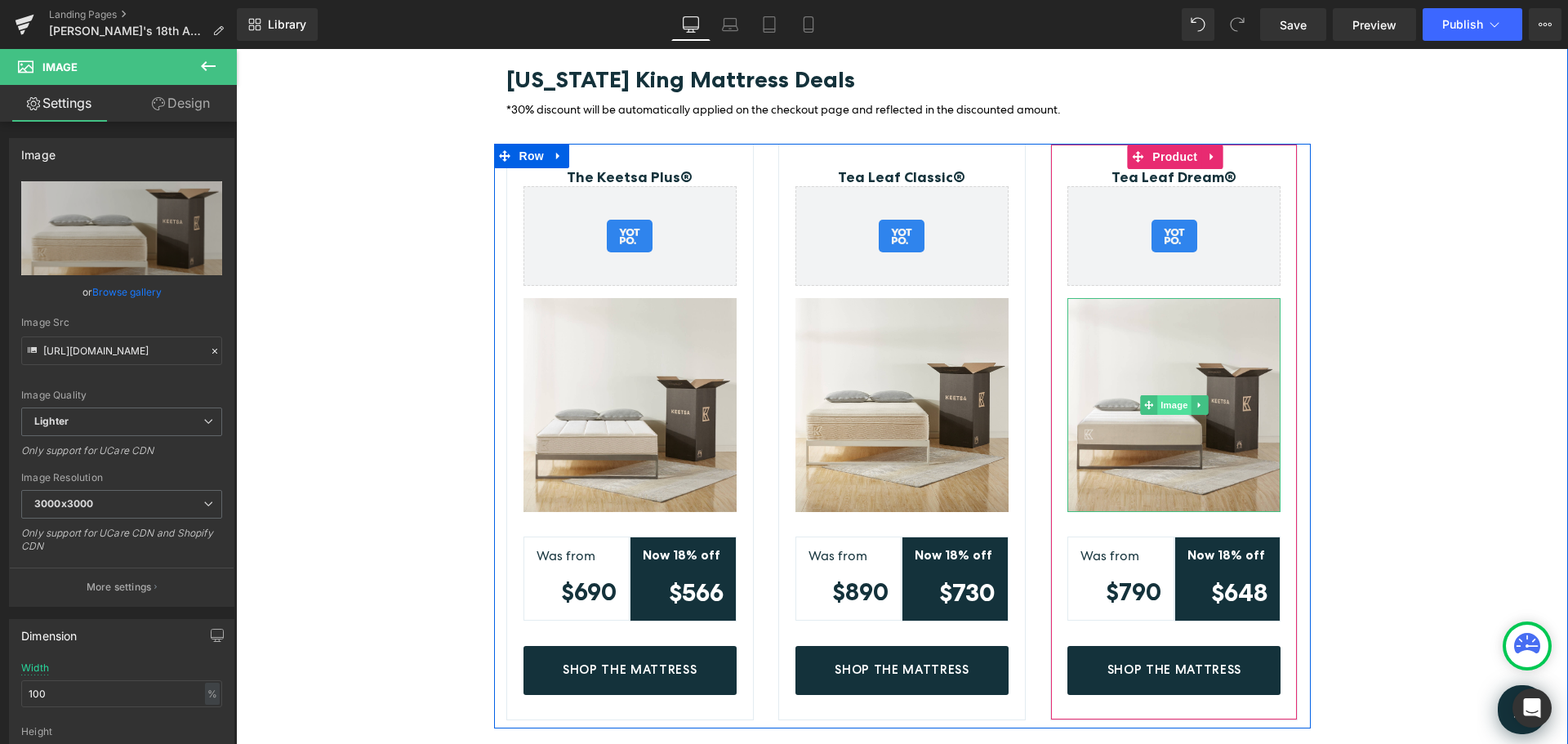
click at [1163, 395] on span "Image" at bounding box center [1175, 404] width 35 height 19
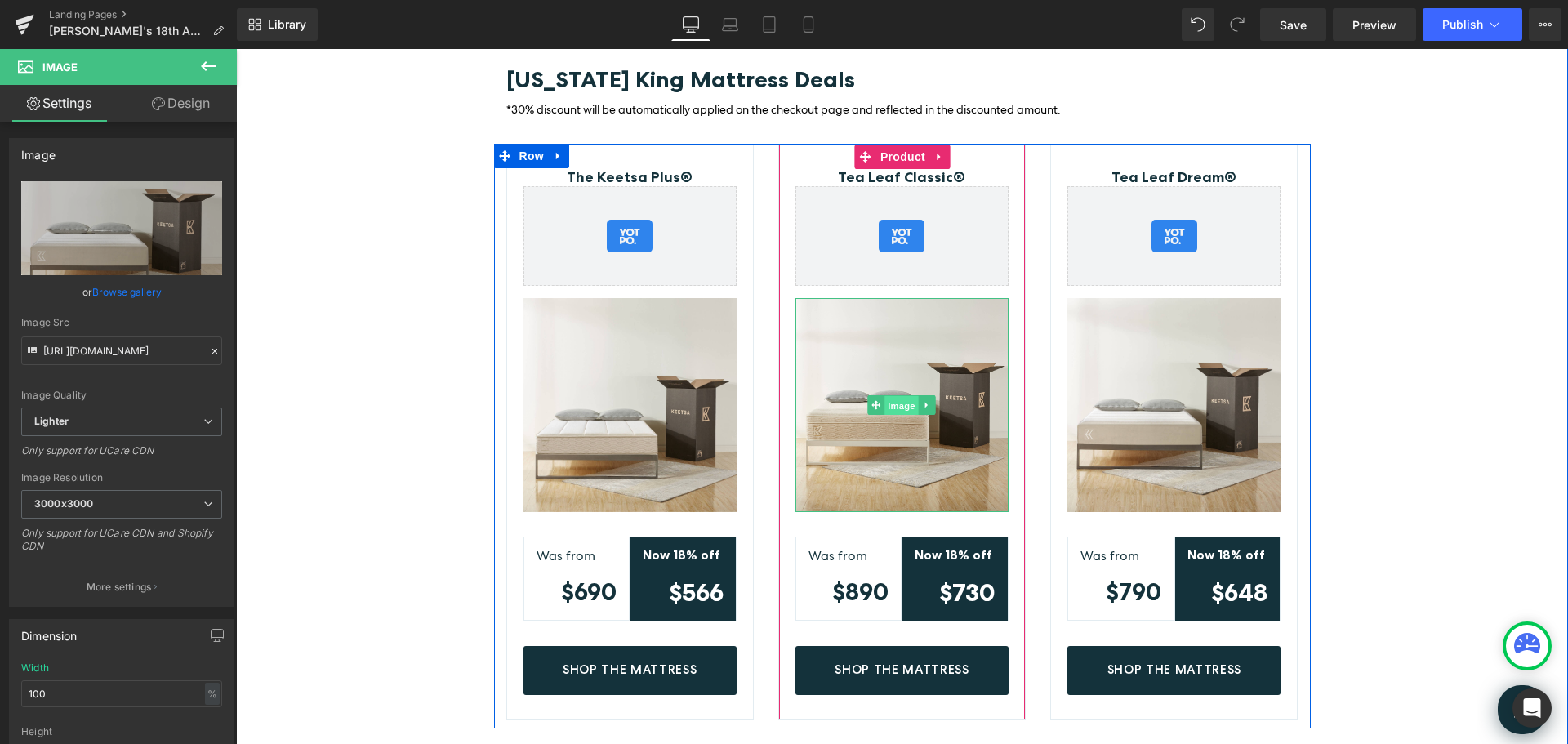
click at [898, 396] on span "Image" at bounding box center [902, 405] width 35 height 19
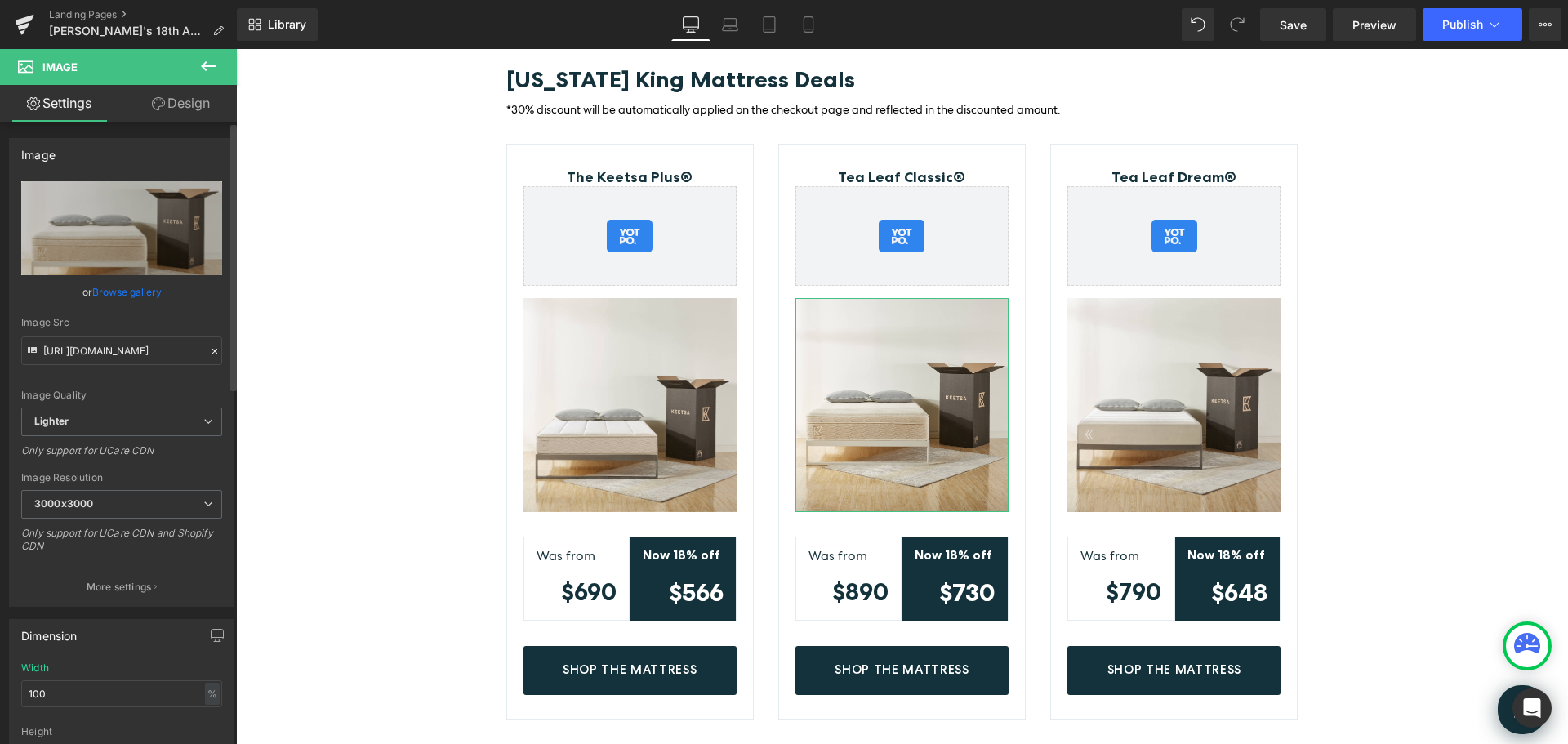
click at [113, 290] on link "Browse gallery" at bounding box center [127, 292] width 69 height 28
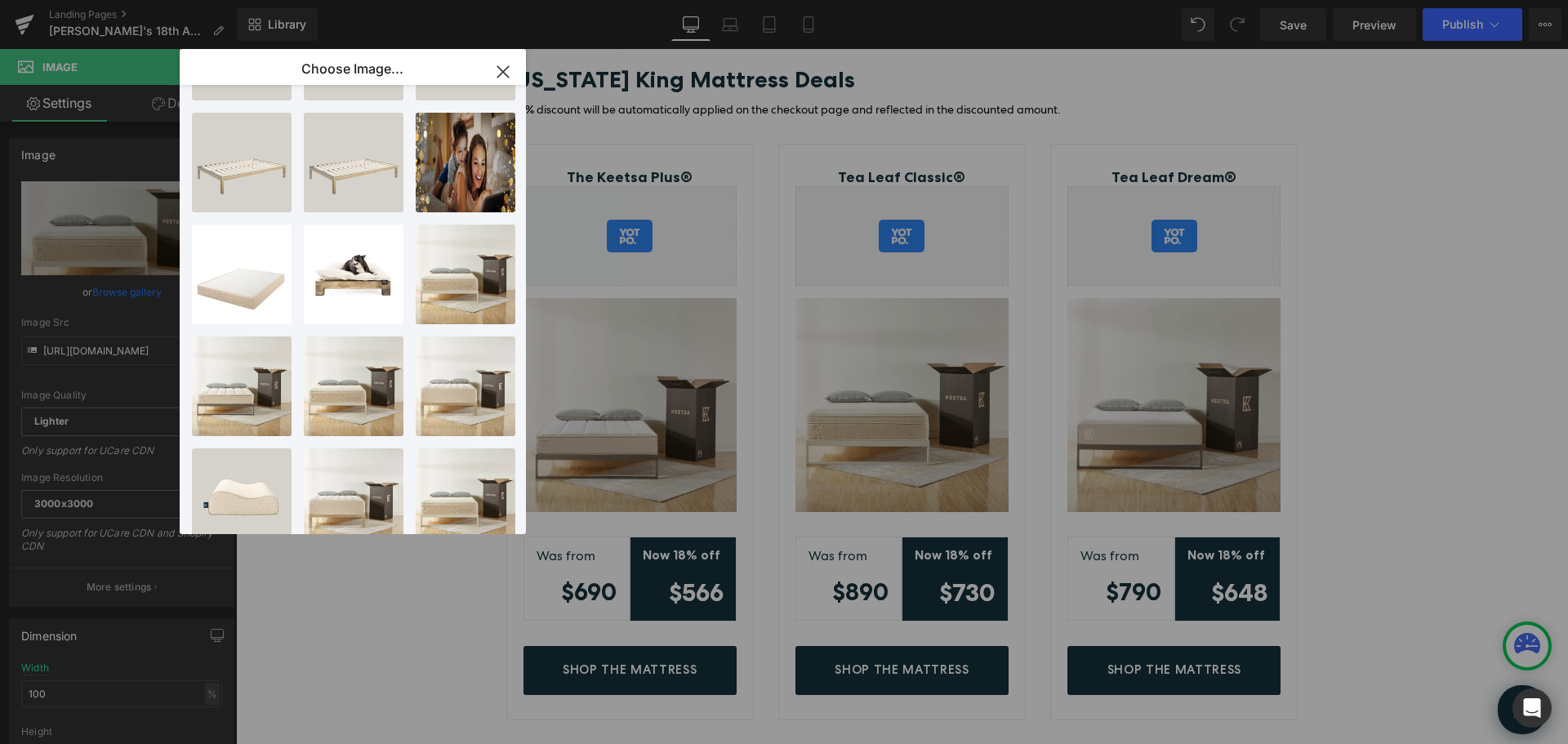
click at [500, 72] on icon "button" at bounding box center [503, 71] width 27 height 27
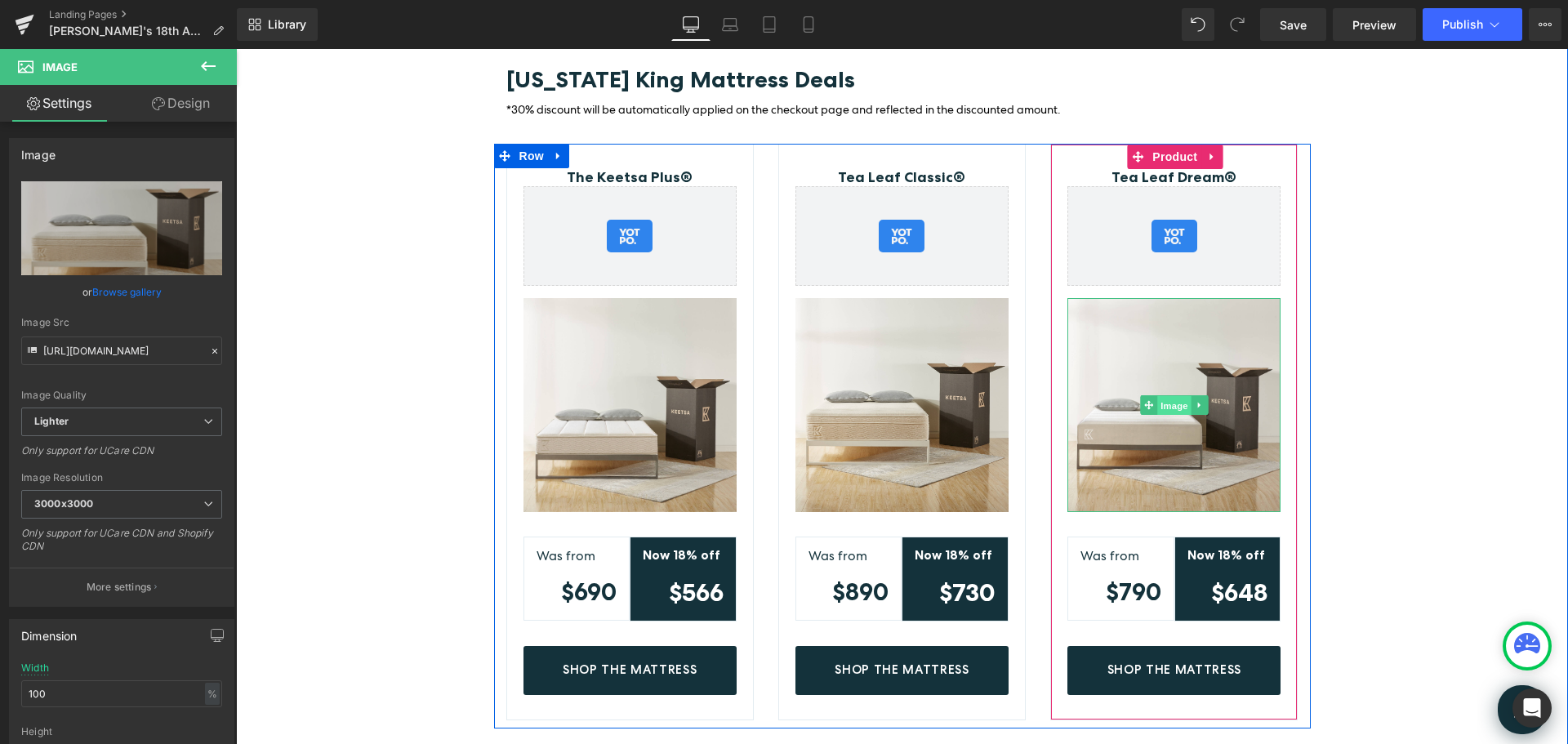
click at [1174, 396] on span "Image" at bounding box center [1175, 405] width 35 height 19
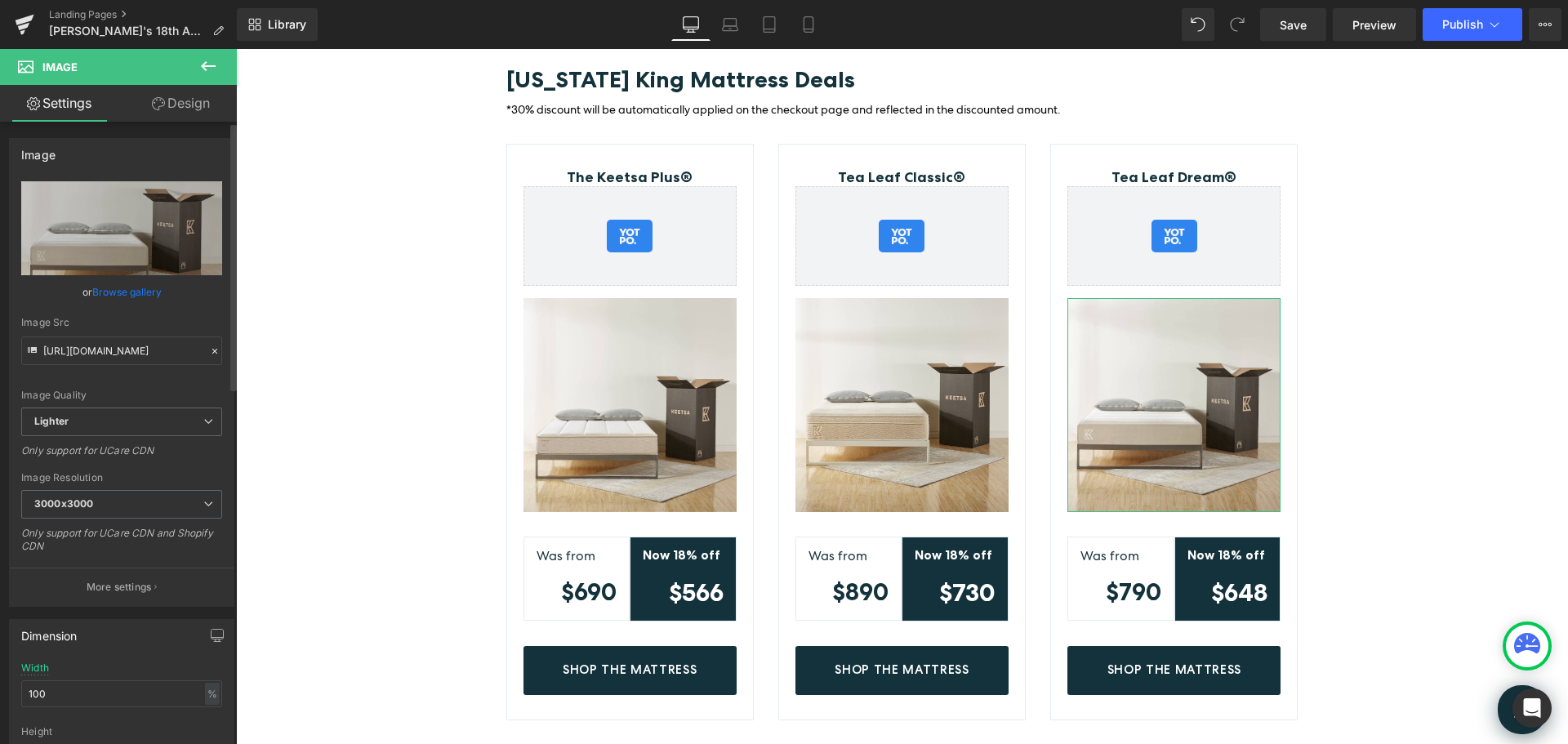
click at [145, 295] on link "Browse gallery" at bounding box center [127, 292] width 69 height 28
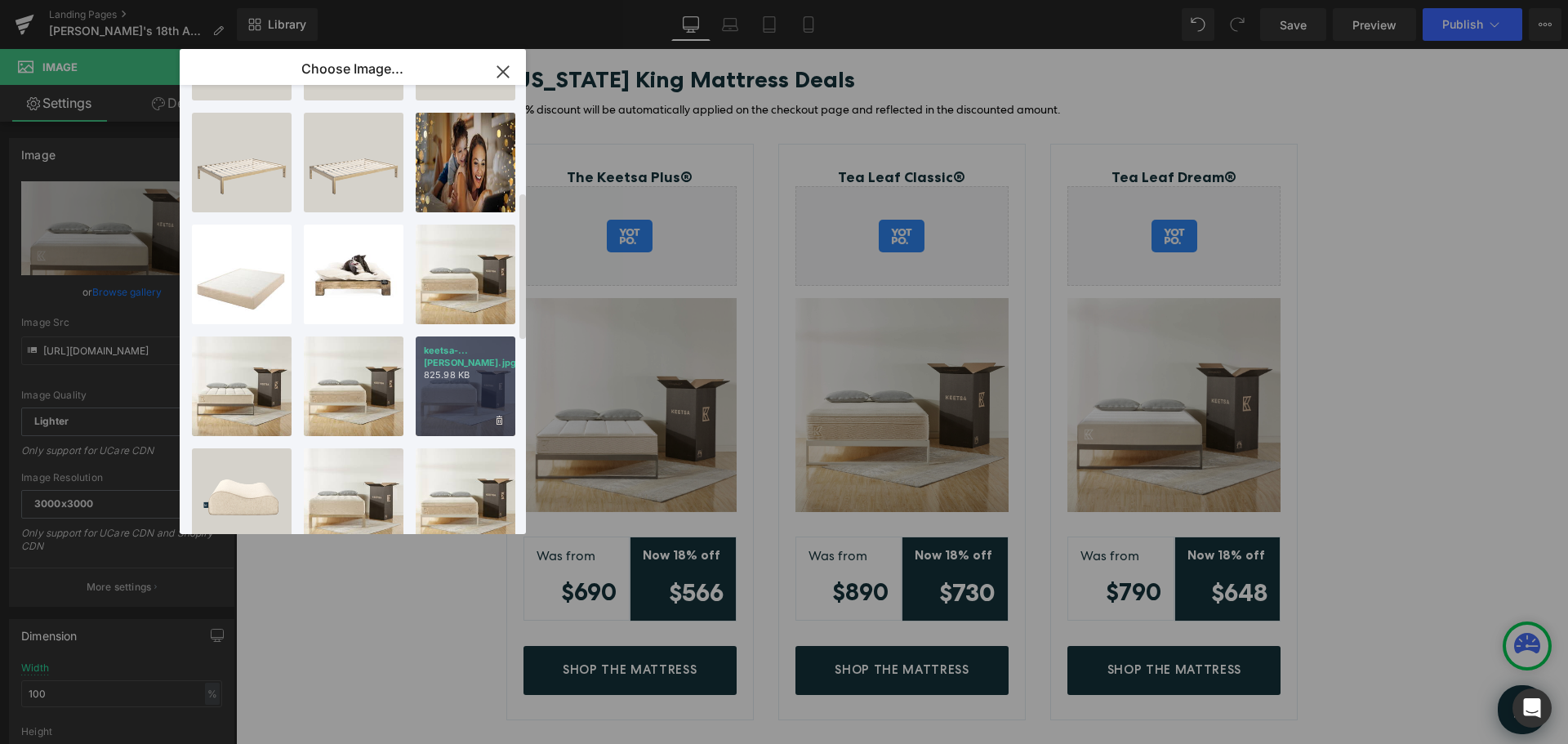
click at [465, 379] on div "keetsa-...[PERSON_NAME].jpg 825.98 KB" at bounding box center [465, 386] width 100 height 100
type input "[URL][DOMAIN_NAME]"
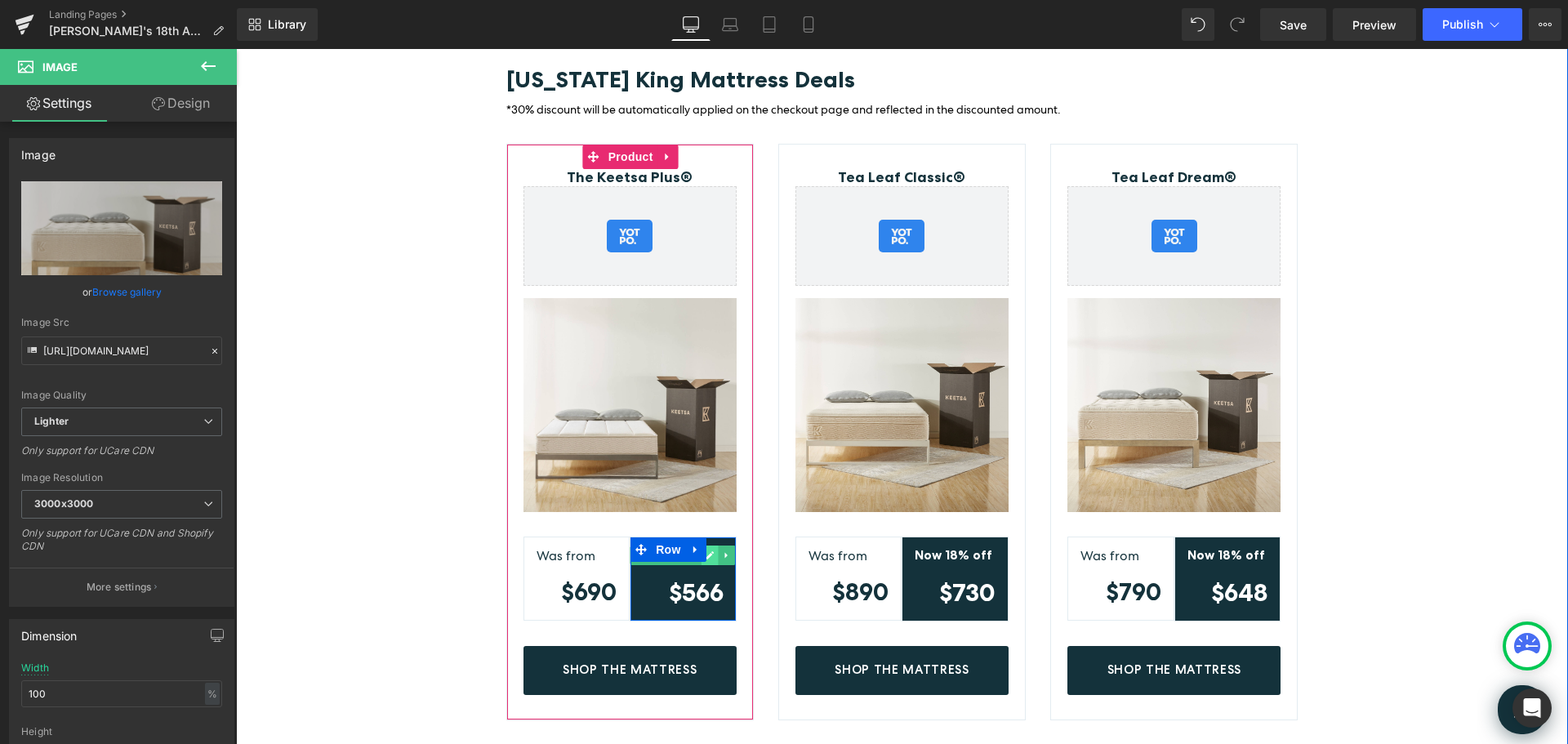
click at [709, 546] on link at bounding box center [709, 555] width 17 height 19
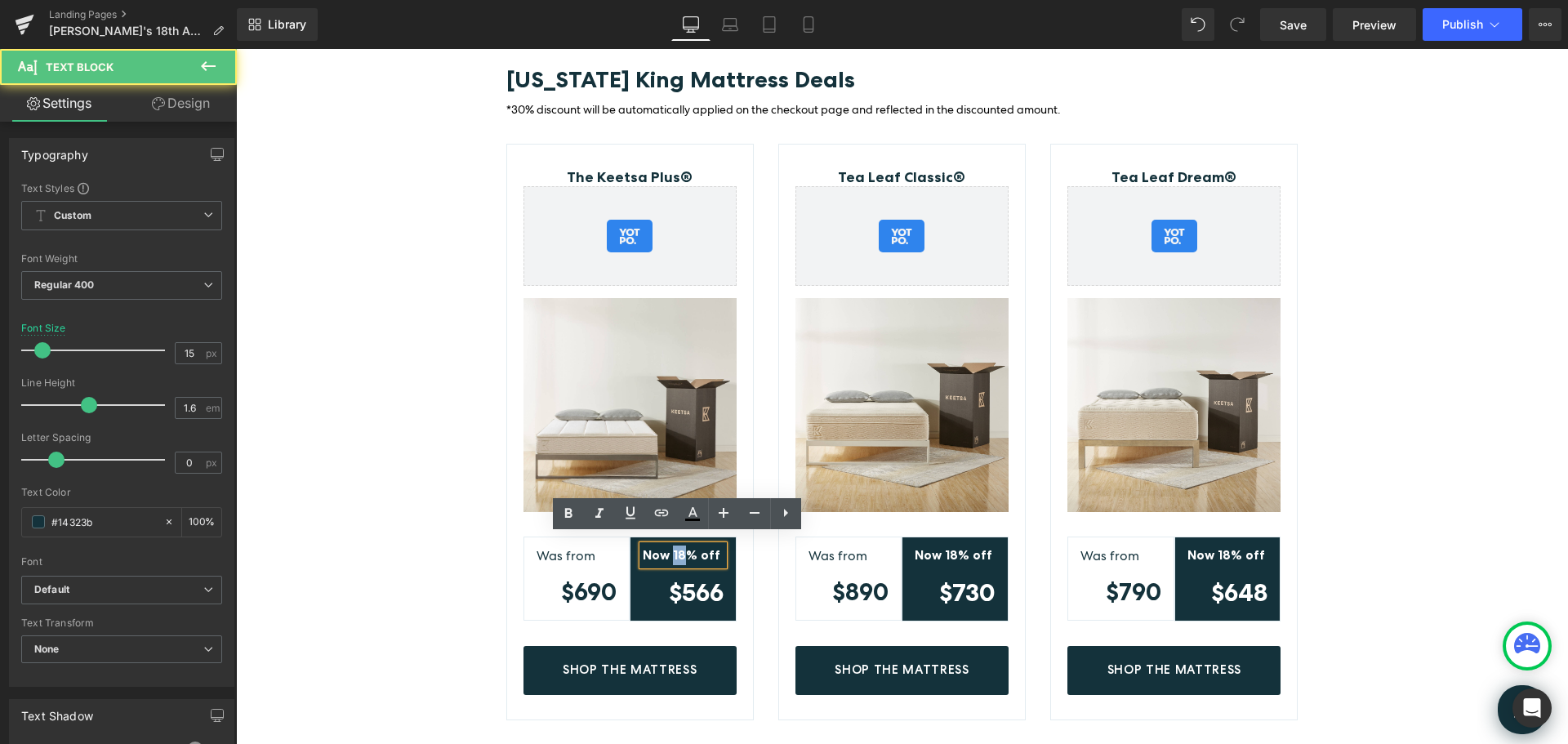
drag, startPoint x: 678, startPoint y: 546, endPoint x: 667, endPoint y: 543, distance: 11.4
click at [667, 547] on strong "Now 18% off" at bounding box center [681, 555] width 78 height 16
click at [671, 548] on strong "Now 18% off" at bounding box center [681, 555] width 78 height 16
drag, startPoint x: 675, startPoint y: 547, endPoint x: 765, endPoint y: 600, distance: 104.4
click at [676, 547] on strong "Now 18% off" at bounding box center [681, 555] width 78 height 16
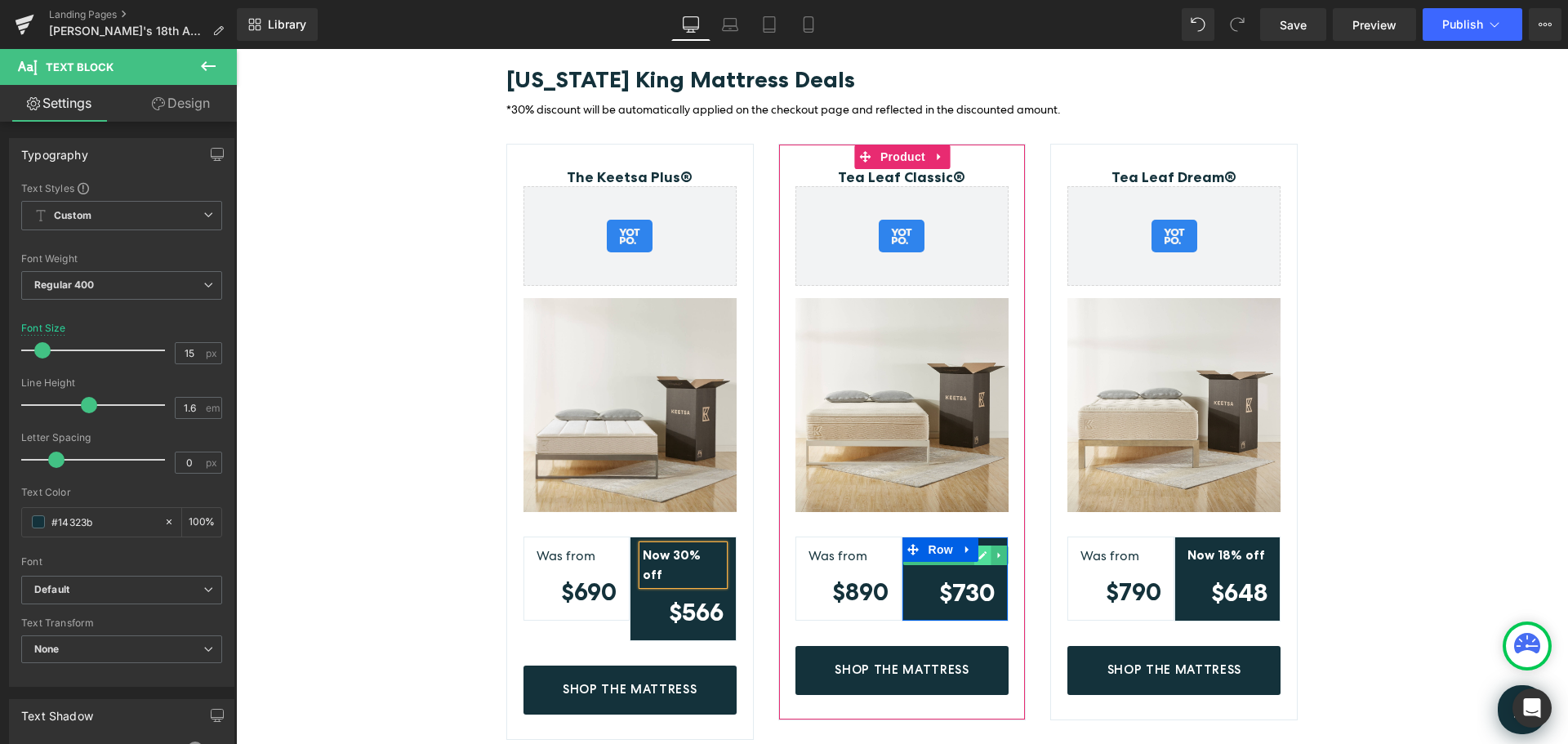
click at [980, 550] on icon at bounding box center [982, 555] width 9 height 10
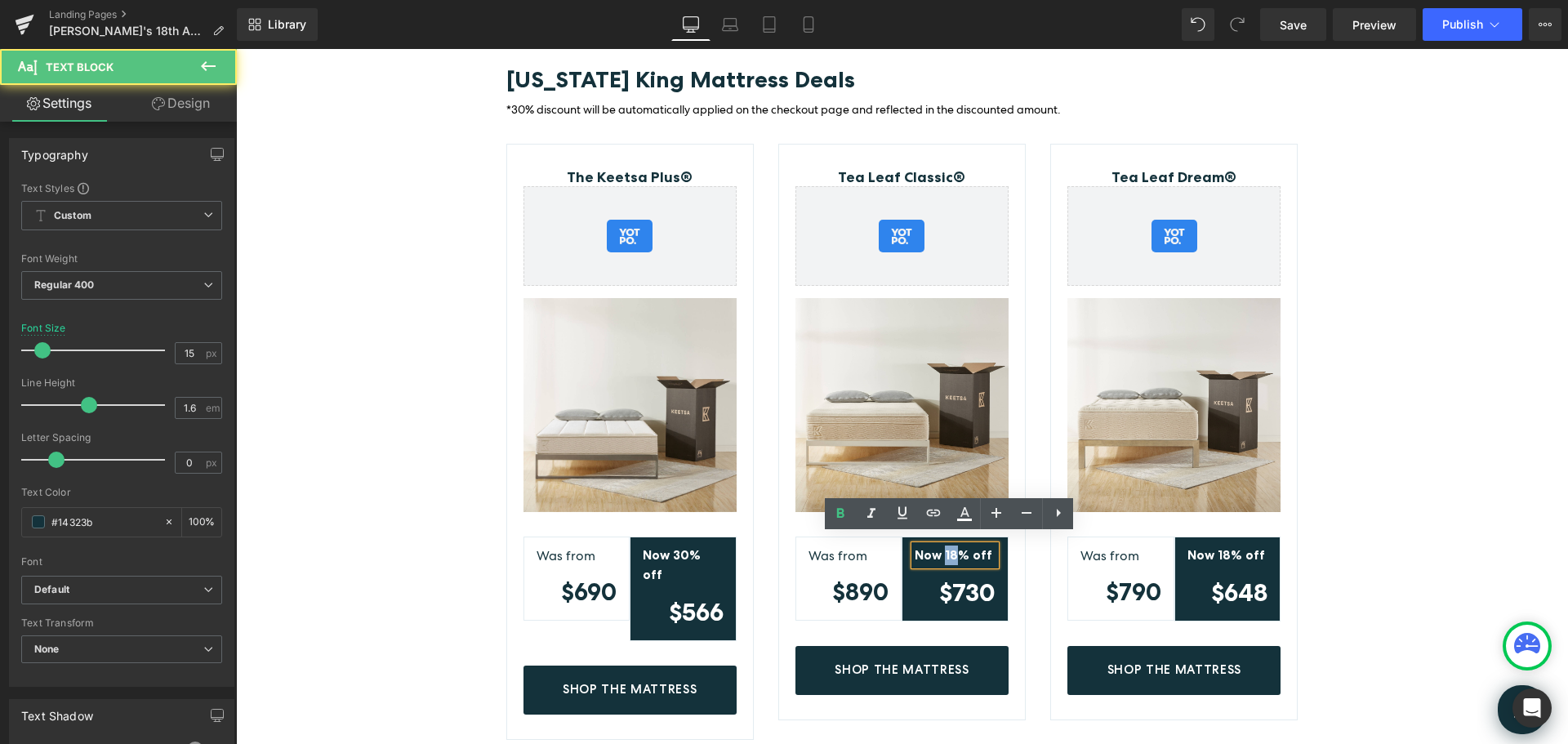
drag, startPoint x: 951, startPoint y: 546, endPoint x: 940, endPoint y: 546, distance: 11.0
click at [940, 547] on strong "Now 18% off" at bounding box center [954, 555] width 78 height 16
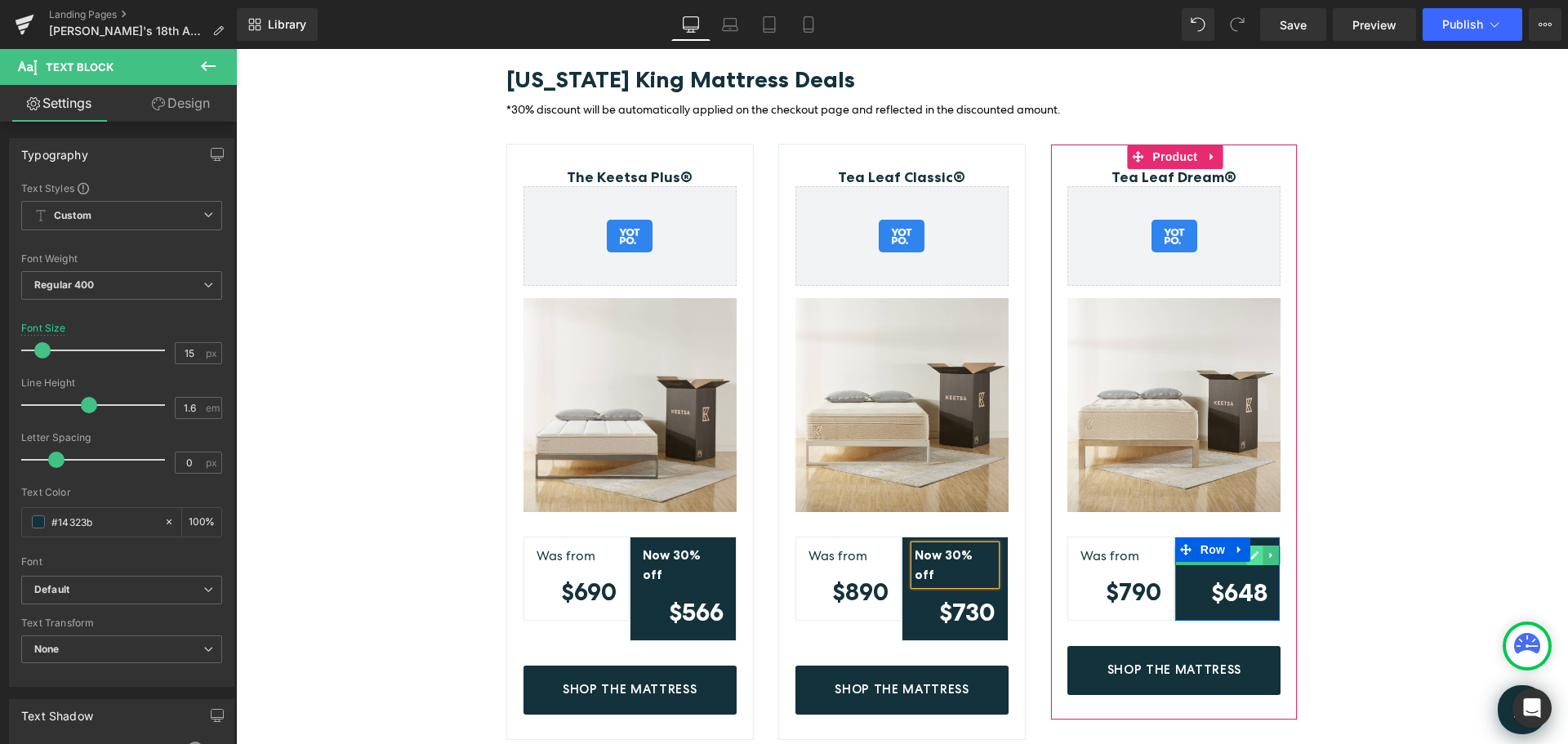
click at [1253, 550] on icon at bounding box center [1255, 555] width 9 height 10
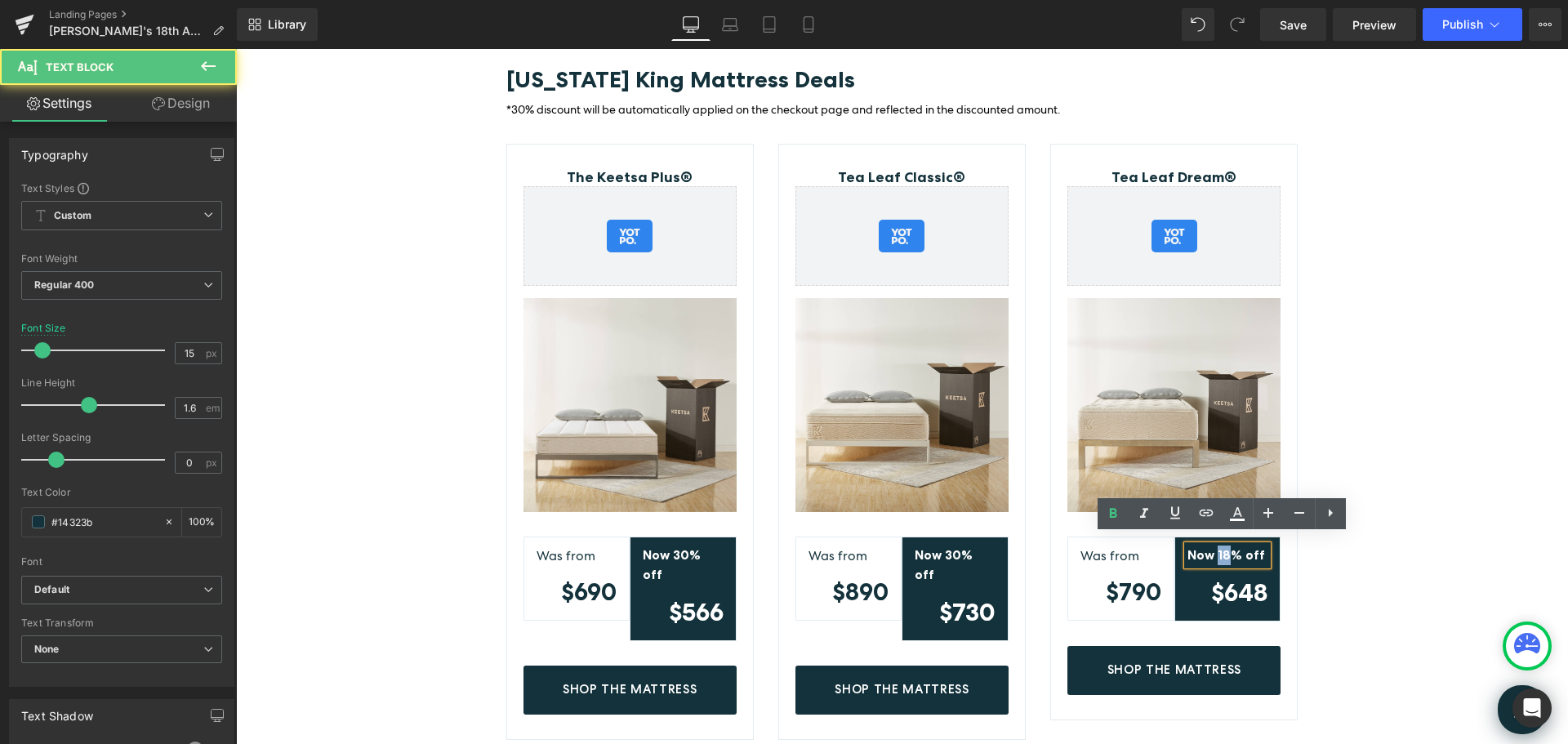
click at [1211, 547] on strong "Now 18% off" at bounding box center [1226, 555] width 78 height 16
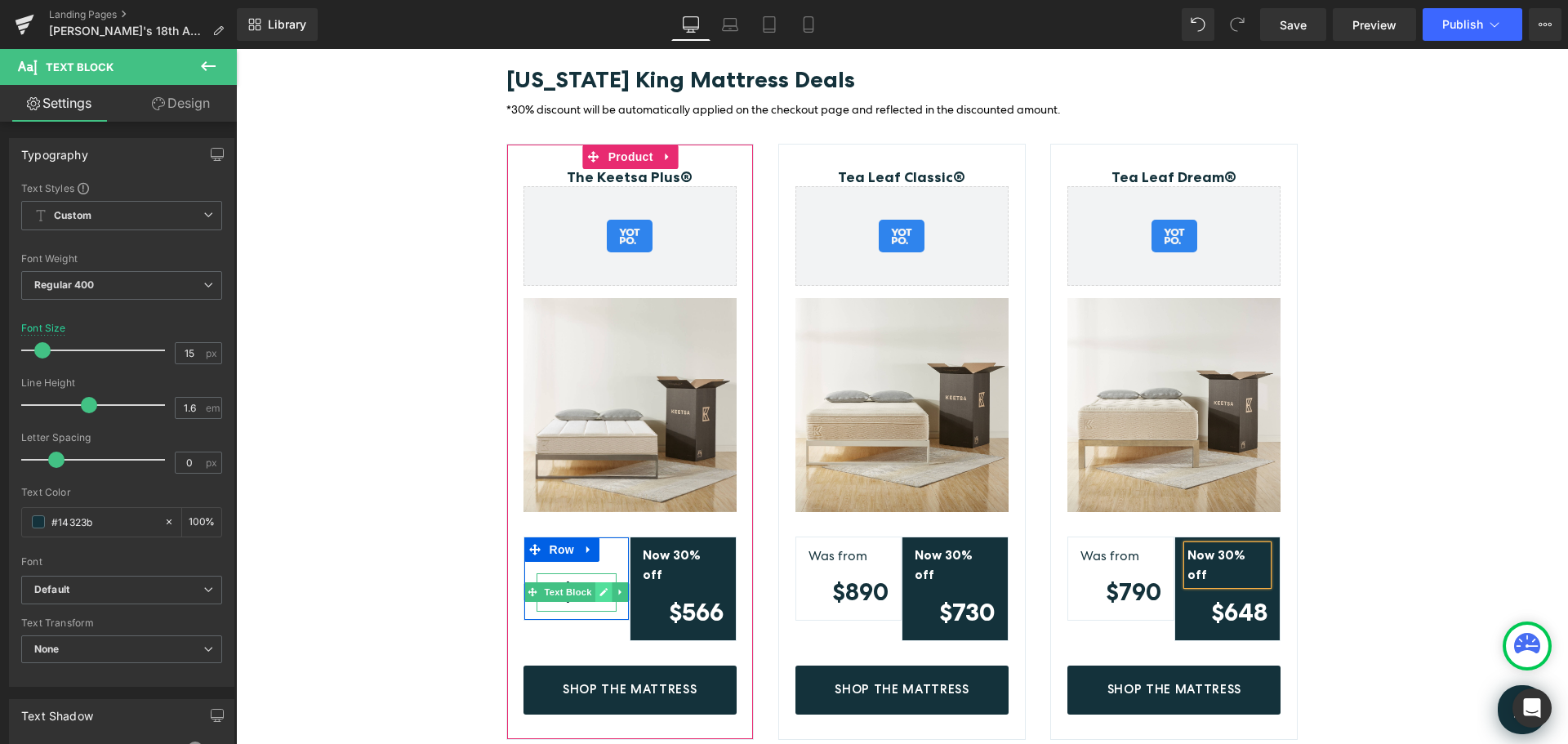
click at [599, 587] on icon at bounding box center [603, 591] width 9 height 10
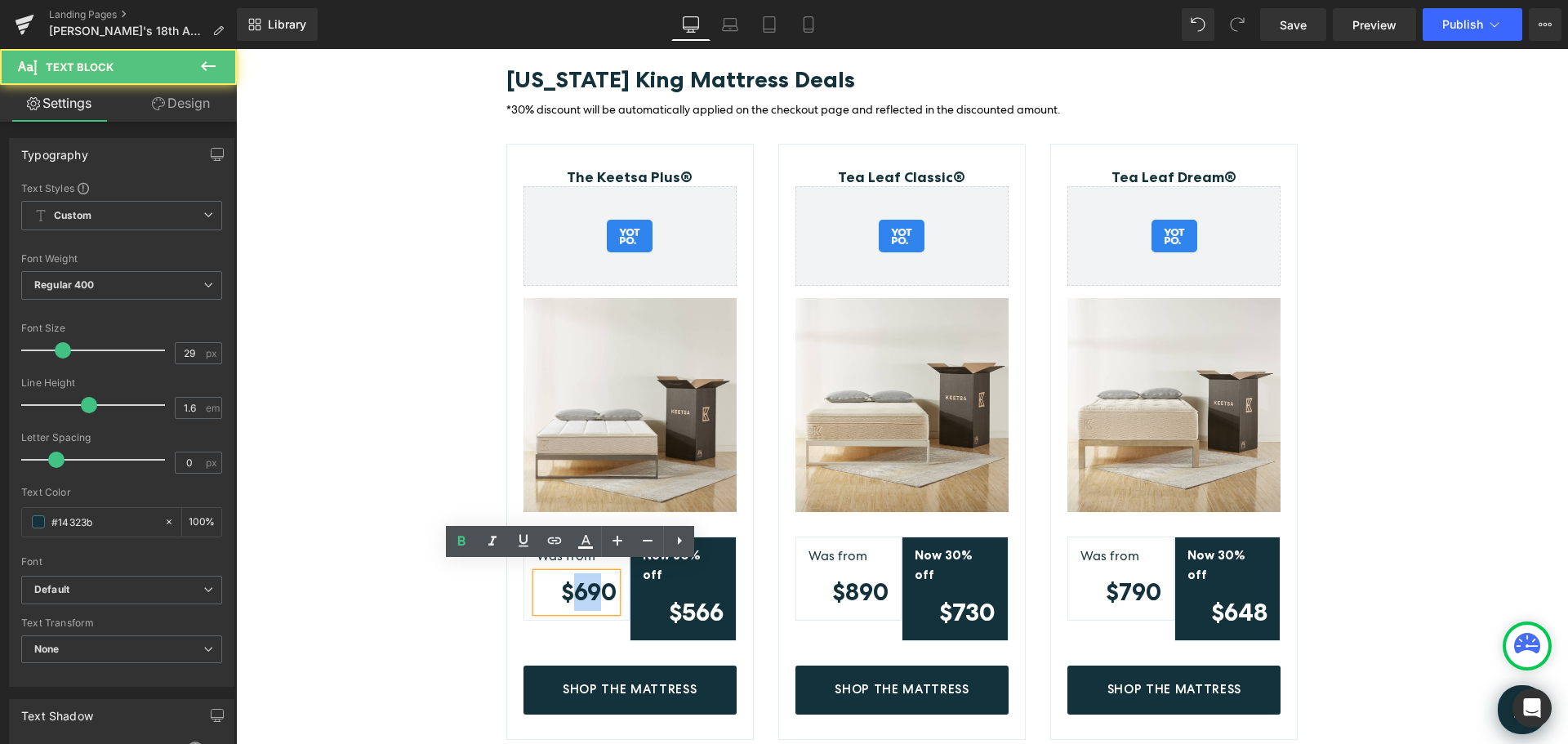
drag, startPoint x: 593, startPoint y: 583, endPoint x: 582, endPoint y: 585, distance: 11.2
click at [576, 581] on strong "$690" at bounding box center [589, 591] width 56 height 28
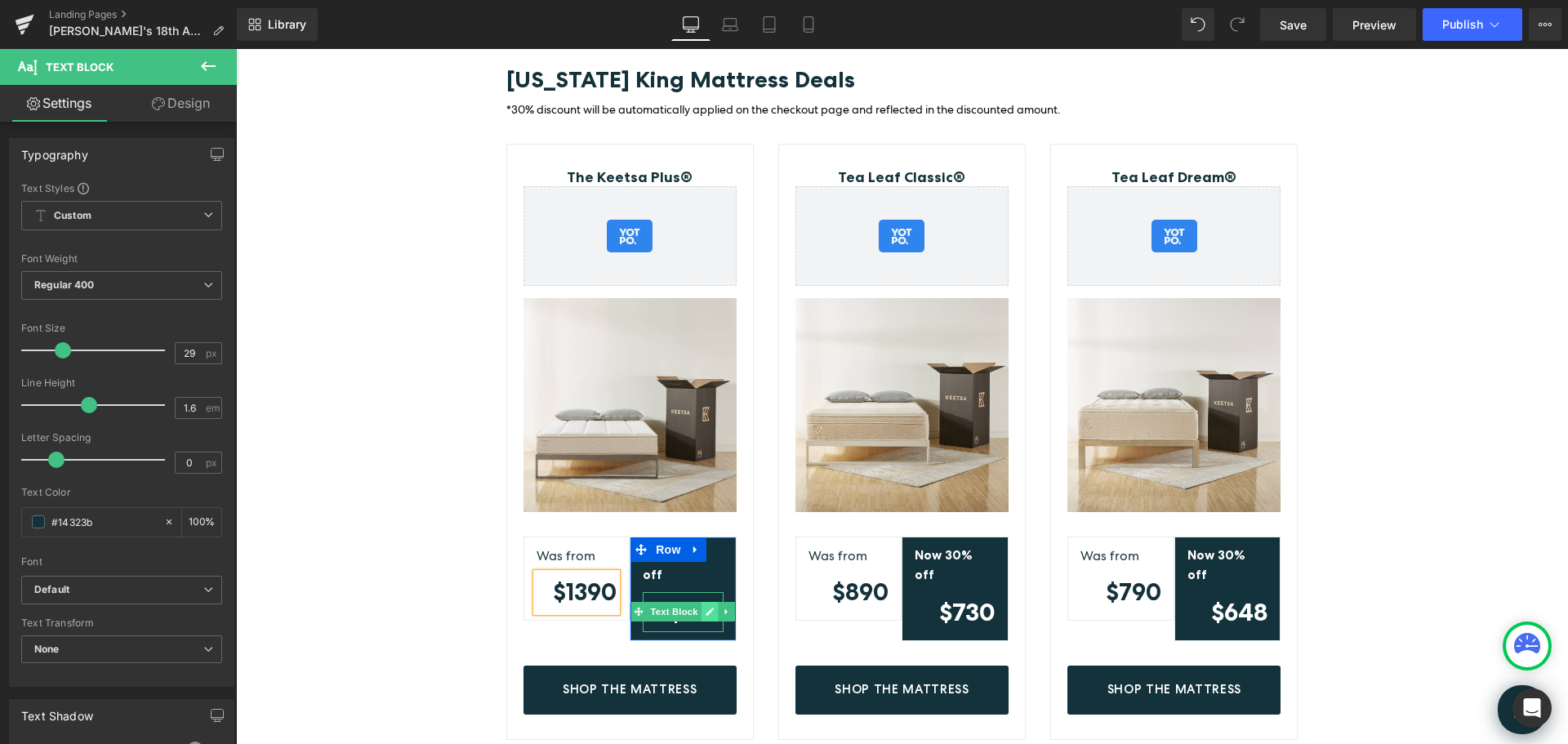
click at [709, 607] on icon at bounding box center [710, 611] width 9 height 10
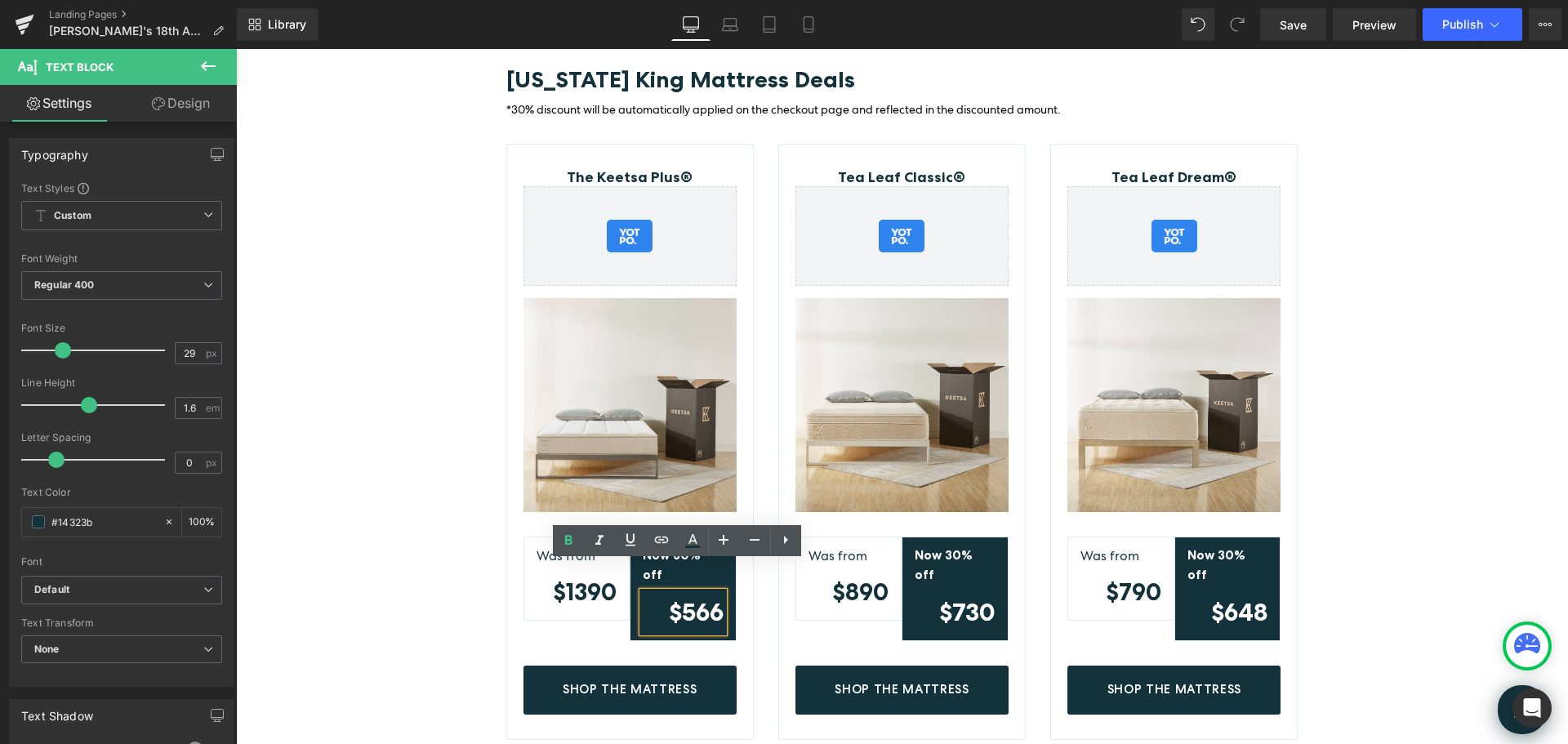
click at [701, 597] on strong "$566" at bounding box center [697, 611] width 55 height 29
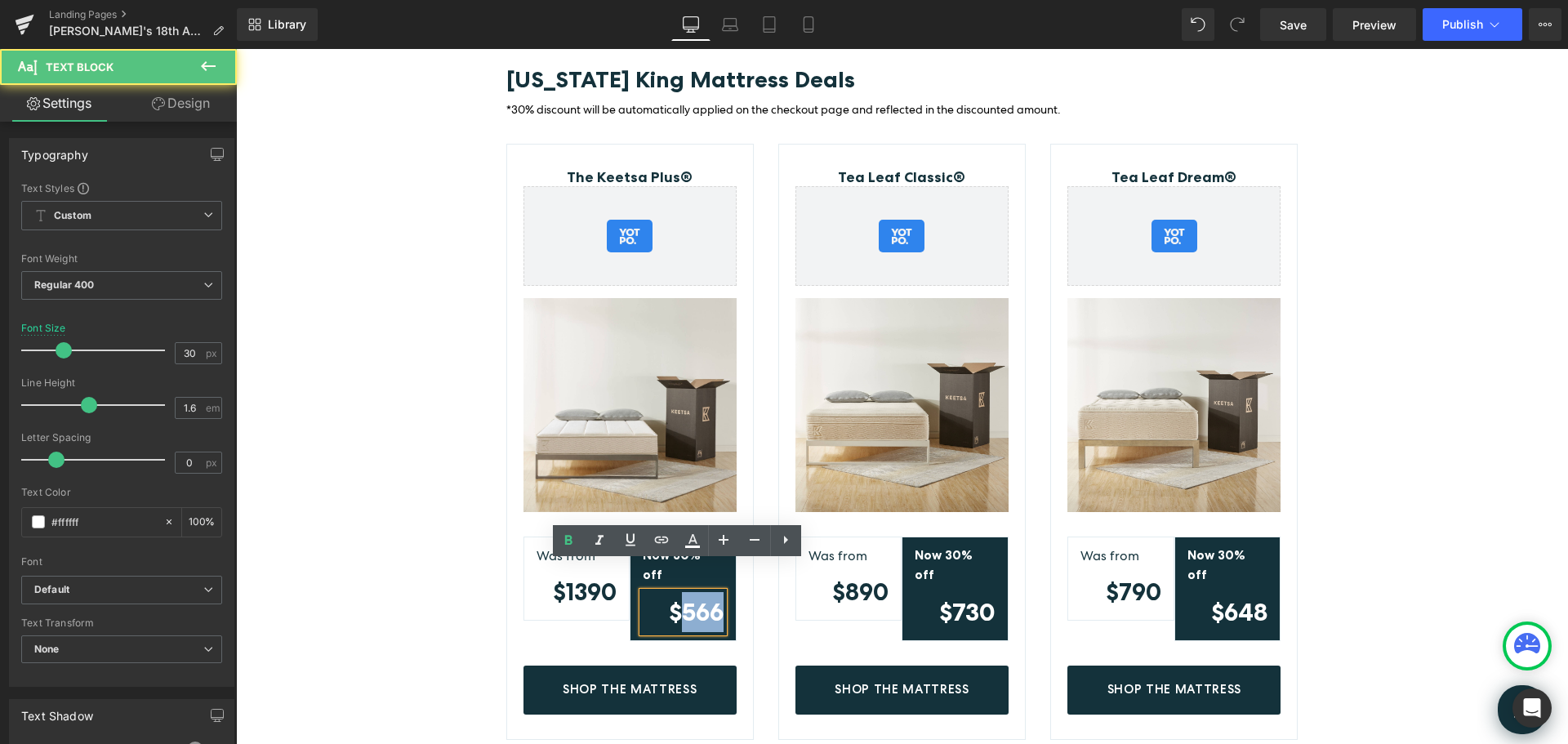
drag, startPoint x: 713, startPoint y: 585, endPoint x: 680, endPoint y: 585, distance: 33.0
click at [680, 597] on strong "$566" at bounding box center [697, 611] width 55 height 29
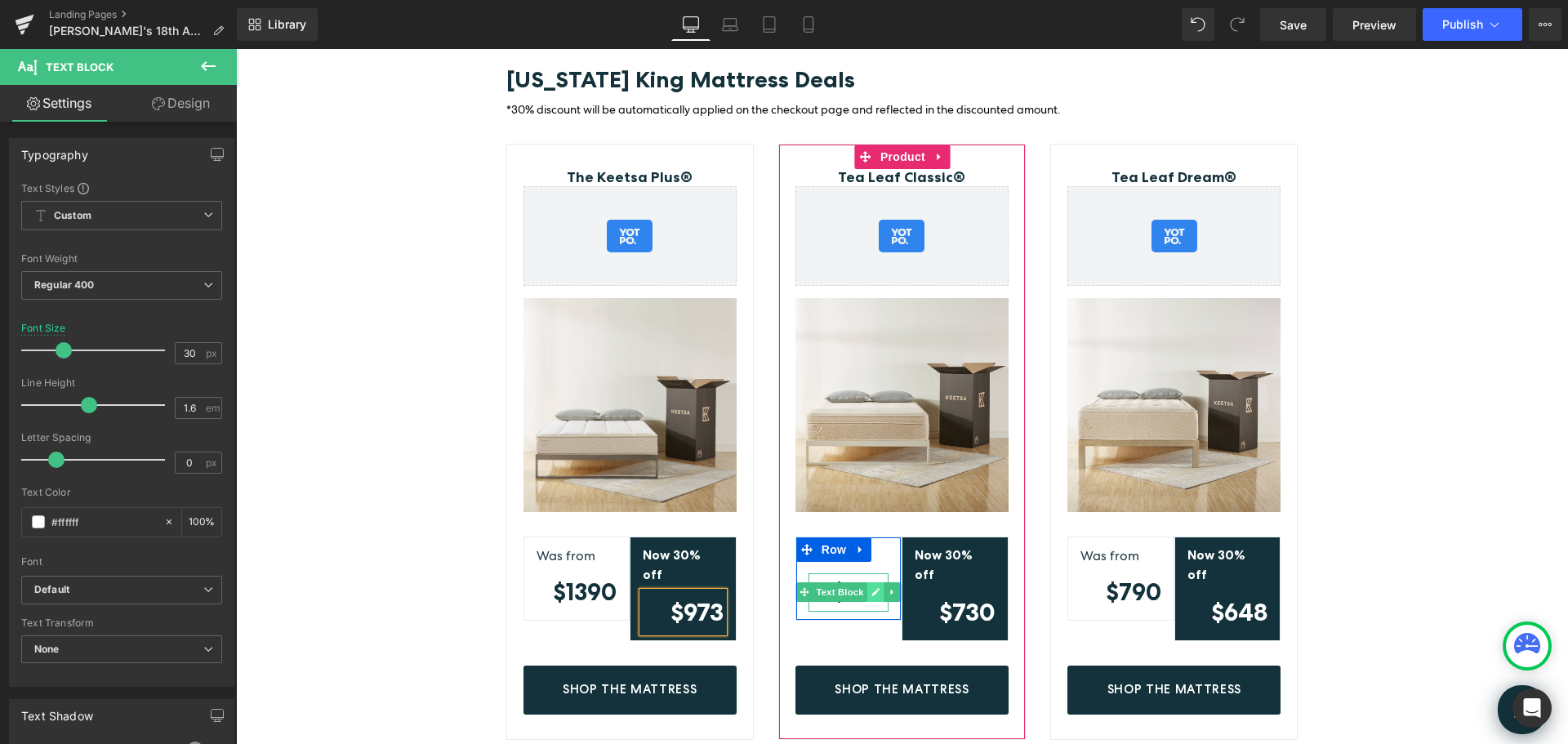
click at [871, 587] on icon at bounding box center [876, 591] width 9 height 10
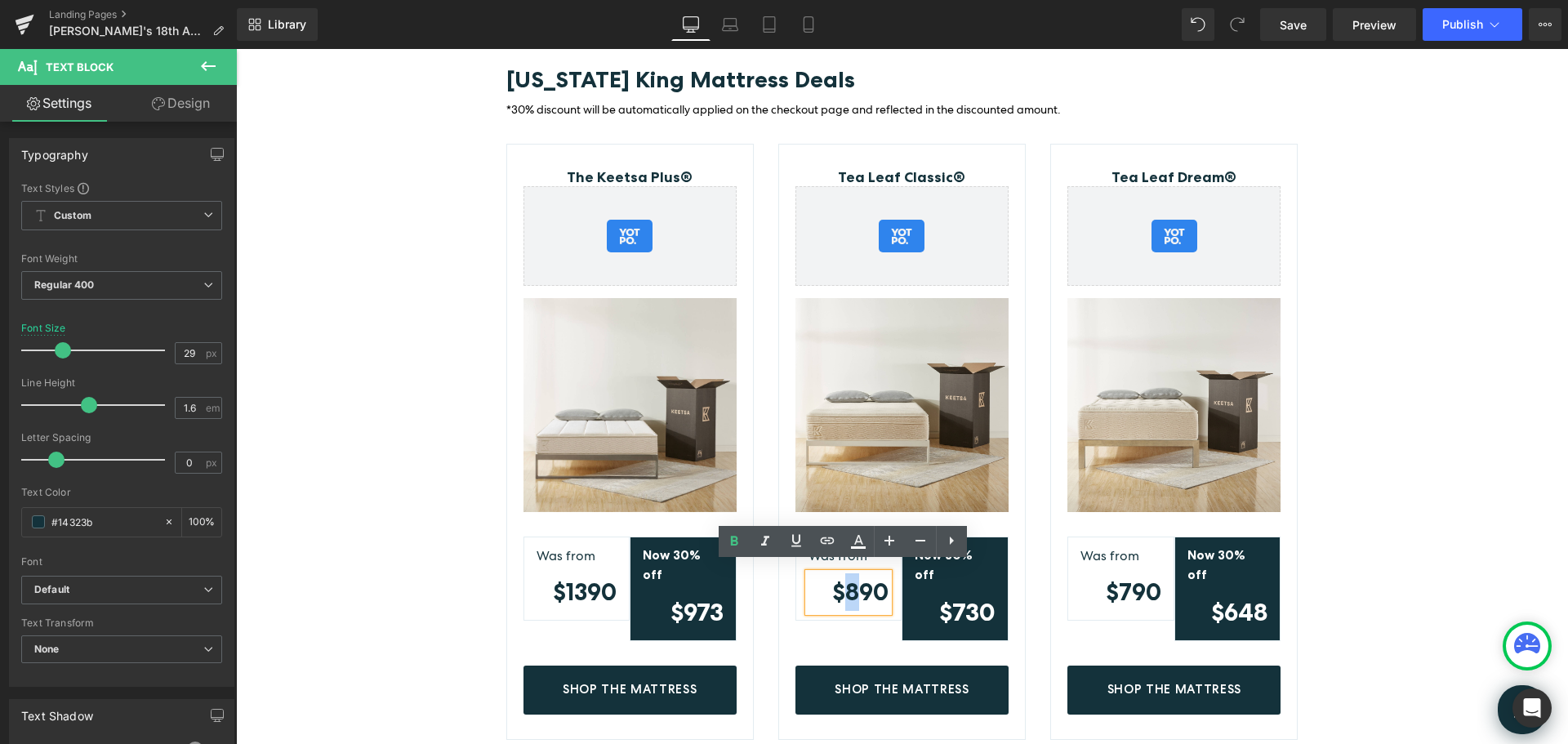
drag, startPoint x: 839, startPoint y: 582, endPoint x: 850, endPoint y: 583, distance: 11.0
click at [850, 583] on strong "$890" at bounding box center [860, 591] width 57 height 28
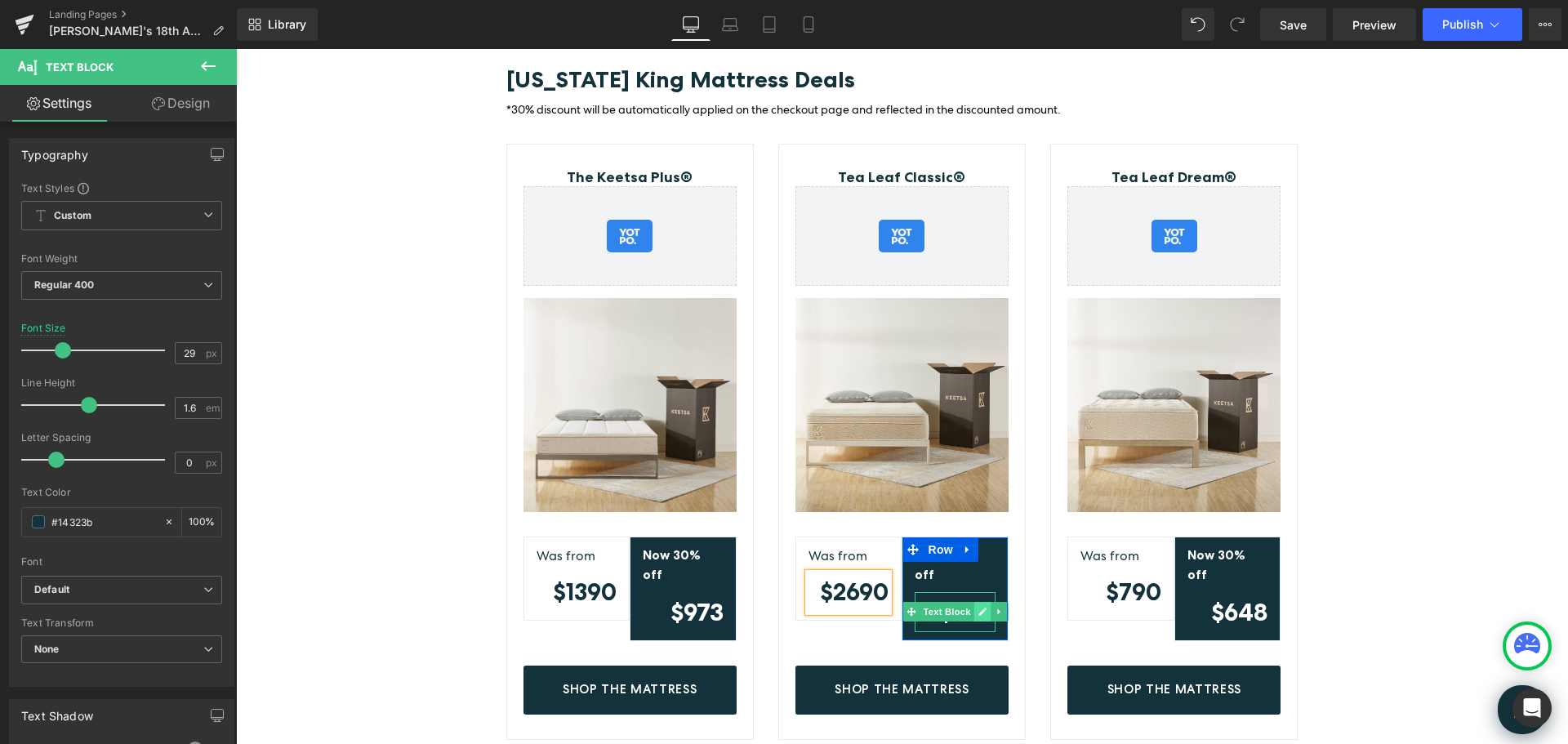
click at [977, 607] on icon at bounding box center [982, 611] width 9 height 10
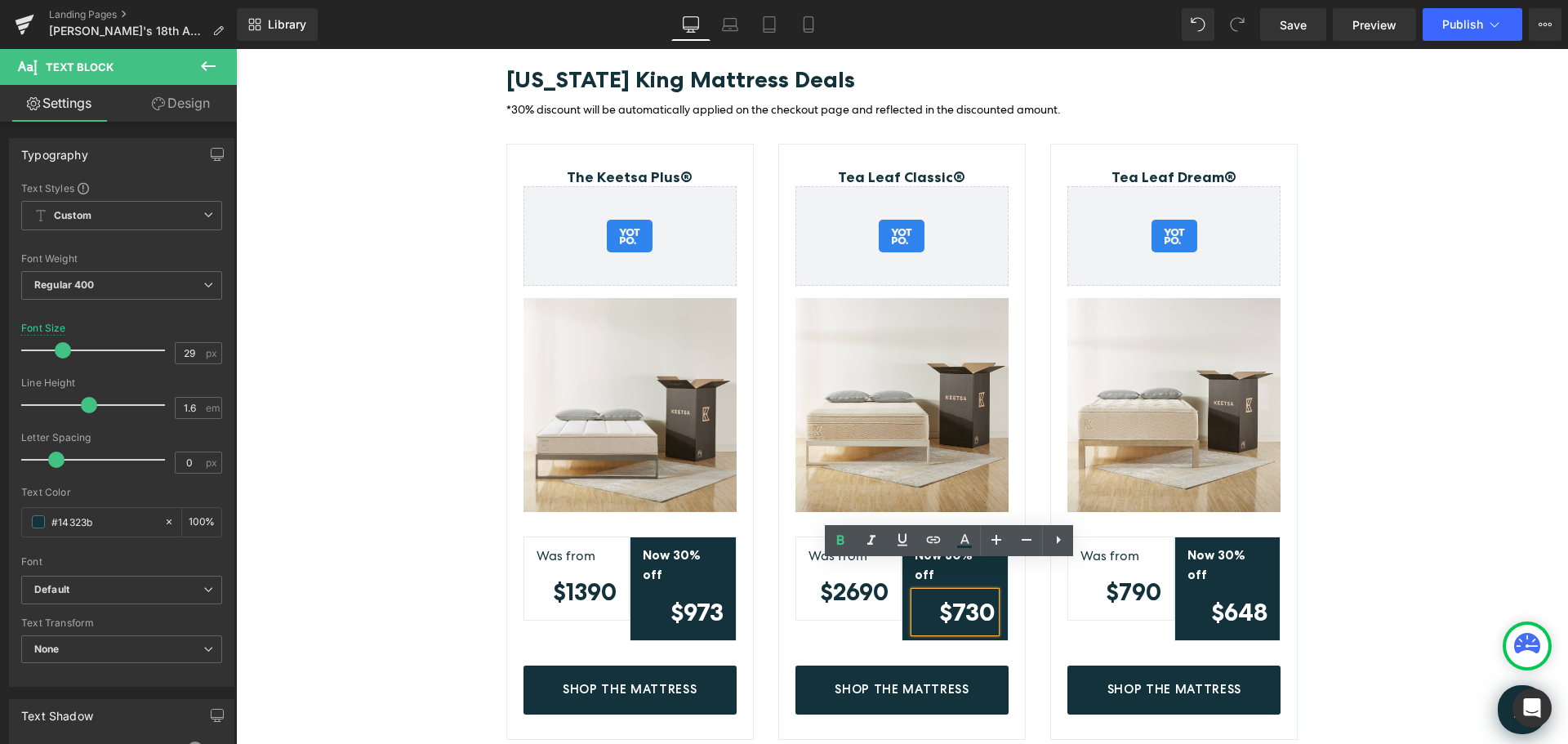
click at [944, 597] on strong "$730" at bounding box center [967, 611] width 57 height 29
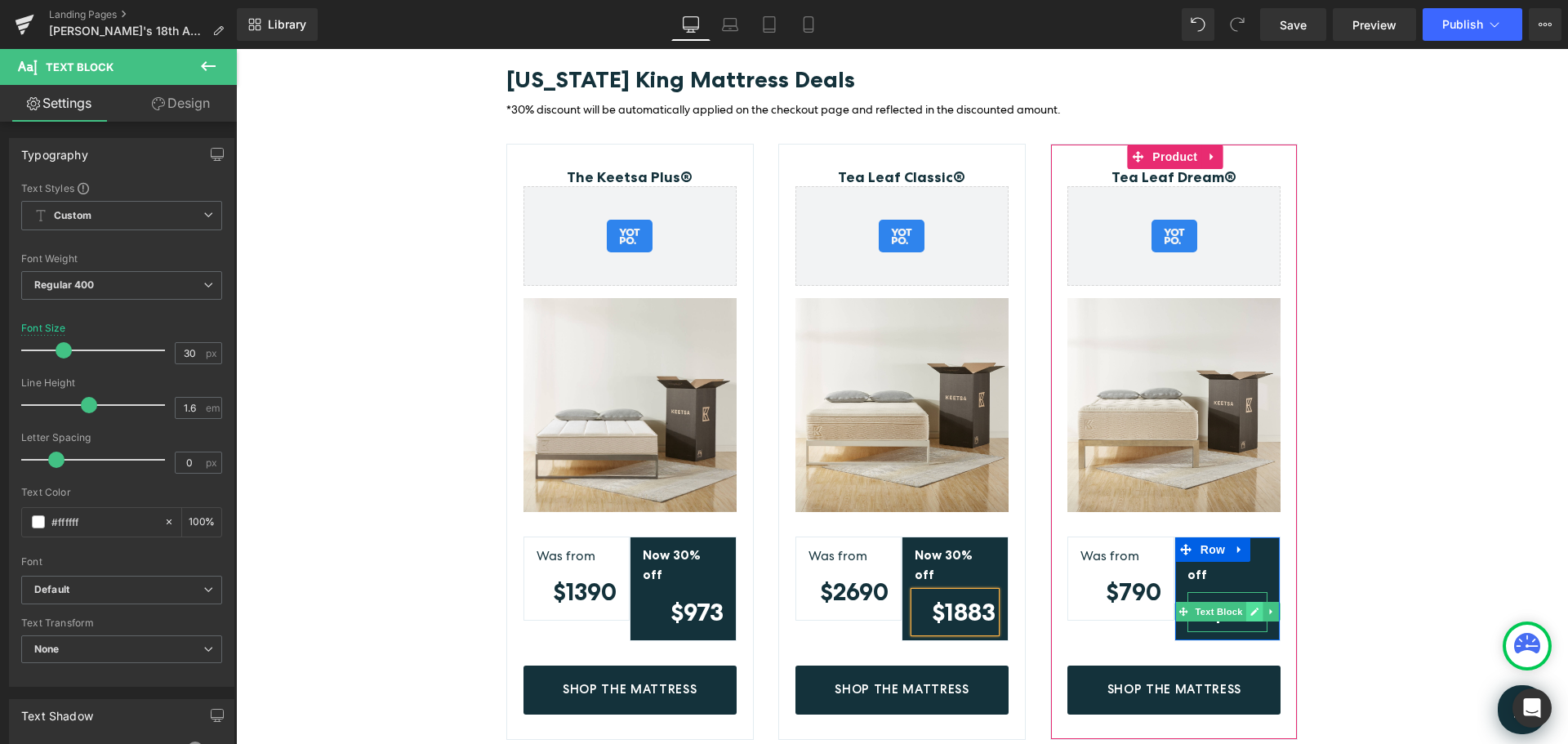
click at [1251, 607] on icon at bounding box center [1255, 611] width 9 height 10
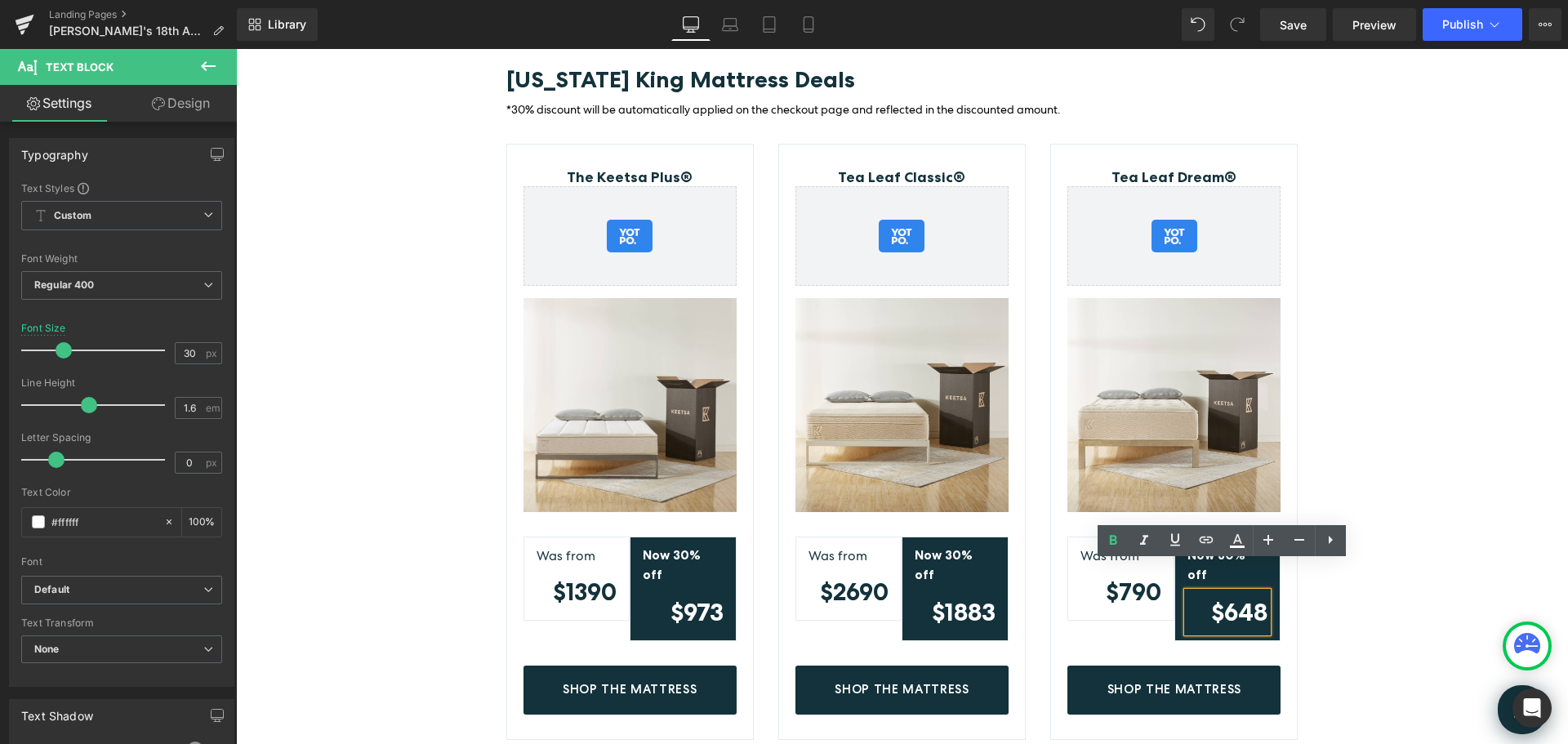
click at [1222, 597] on strong "$648" at bounding box center [1240, 611] width 57 height 29
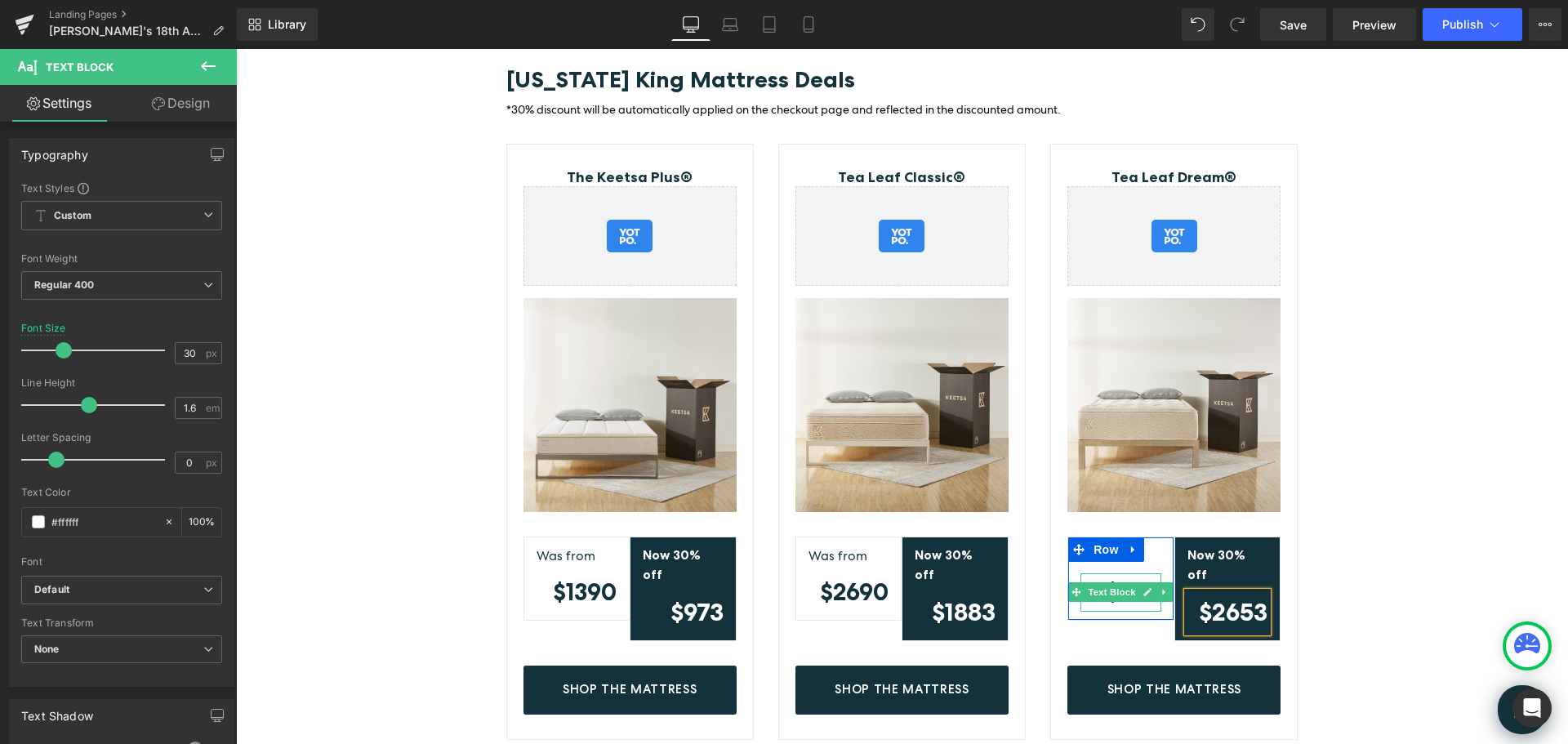
click at [1145, 589] on icon at bounding box center [1148, 592] width 8 height 8
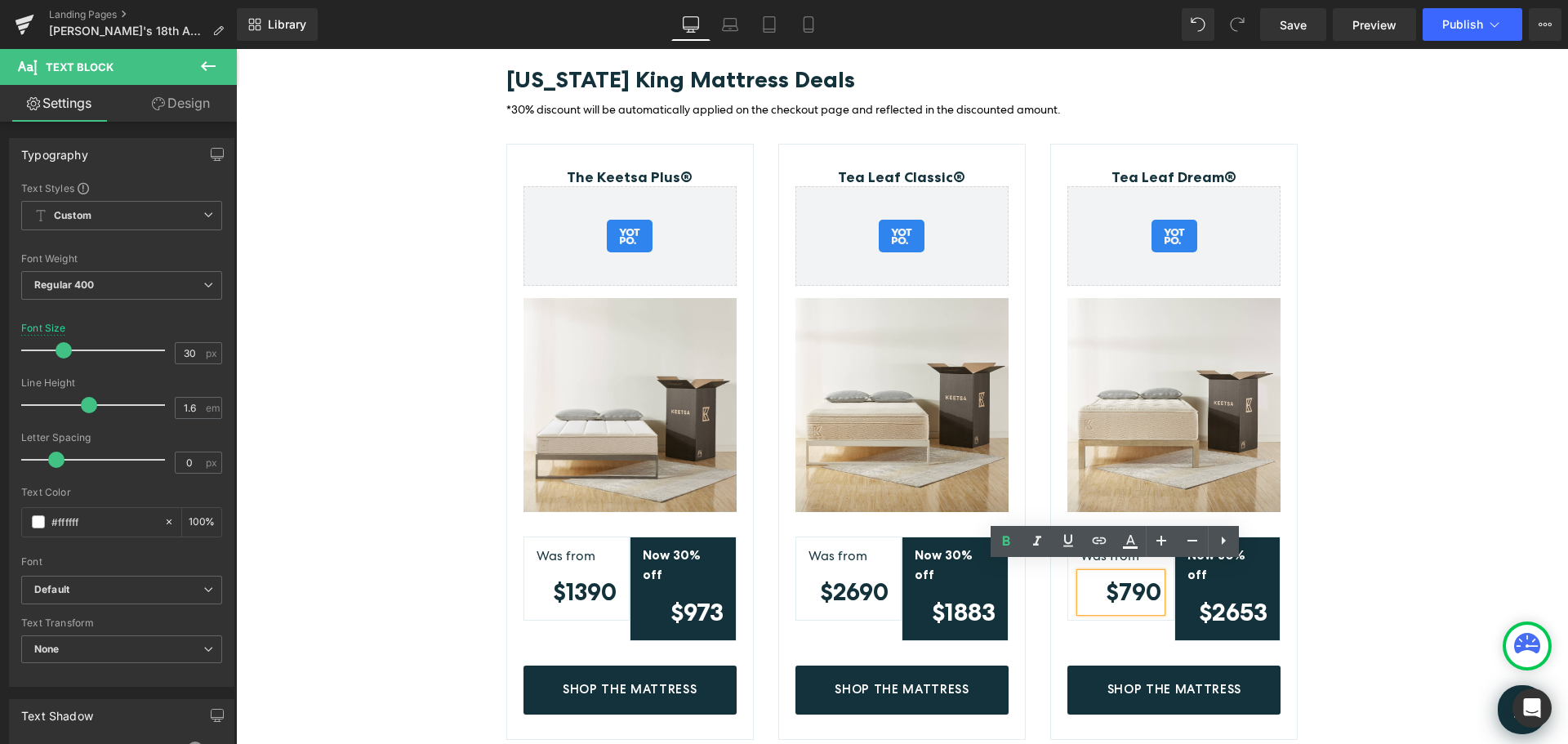
click at [1117, 583] on strong "$790" at bounding box center [1134, 591] width 56 height 28
click at [1395, 338] on div "[US_STATE] King Mattress Deals Heading *30% discount will be automatically appl…" at bounding box center [901, 374] width 1332 height 747
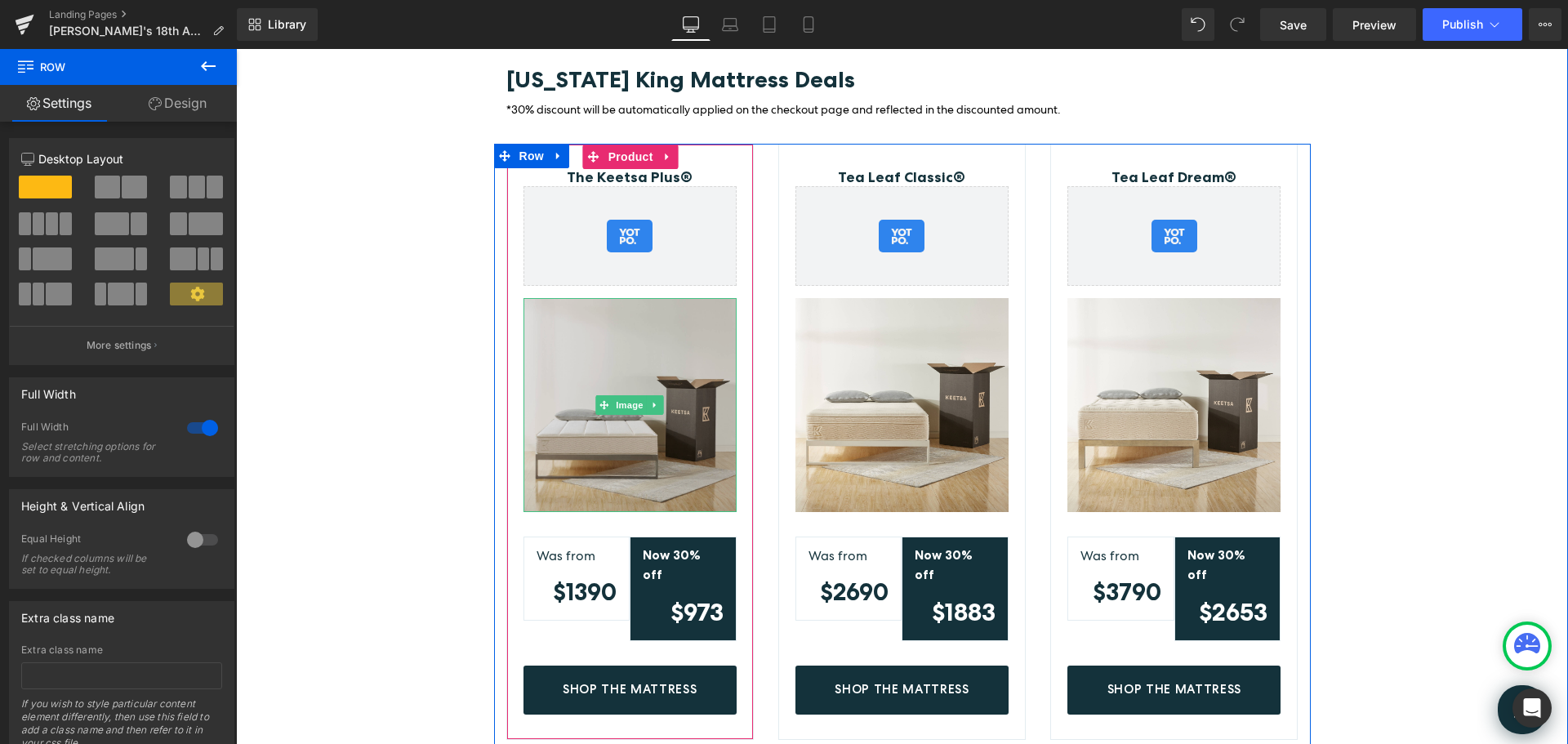
click at [642, 372] on img at bounding box center [630, 404] width 213 height 213
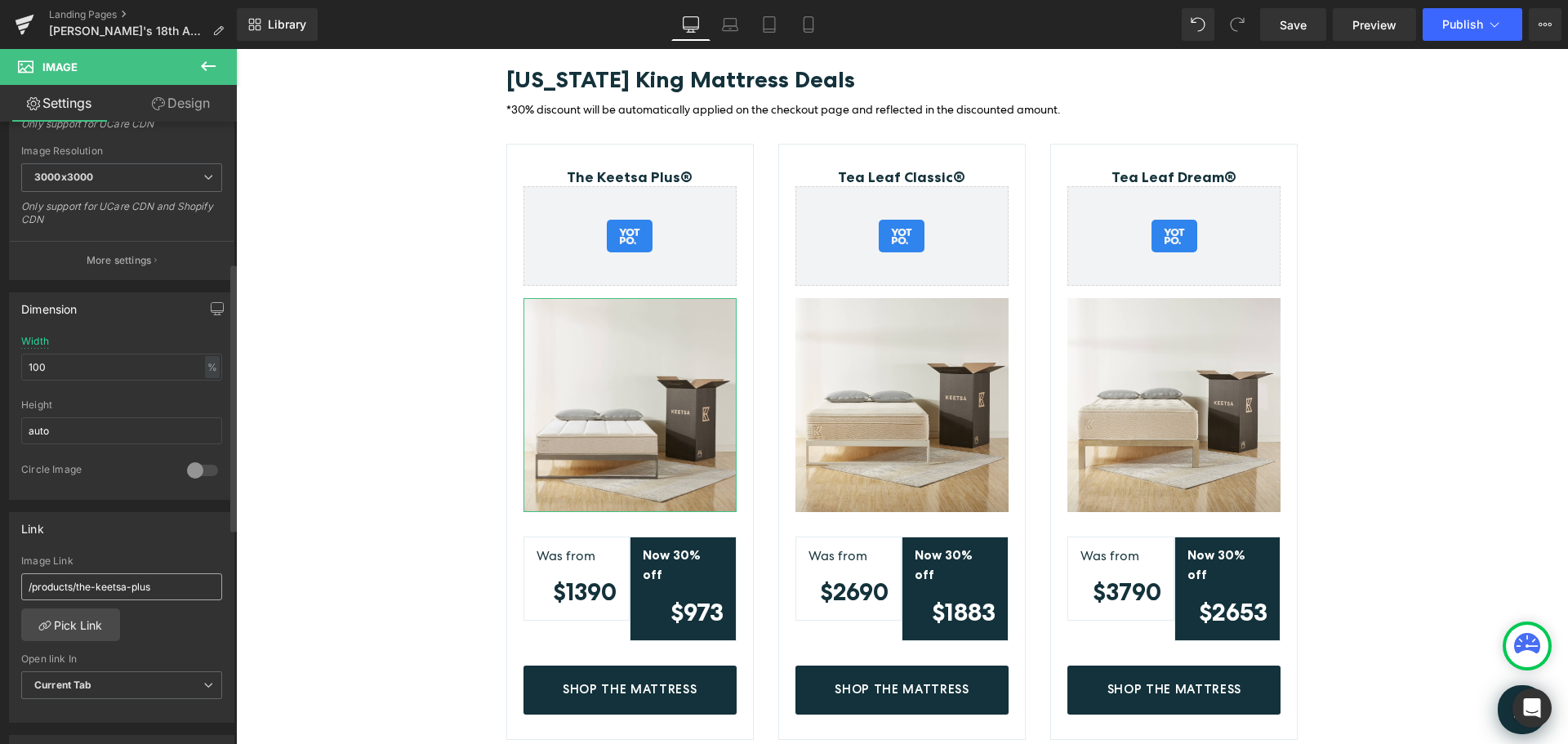
click at [163, 589] on input "/products/the-keetsa-plus" at bounding box center [122, 586] width 201 height 27
type input "[URL][DOMAIN_NAME]"
click at [168, 547] on div "Link [URL][DOMAIN_NAME] Image Link [URL][DOMAIN_NAME] Pick Link Current Tab New…" at bounding box center [122, 617] width 226 height 211
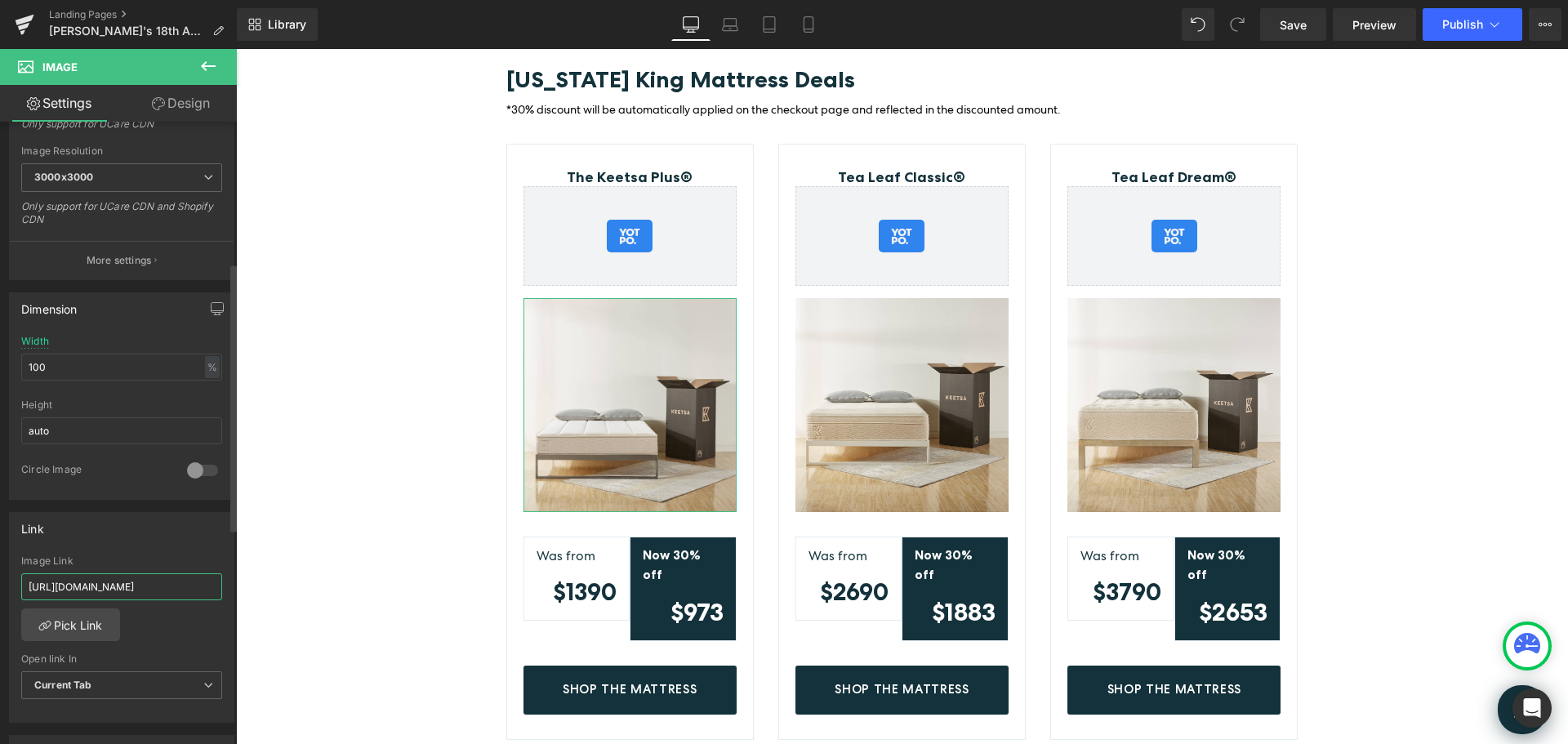
click at [176, 590] on input "[URL][DOMAIN_NAME]" at bounding box center [122, 586] width 201 height 27
click at [76, 621] on link "Pick Link" at bounding box center [70, 625] width 99 height 33
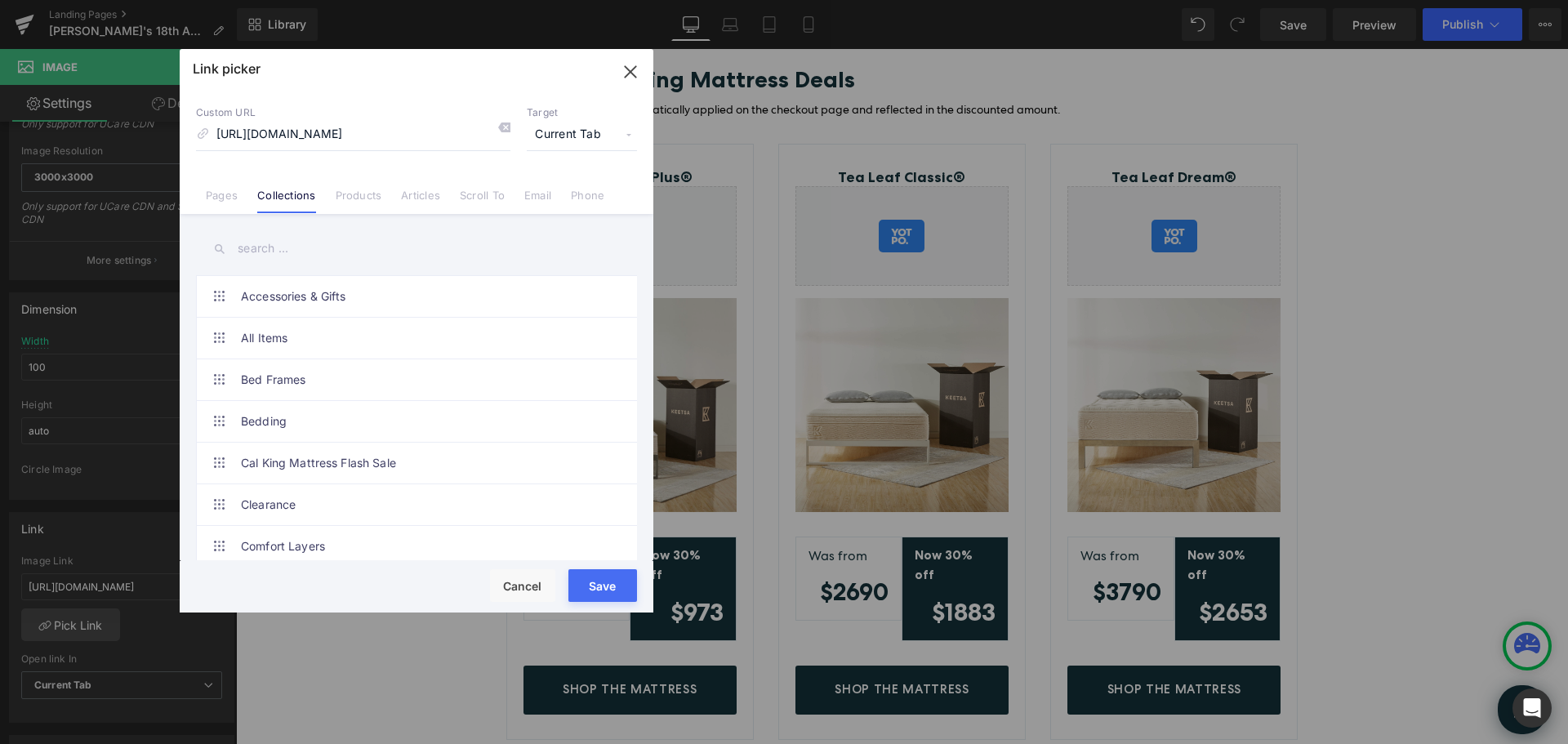
click at [307, 248] on input "text" at bounding box center [416, 249] width 441 height 37
click at [351, 198] on link "Products" at bounding box center [358, 200] width 47 height 25
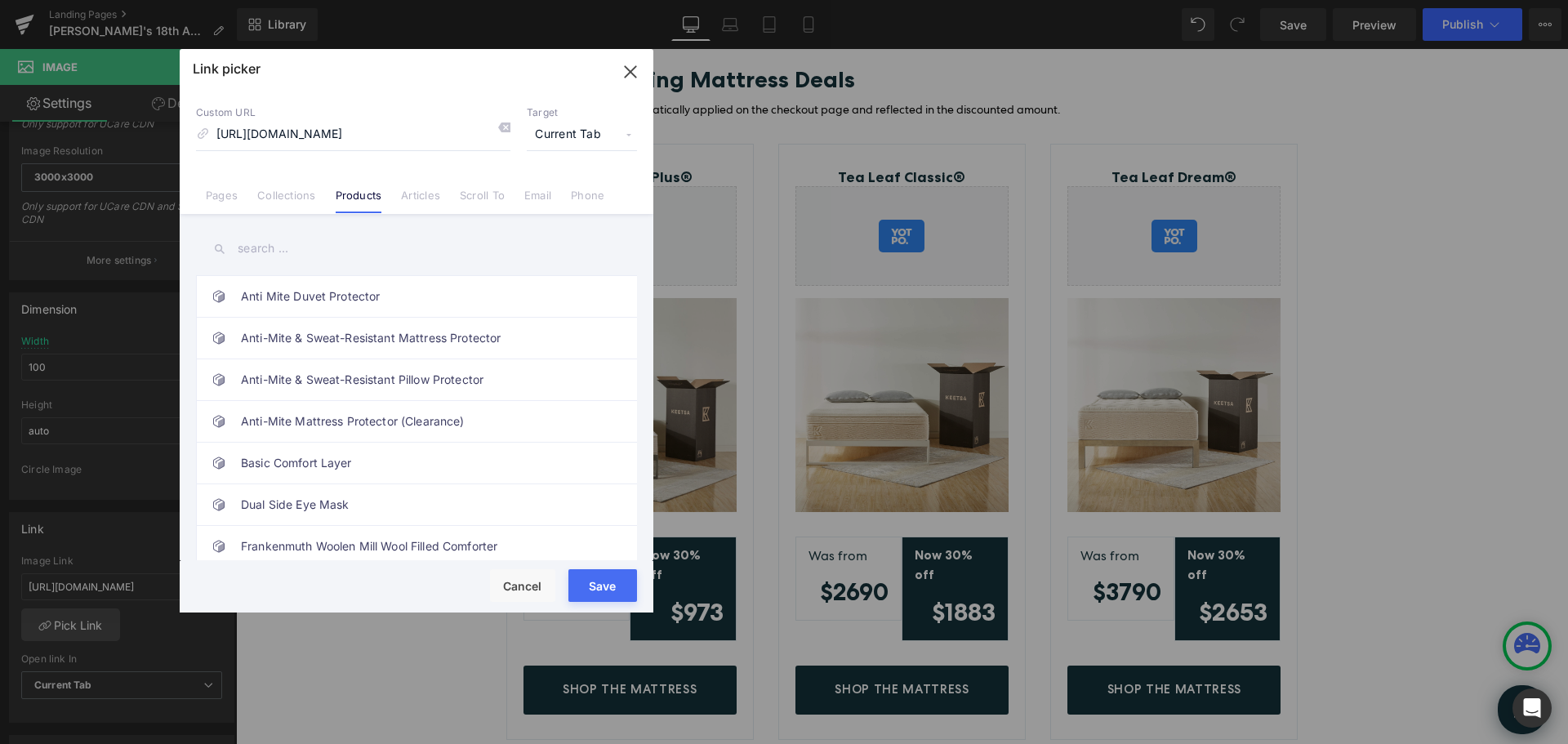
click at [304, 251] on input "text" at bounding box center [416, 249] width 441 height 37
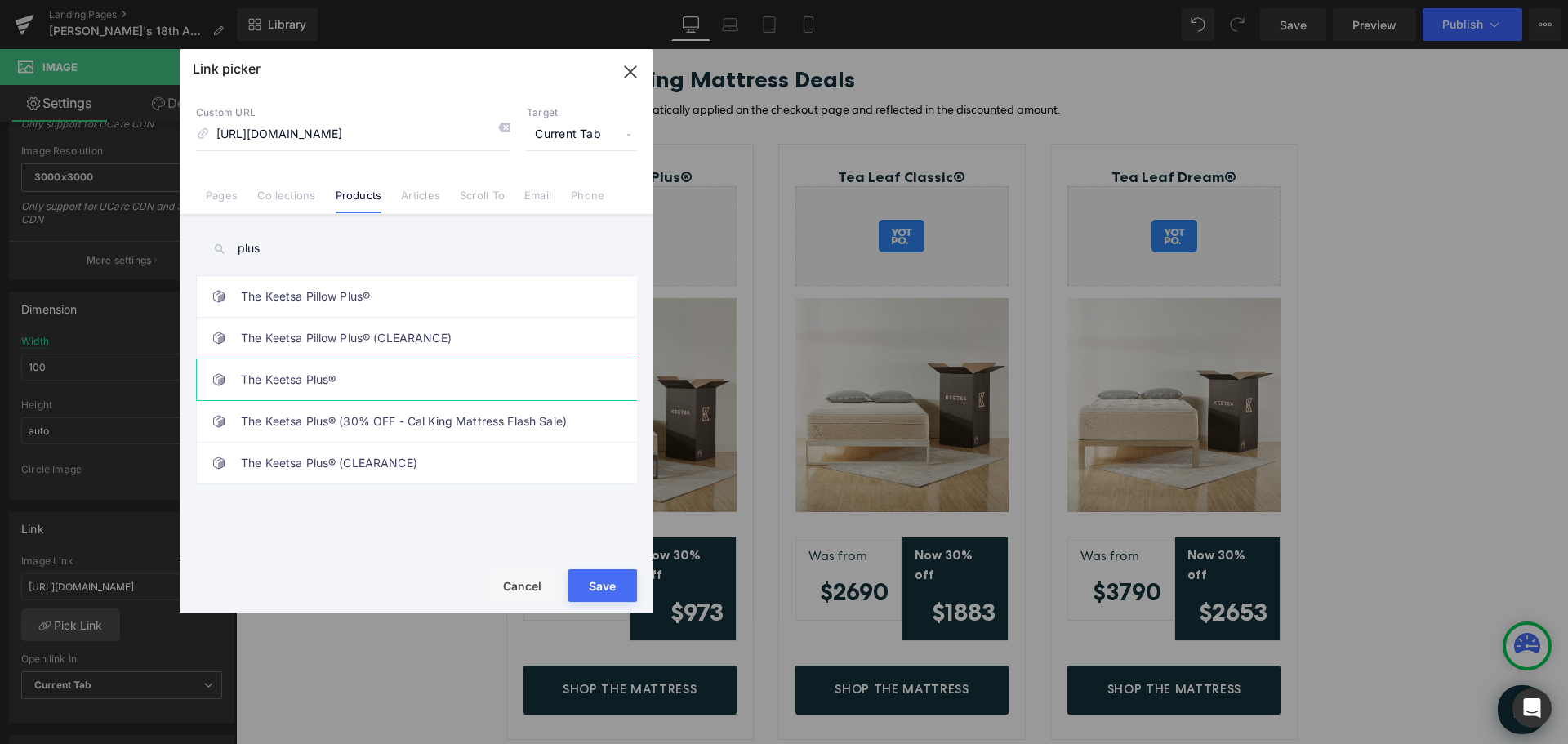
type input "plus"
click at [288, 376] on link "The Keetsa Plus®" at bounding box center [421, 379] width 359 height 41
type input "/products/the-keetsa-plus"
click at [603, 587] on button "Save" at bounding box center [603, 586] width 69 height 33
type input "/products/the-keetsa-plus"
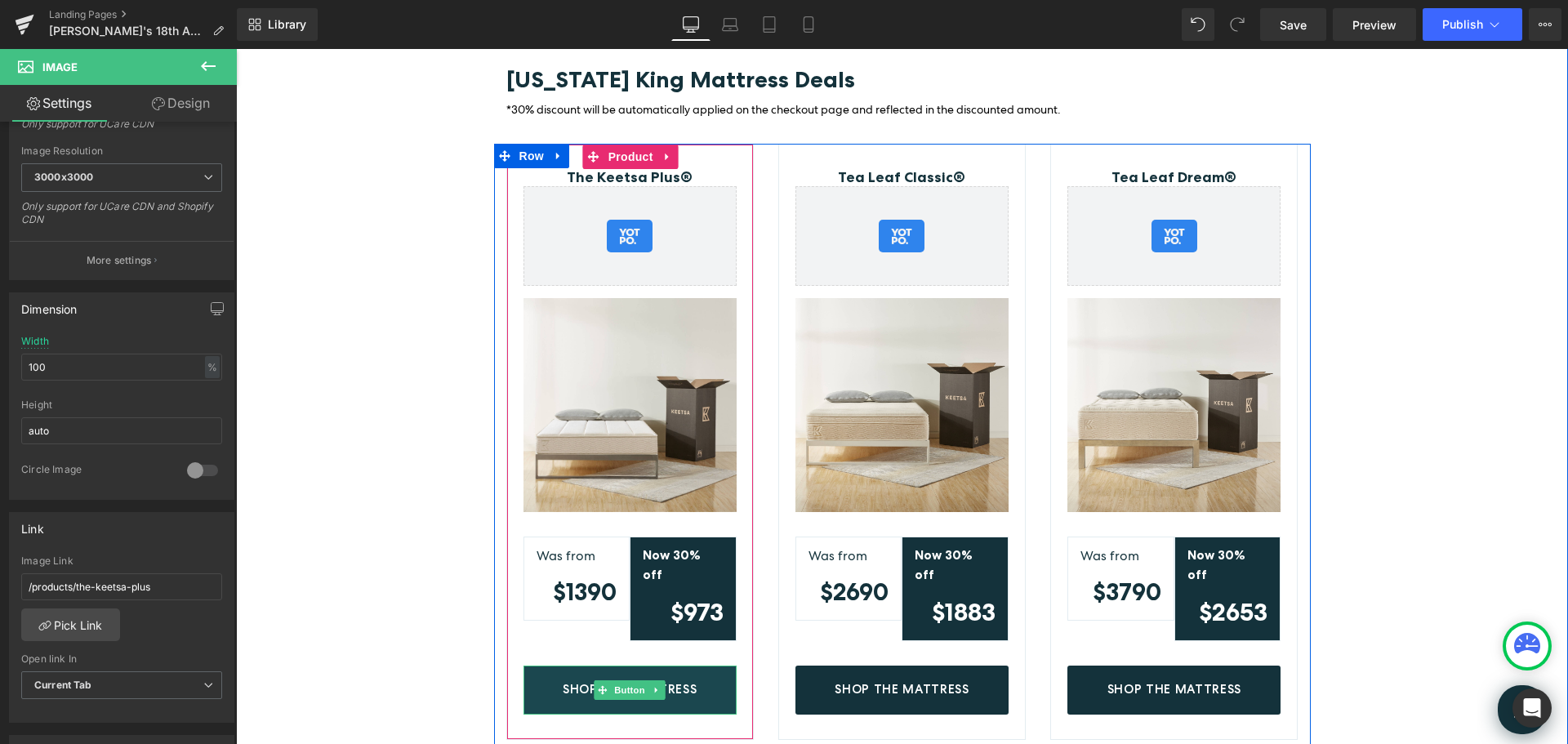
click at [717, 665] on link "Shop The Mattress" at bounding box center [630, 690] width 213 height 49
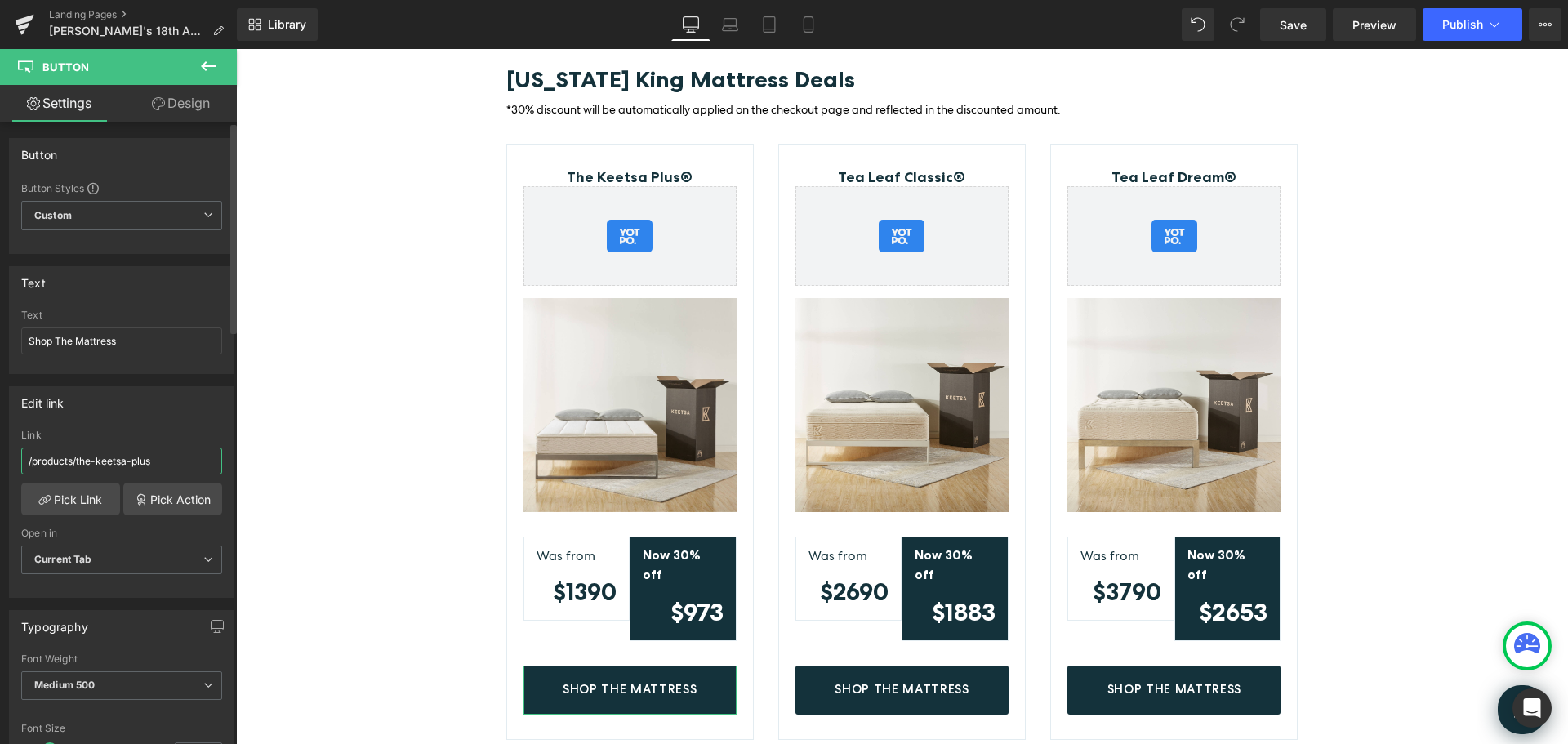
click at [165, 463] on input "/products/the-keetsa-plus" at bounding box center [122, 461] width 201 height 27
type input "[URL][DOMAIN_NAME]"
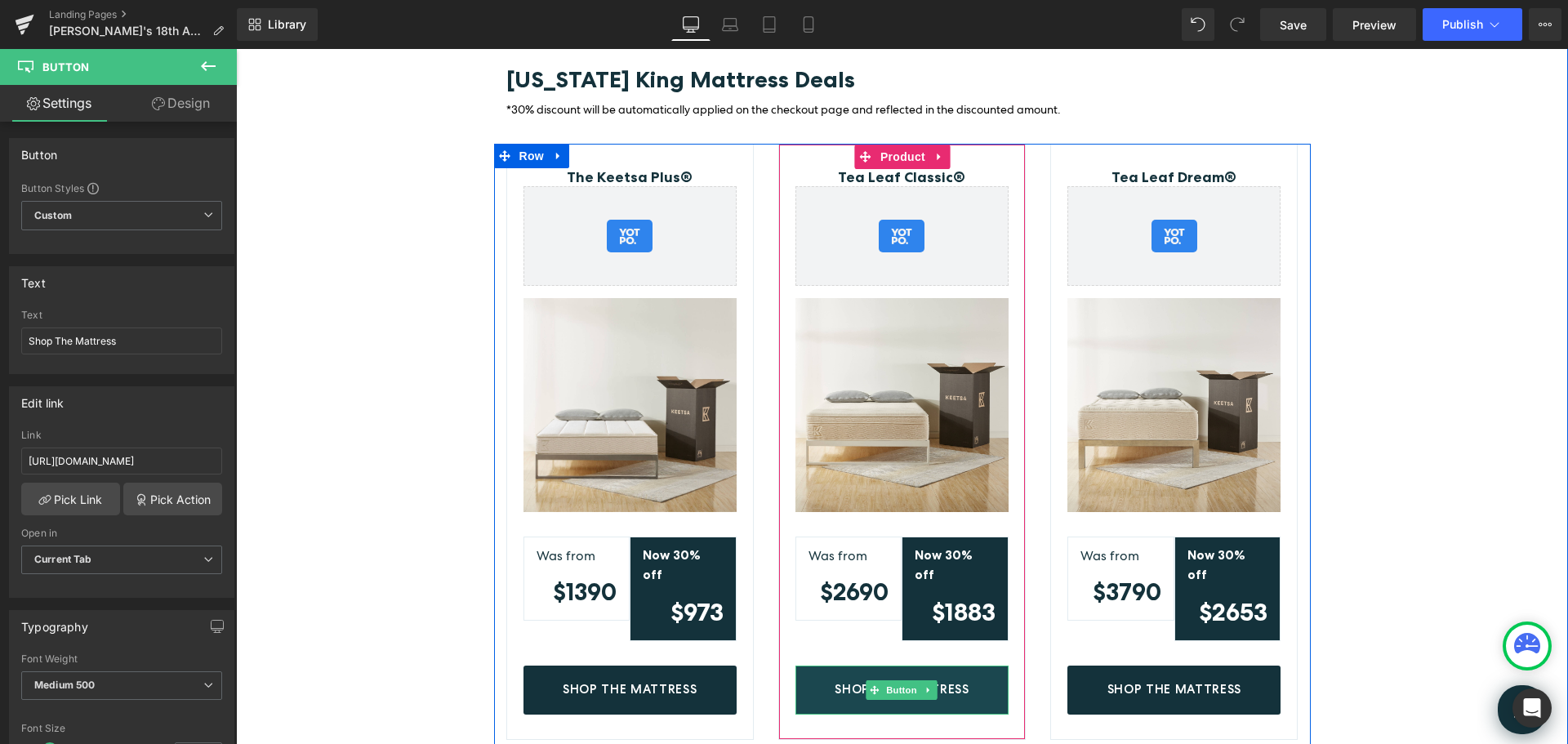
drag, startPoint x: 986, startPoint y: 654, endPoint x: 1000, endPoint y: 651, distance: 14.3
click at [986, 665] on link "Shop The Mattress" at bounding box center [901, 690] width 213 height 49
click at [977, 665] on link "Shop The Mattress" at bounding box center [901, 690] width 213 height 49
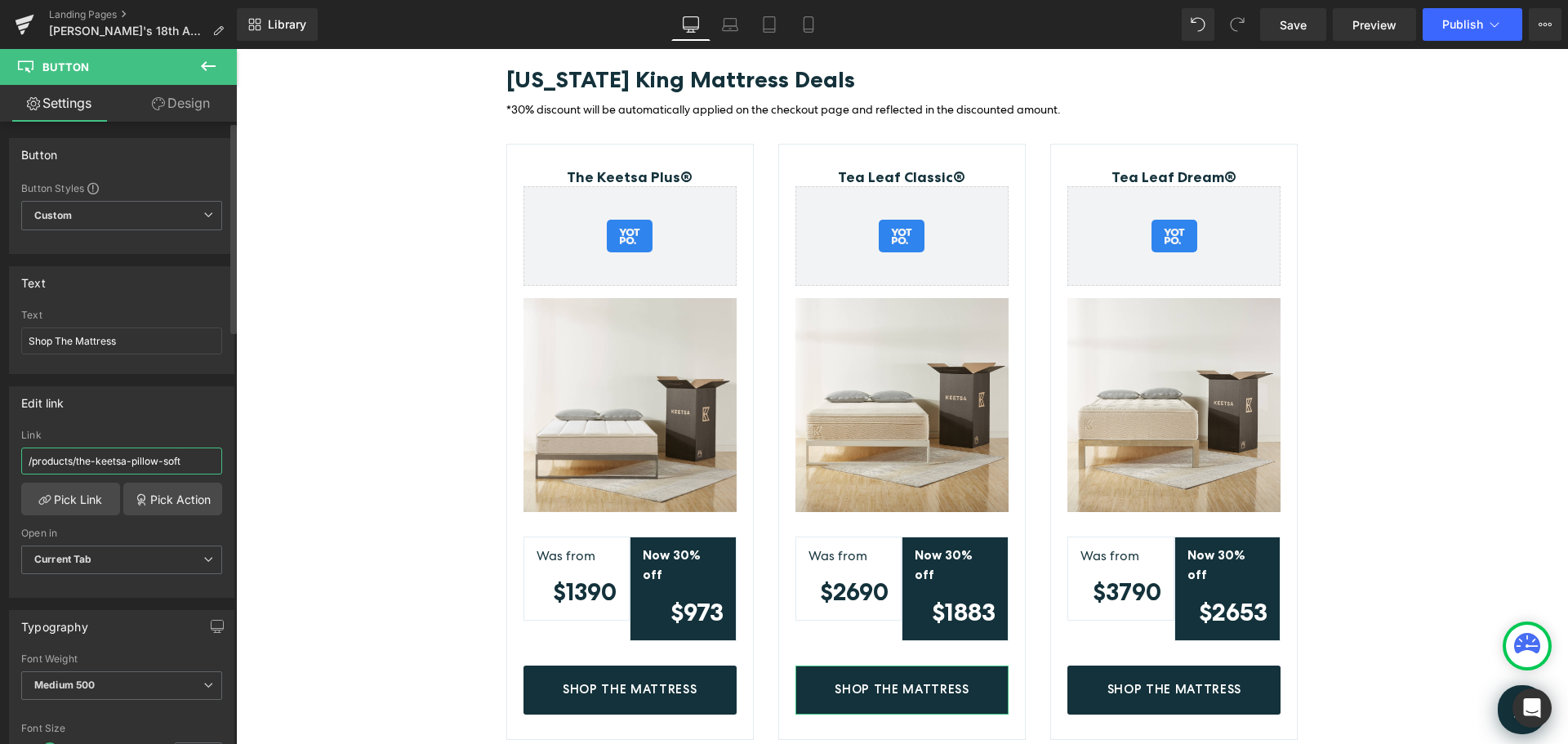
click at [169, 461] on input "/products/the-keetsa-pillow-soft" at bounding box center [122, 461] width 201 height 27
type input "[URL][DOMAIN_NAME]"
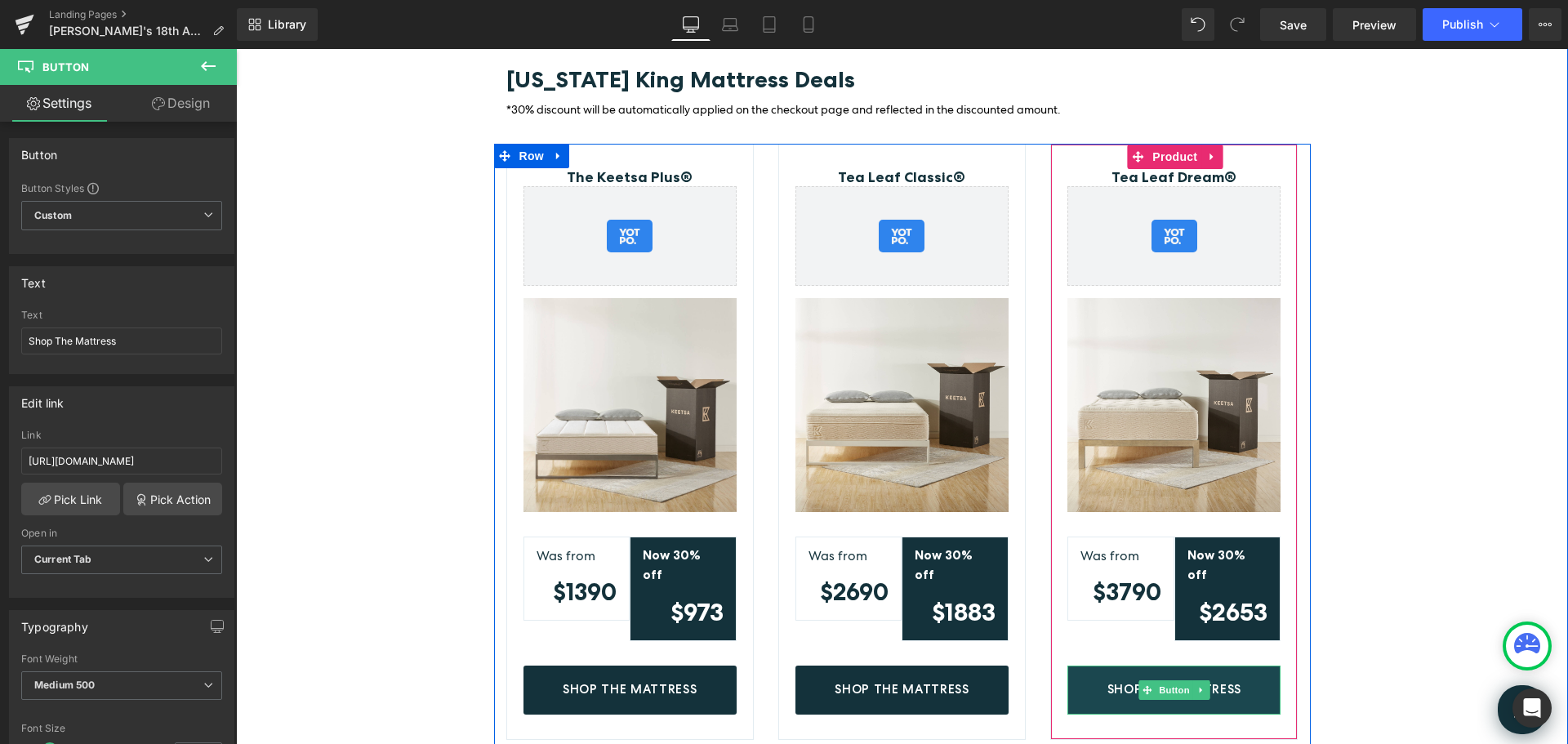
click at [1253, 665] on link "Shop The Mattress" at bounding box center [1174, 690] width 213 height 49
click at [1253, 665] on link "Shop The Mattress" at bounding box center [1174, 690] width 213 height 49
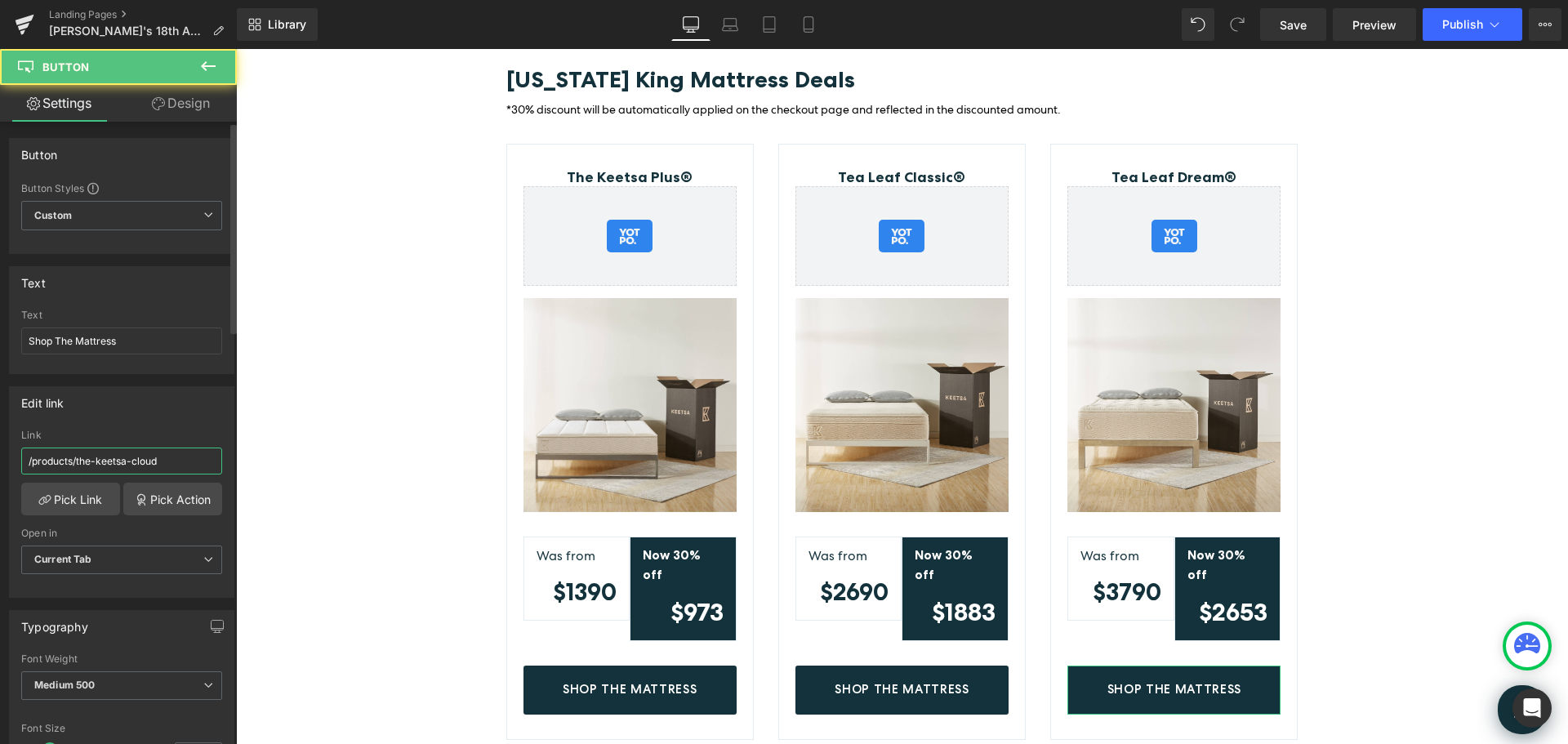
click at [165, 460] on input "/products/the-keetsa-cloud" at bounding box center [122, 461] width 201 height 27
paste input "[URL][DOMAIN_NAME]"
type input "[URL][DOMAIN_NAME]"
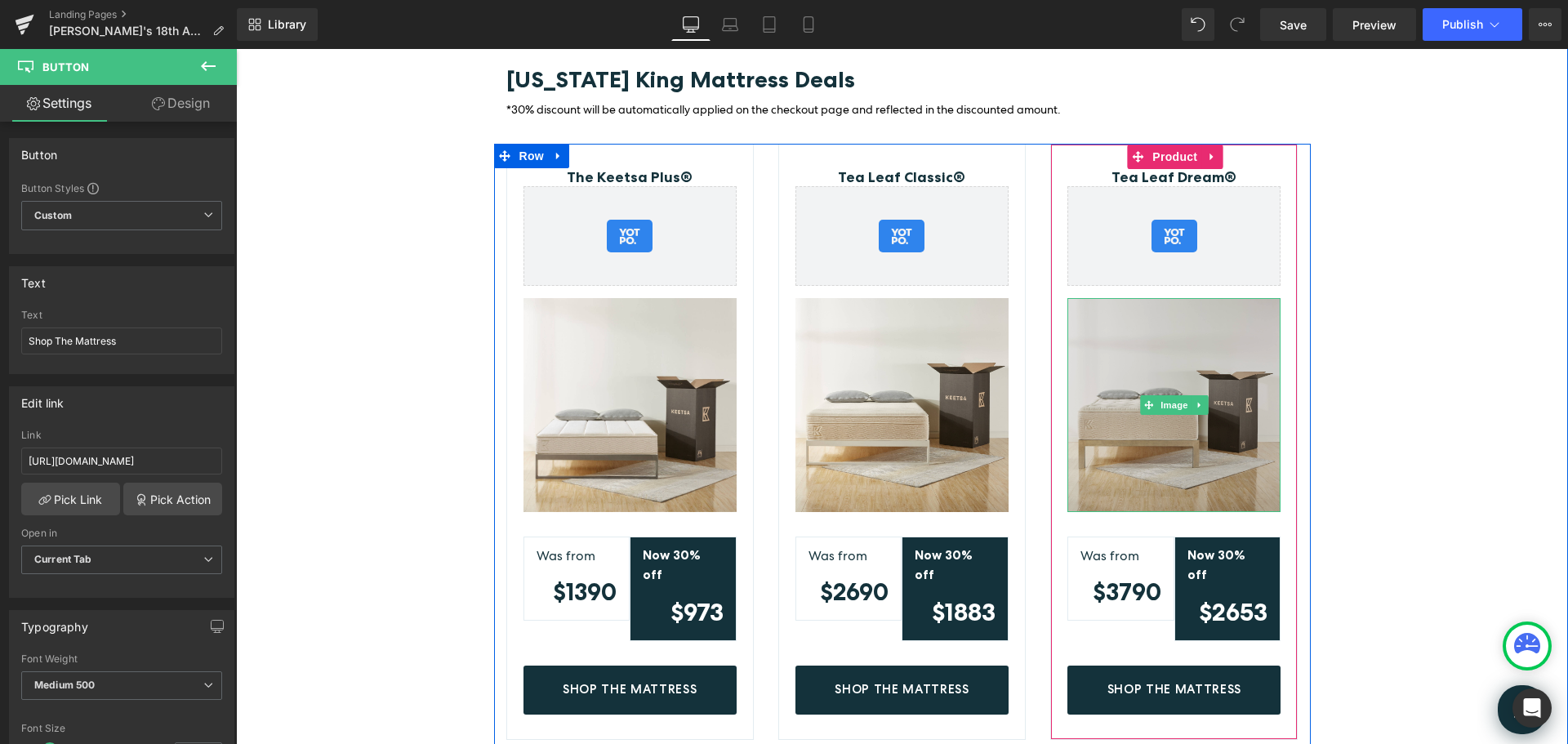
click at [1234, 383] on img at bounding box center [1174, 404] width 213 height 213
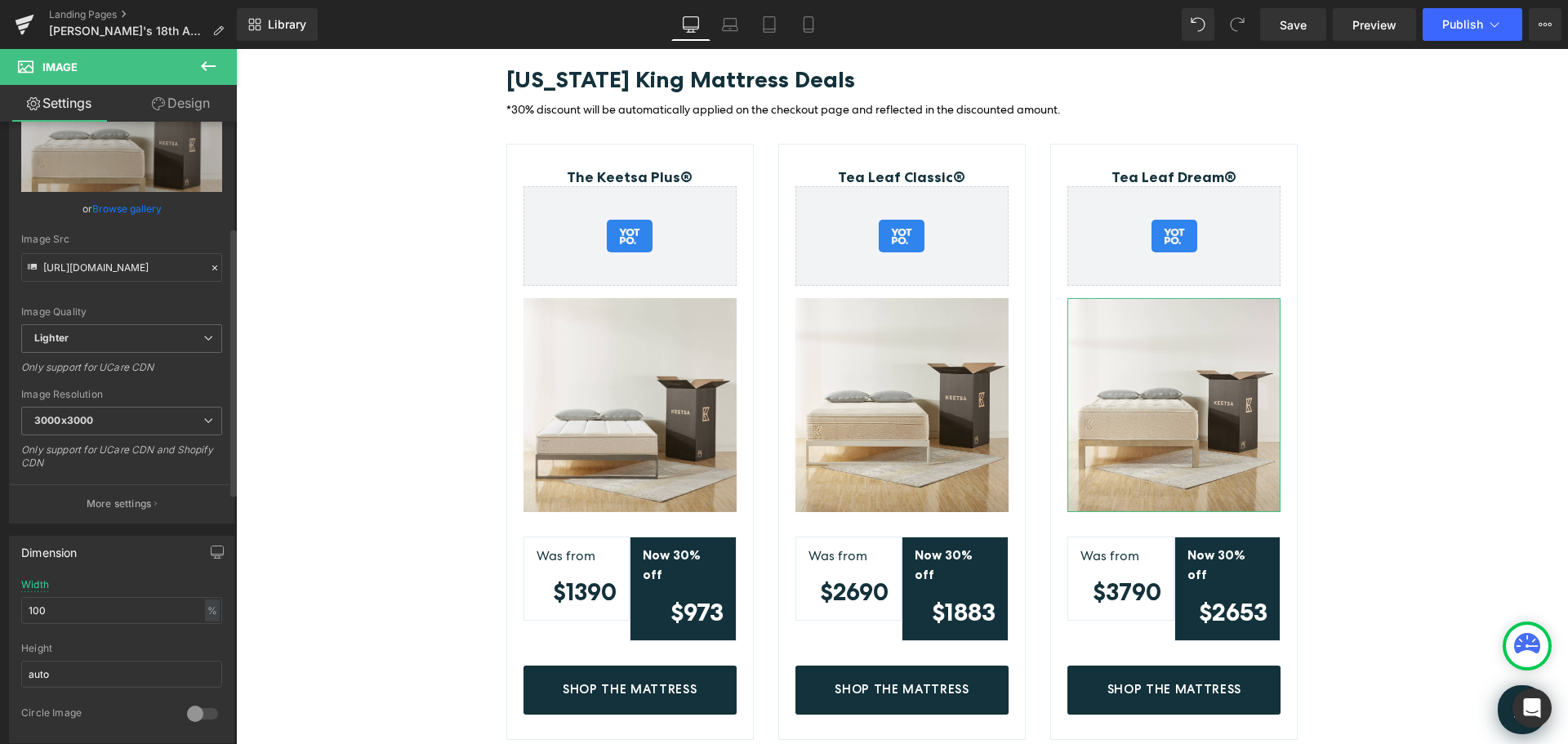
scroll to position [245, 0]
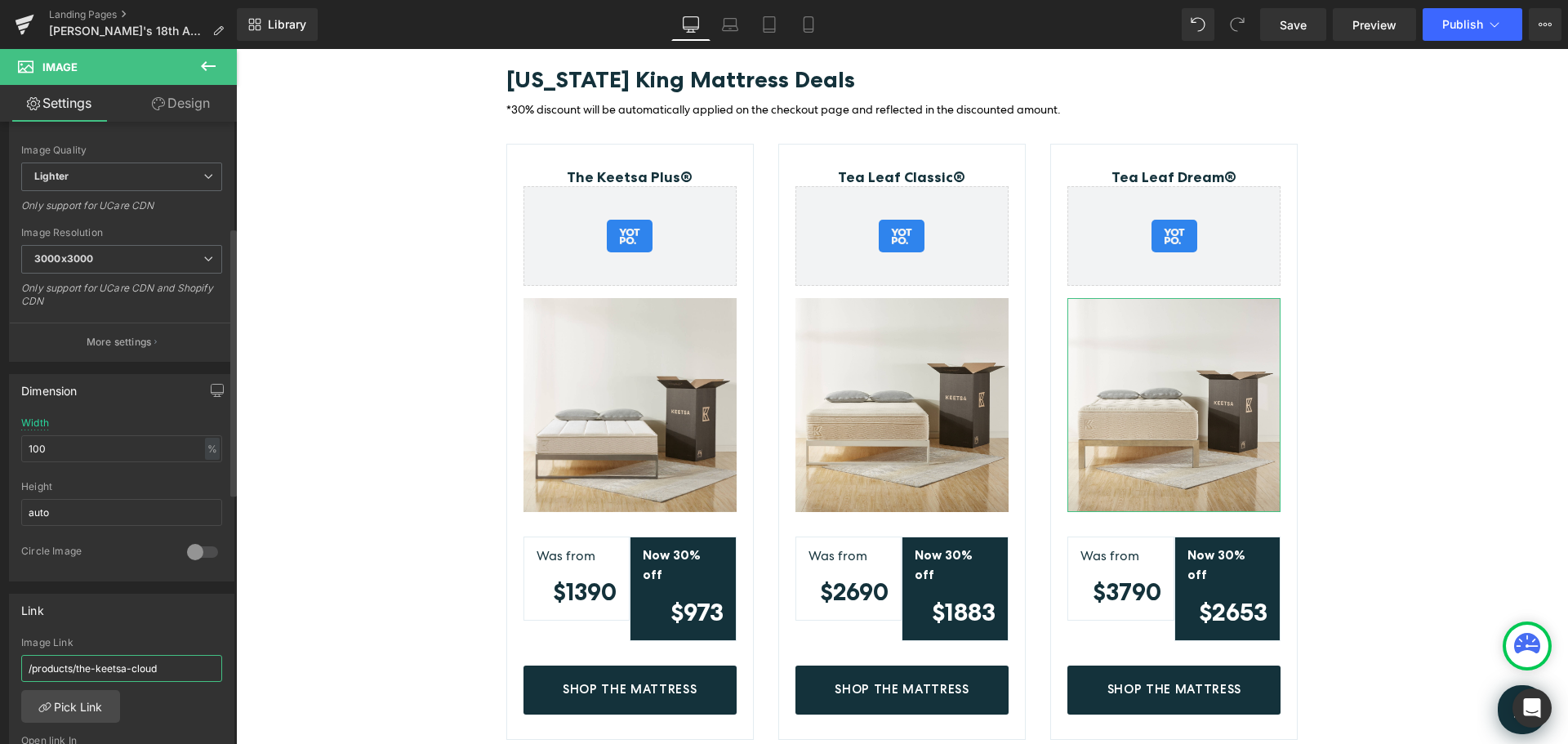
click at [168, 667] on input "/products/the-keetsa-cloud" at bounding box center [122, 668] width 201 height 27
click at [76, 703] on link "Pick Link" at bounding box center [70, 707] width 99 height 33
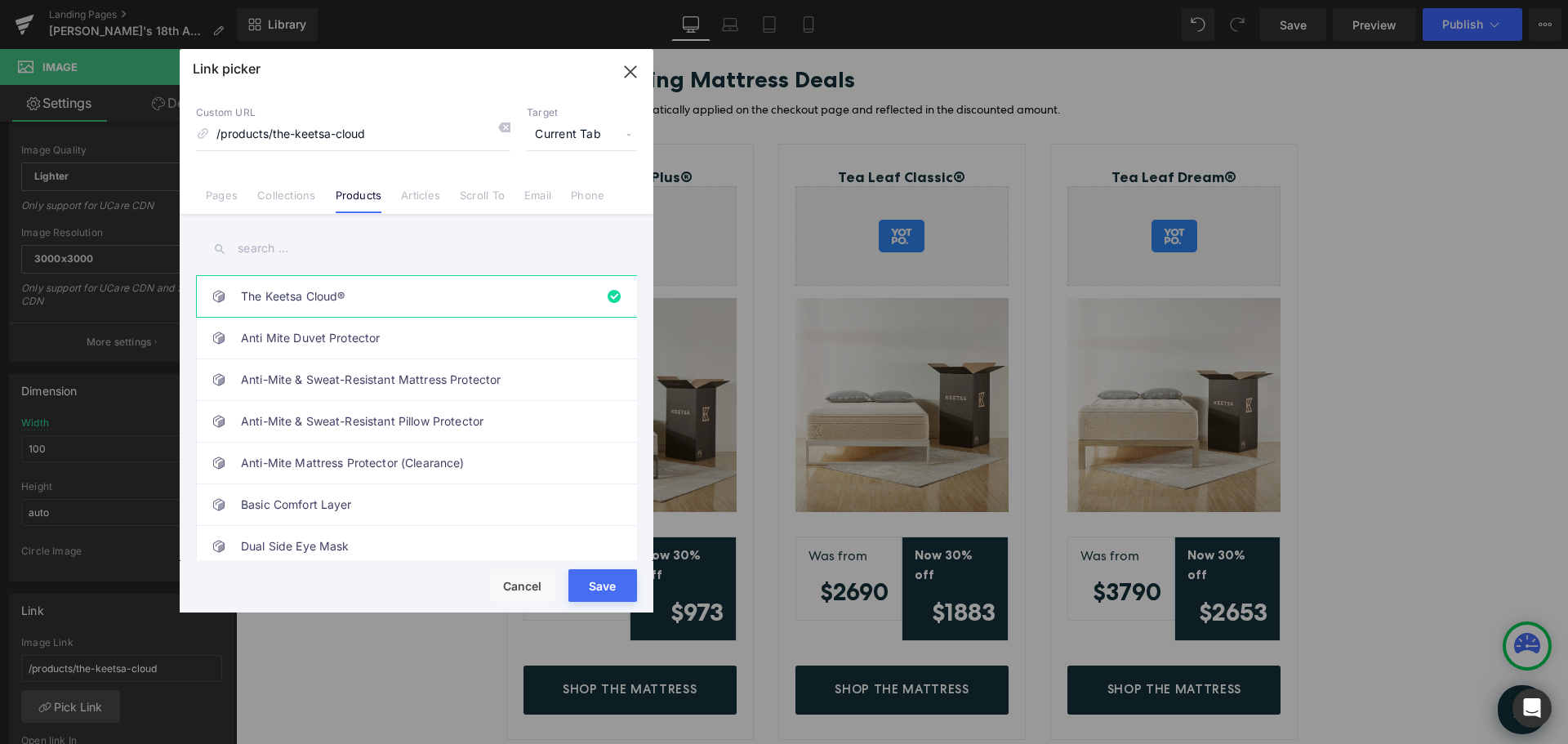
click at [303, 252] on input "text" at bounding box center [416, 249] width 441 height 37
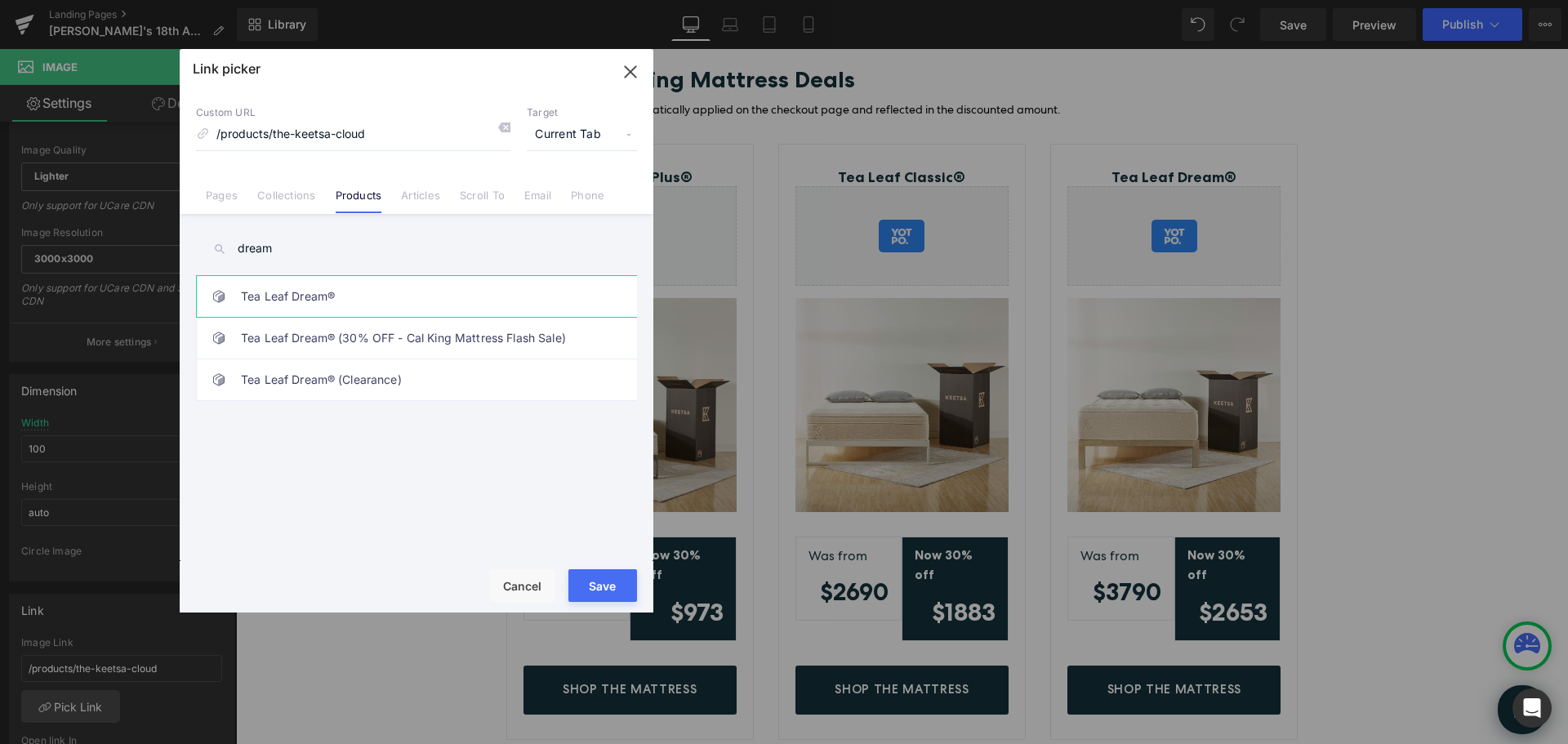
type input "dream"
click at [357, 300] on link "Tea Leaf Dream®" at bounding box center [421, 296] width 359 height 41
type input "/products/tea-leaf-dream"
drag, startPoint x: 602, startPoint y: 576, endPoint x: 386, endPoint y: 519, distance: 223.4
click at [602, 576] on button "Save" at bounding box center [603, 586] width 69 height 33
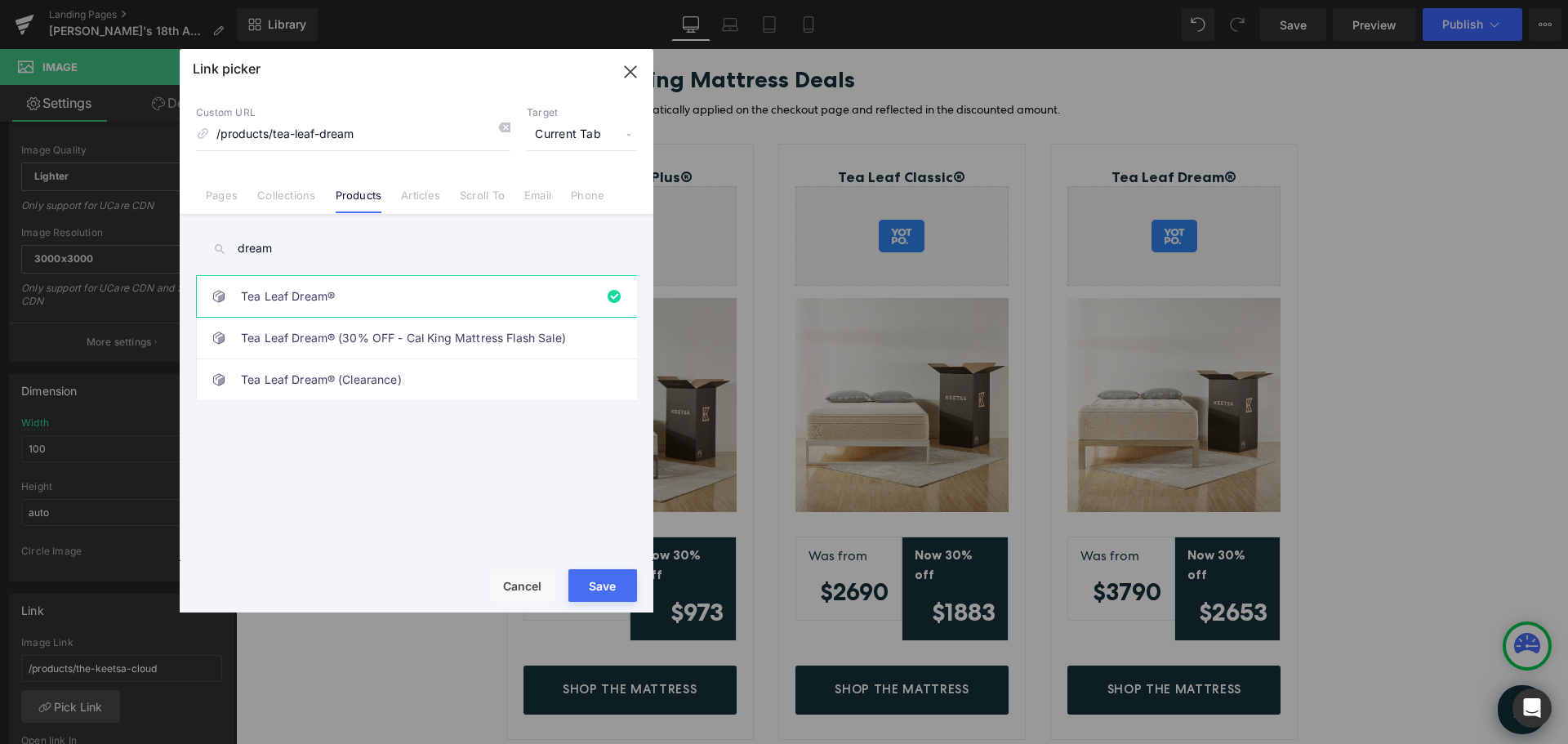
type input "/products/tea-leaf-dream"
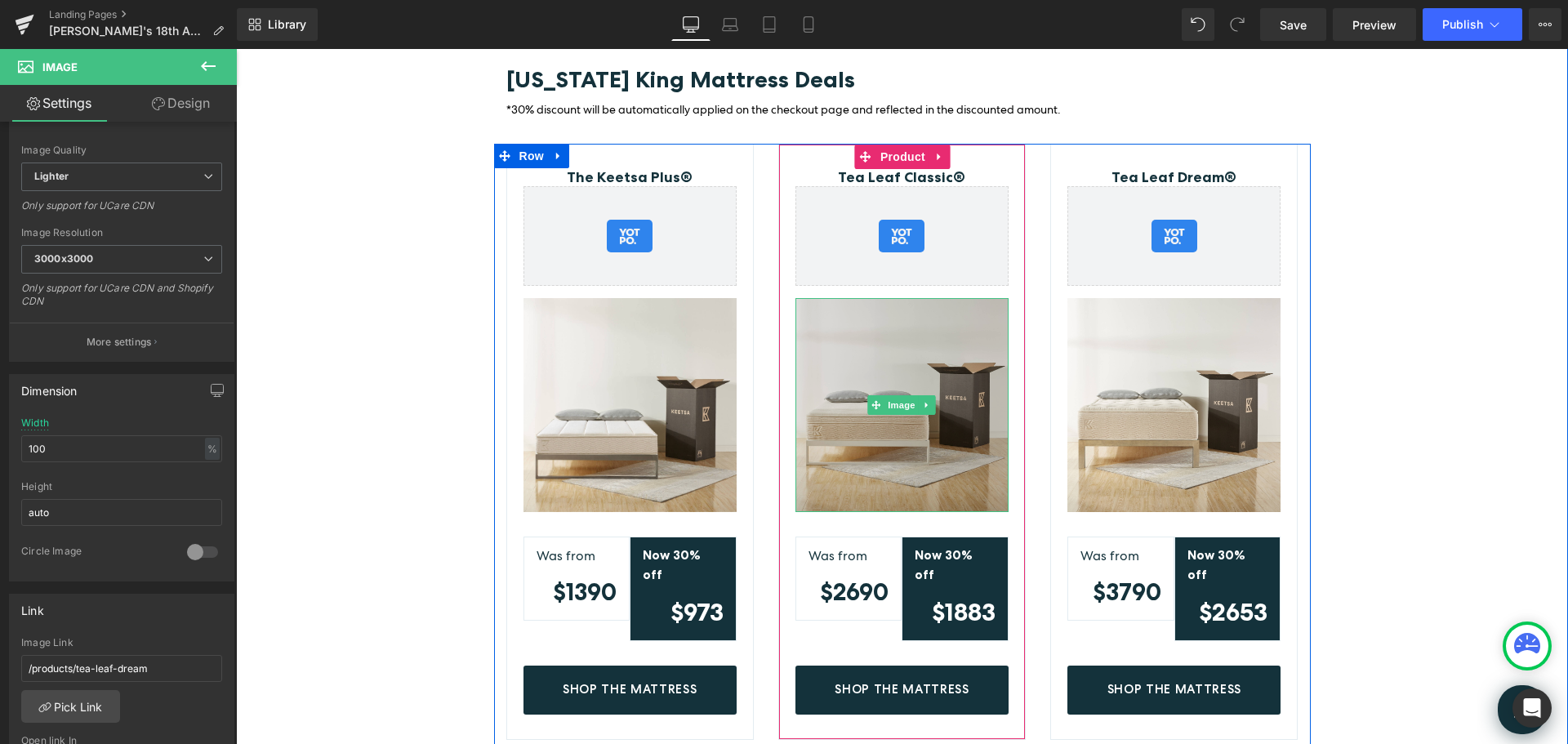
click at [947, 384] on img at bounding box center [901, 404] width 213 height 213
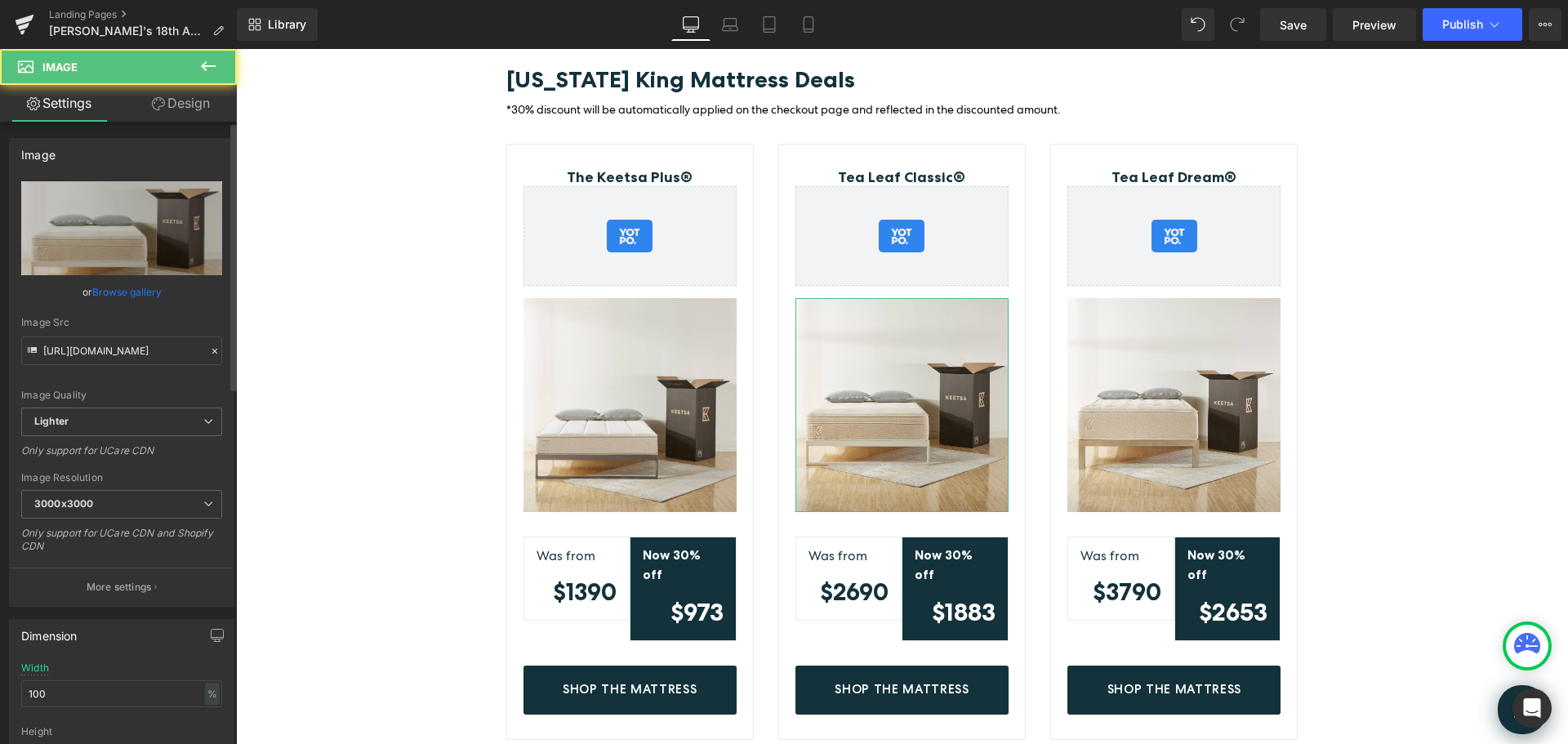
scroll to position [326, 0]
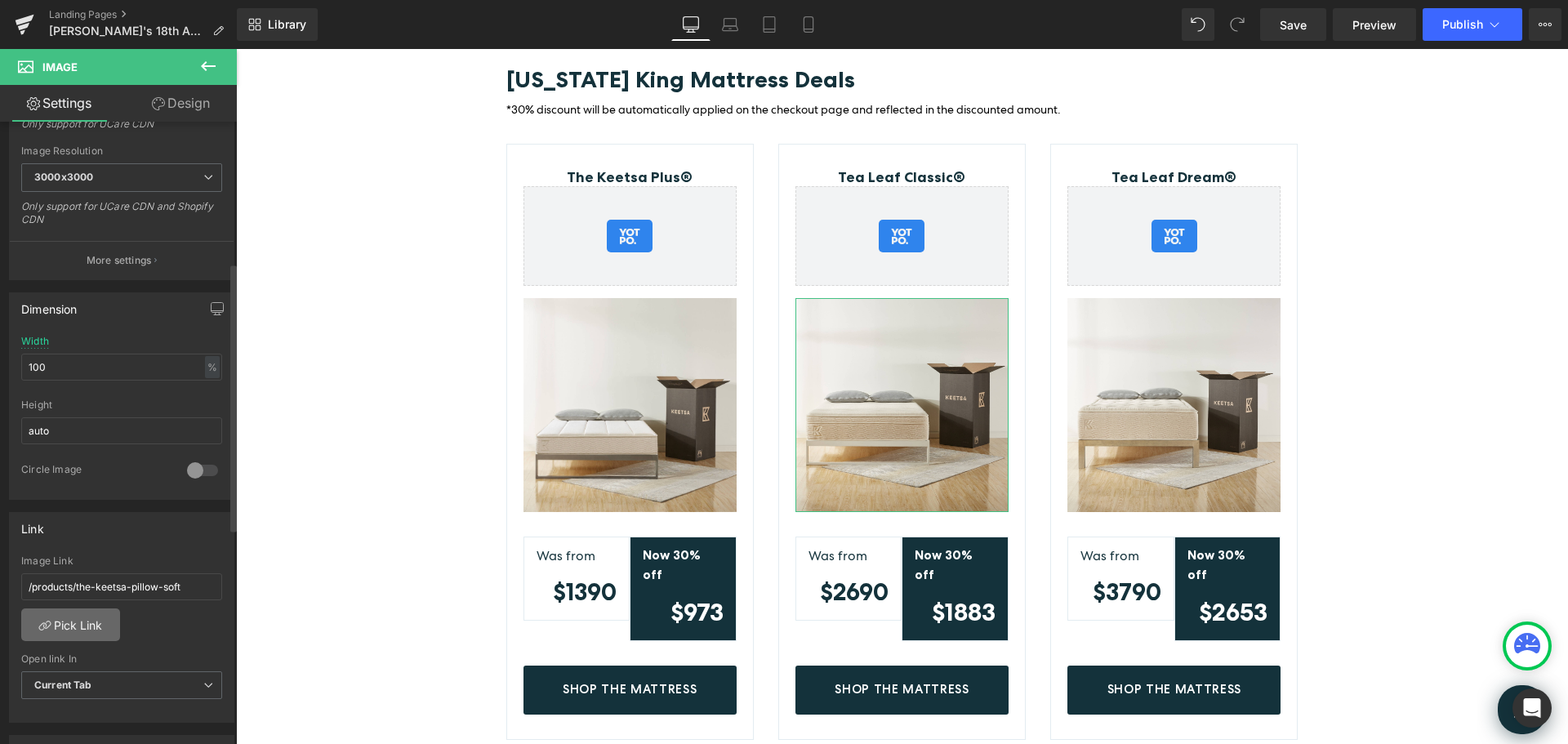
click at [92, 622] on link "Pick Link" at bounding box center [70, 625] width 99 height 33
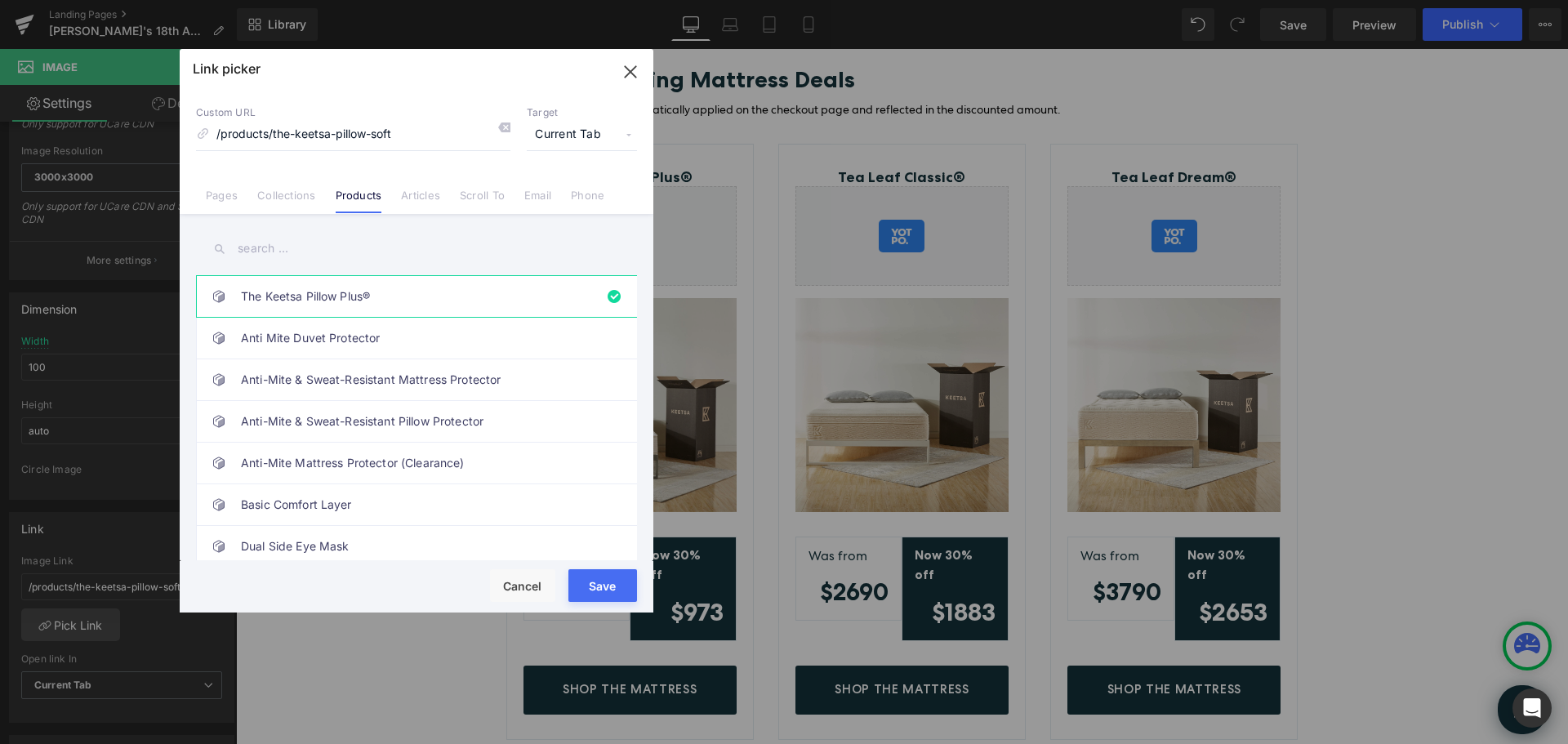
click at [302, 244] on input "text" at bounding box center [416, 249] width 441 height 37
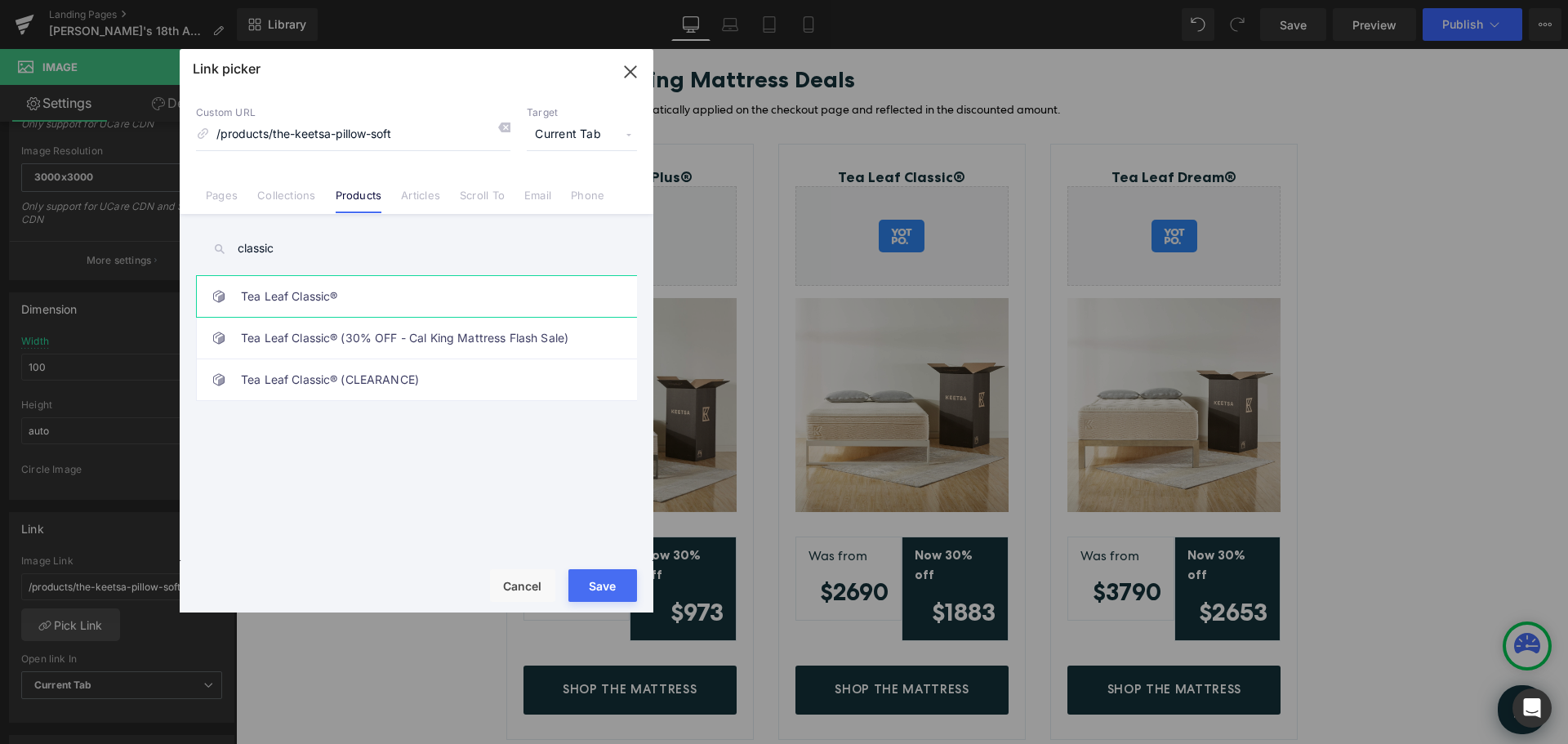
type input "classic"
click at [395, 295] on link "Tea Leaf Classic®" at bounding box center [421, 296] width 359 height 41
type input "/products/tea-leaf-classic"
drag, startPoint x: 606, startPoint y: 584, endPoint x: 368, endPoint y: 534, distance: 243.2
click at [606, 584] on button "Save" at bounding box center [603, 586] width 69 height 33
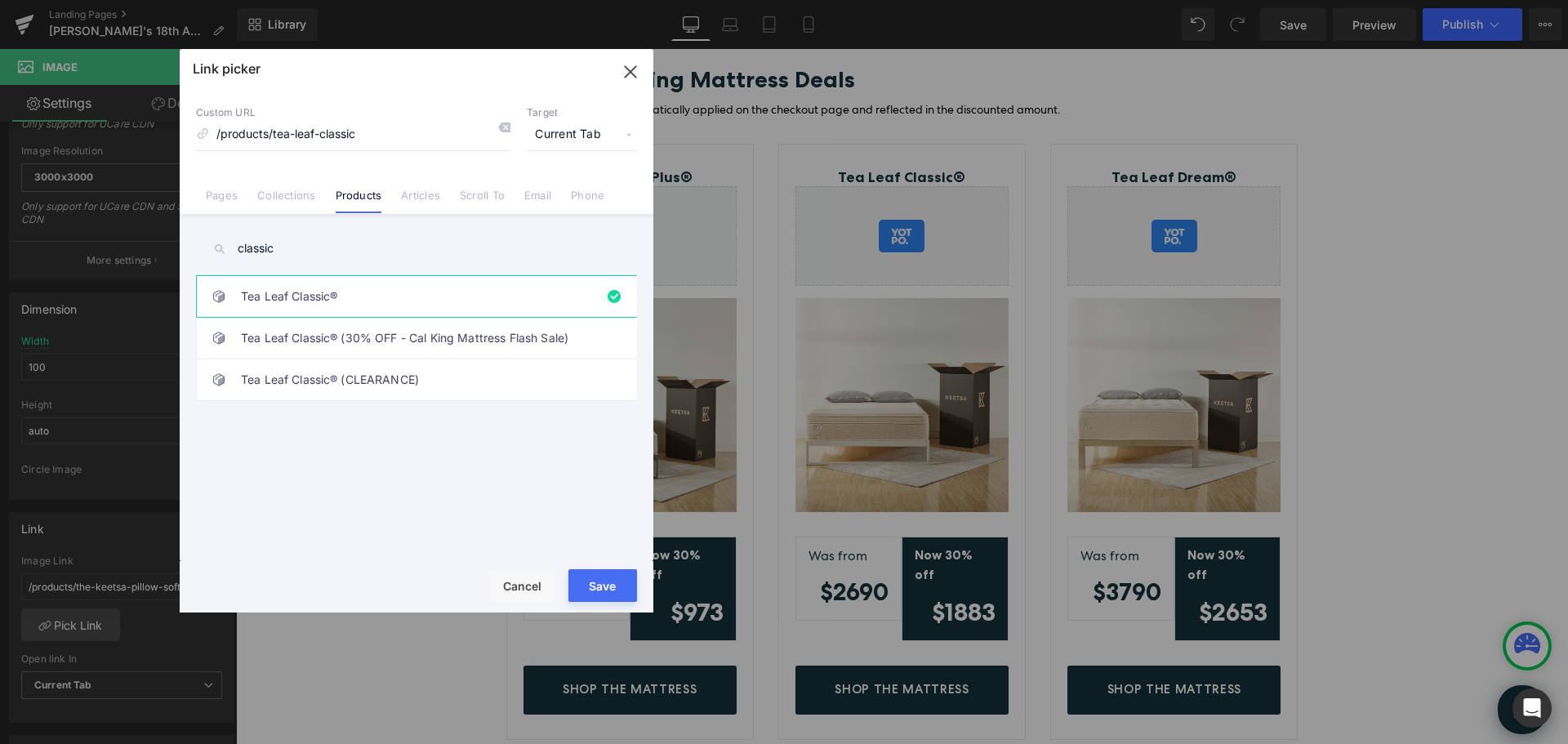
type input "/products/tea-leaf-classic"
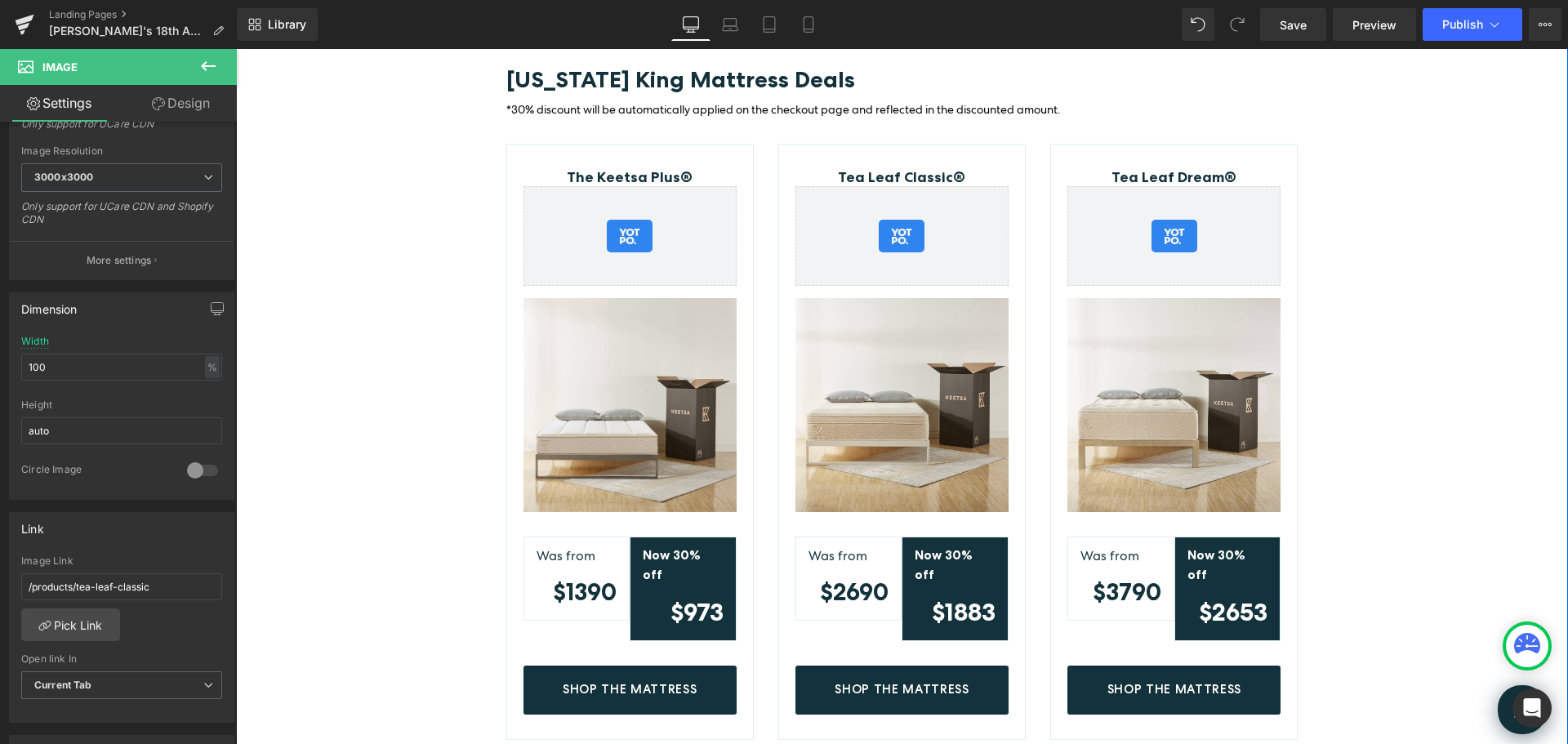
click at [1333, 242] on div "[US_STATE] King Mattress Deals Heading *30% discount will be automatically appl…" at bounding box center [901, 374] width 1332 height 747
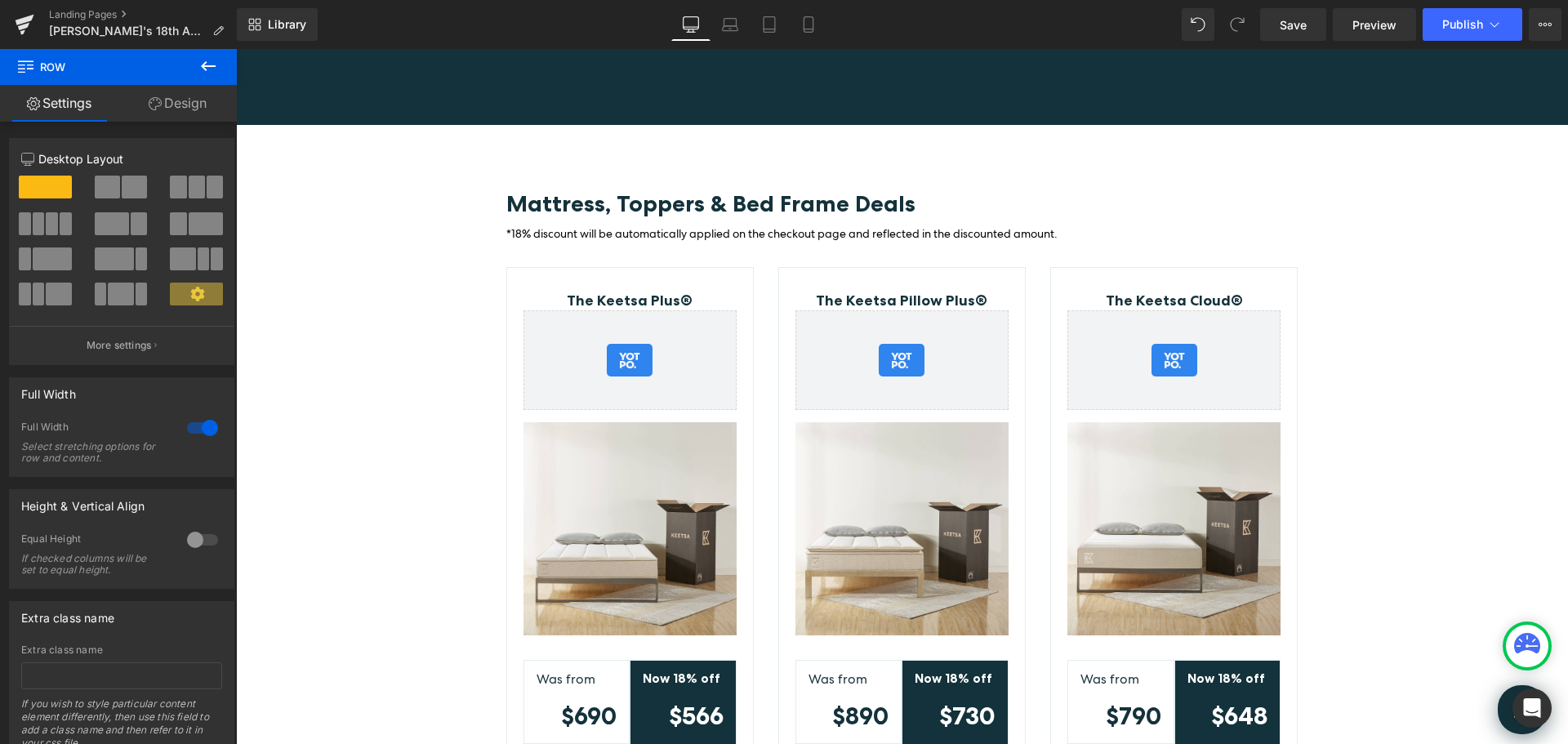
scroll to position [244, 0]
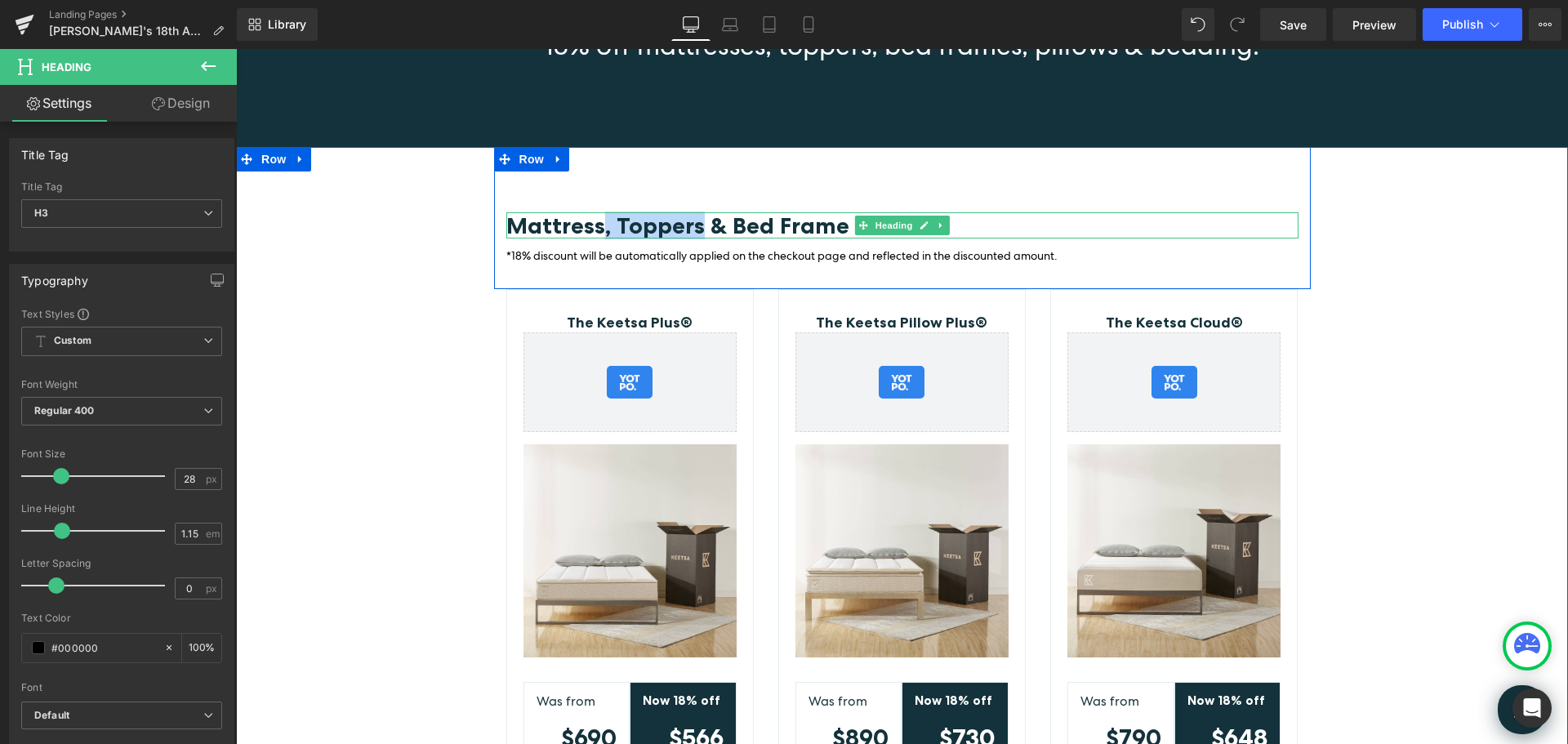
drag, startPoint x: 645, startPoint y: 225, endPoint x: 597, endPoint y: 227, distance: 48.0
click at [597, 227] on span "Mattress, Toppers & Bed Frame Deals" at bounding box center [711, 225] width 410 height 27
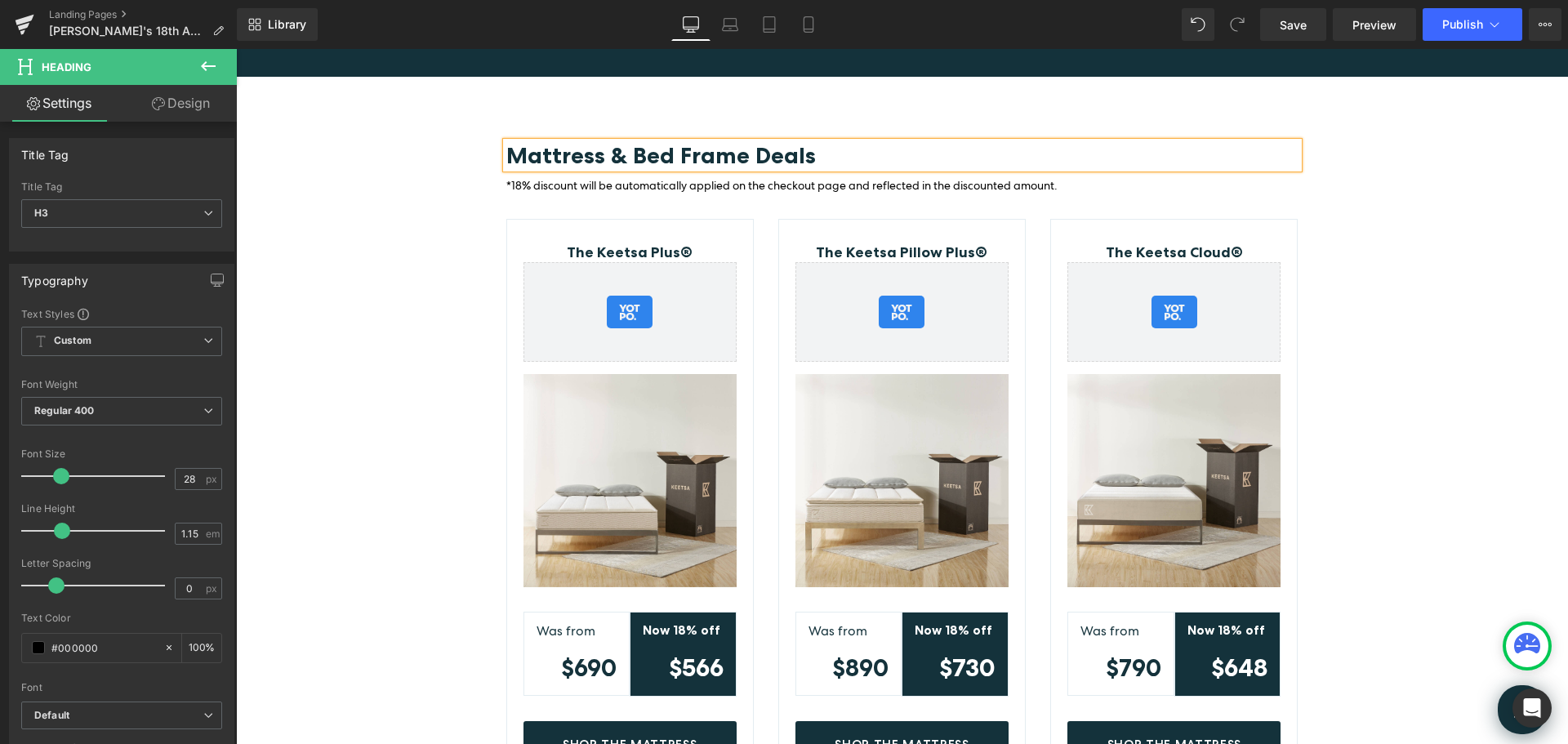
scroll to position [0, 0]
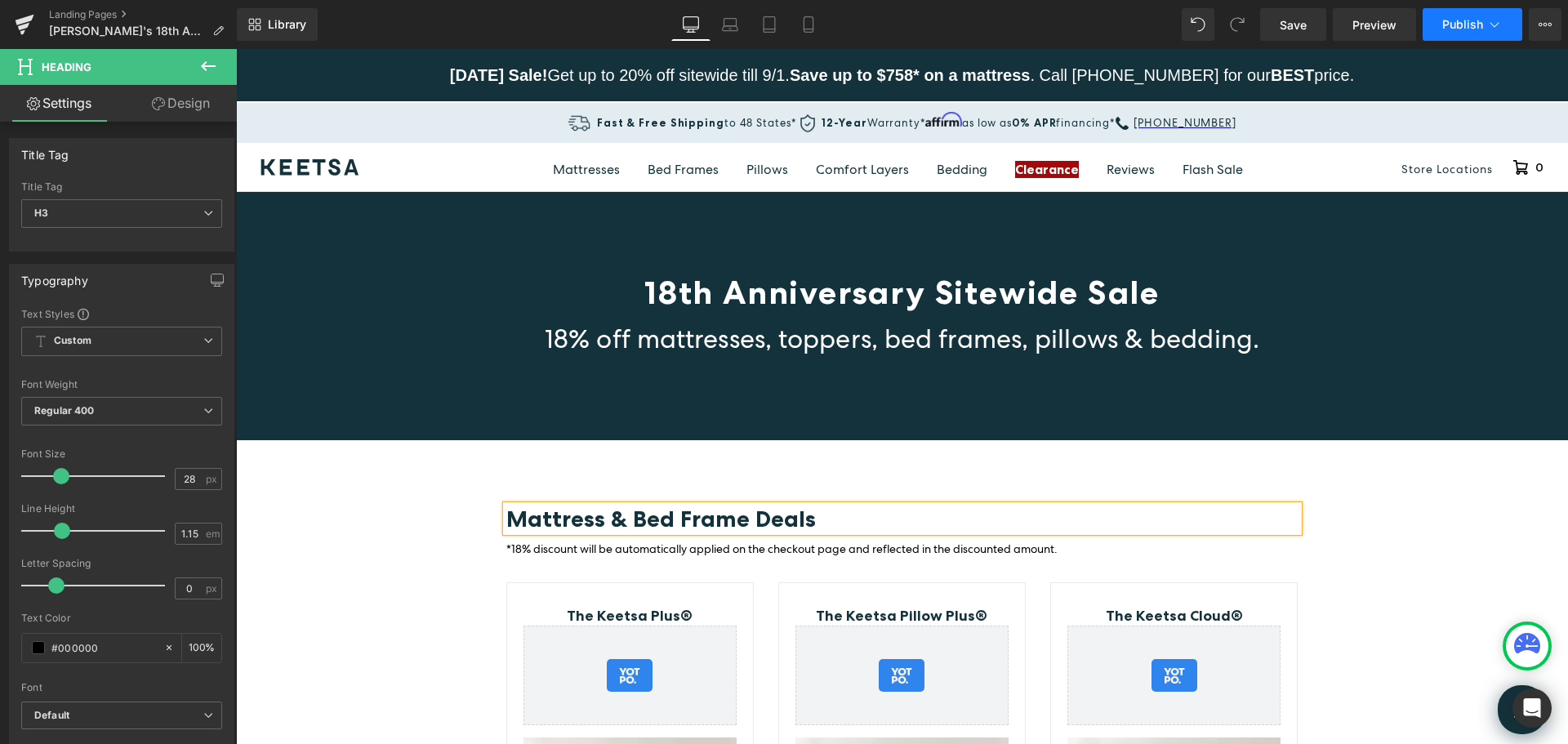
click at [1466, 16] on button "Publish" at bounding box center [1472, 25] width 100 height 33
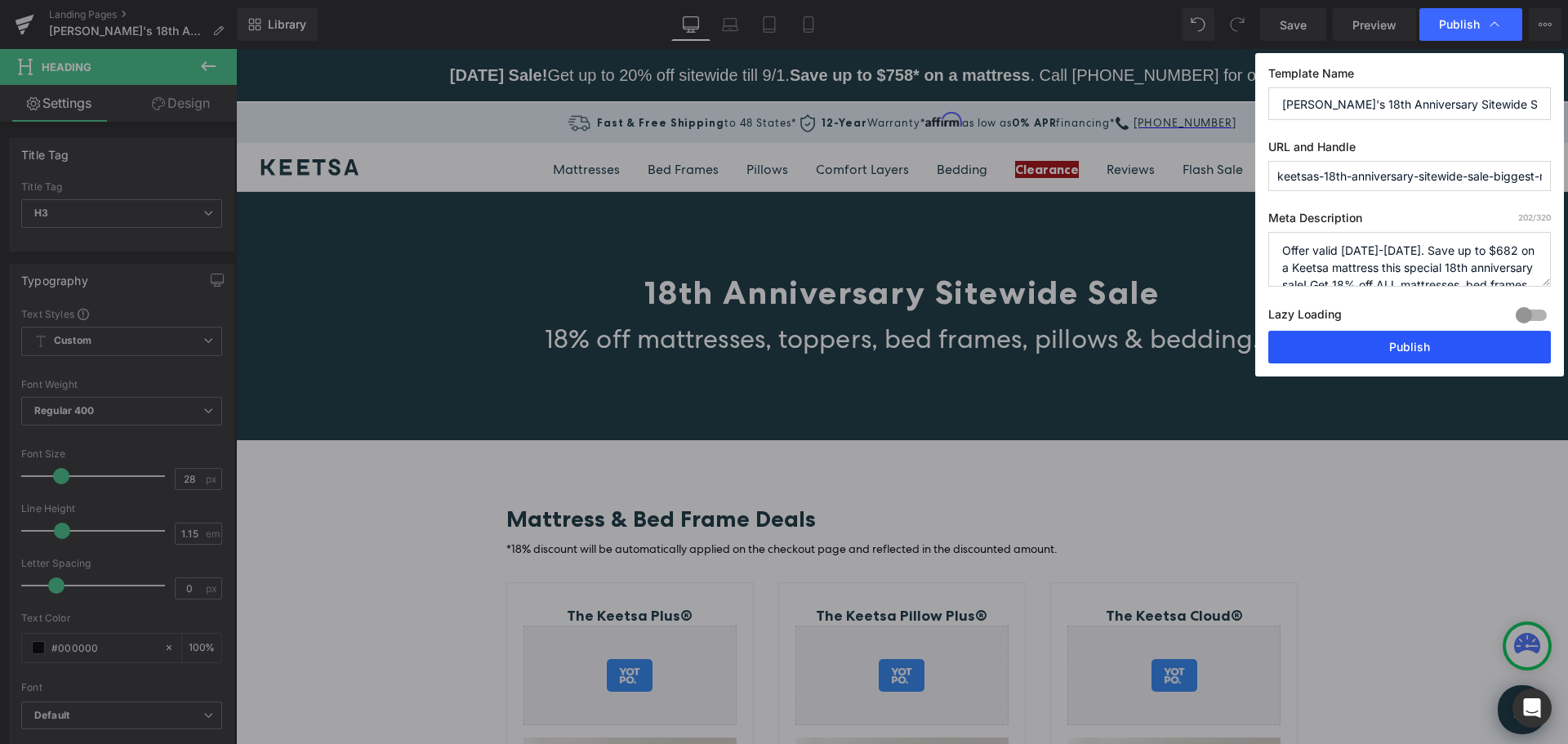
drag, startPoint x: 1422, startPoint y: 348, endPoint x: 1190, endPoint y: 298, distance: 237.3
click at [1422, 348] on button "Publish" at bounding box center [1409, 347] width 283 height 33
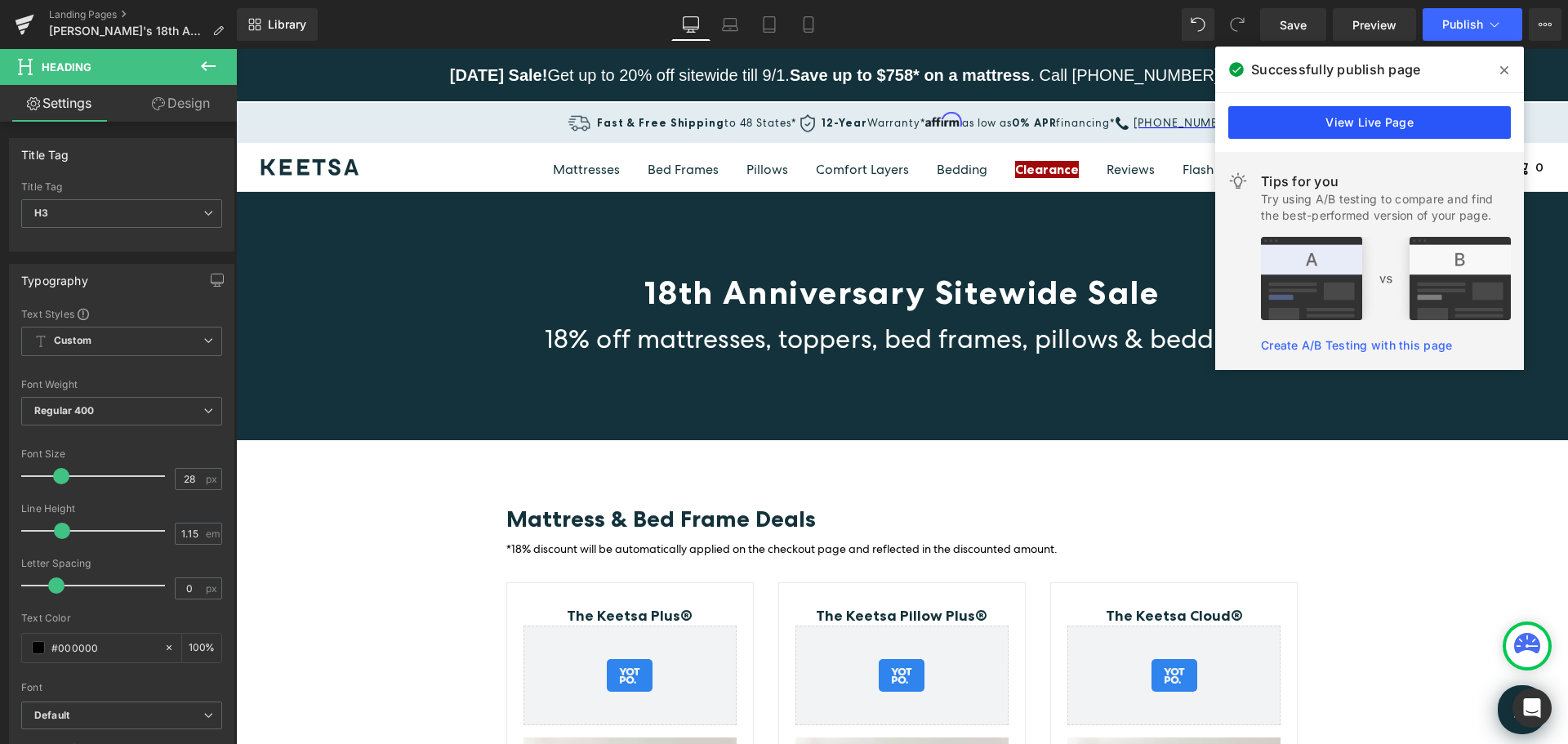
click at [1421, 123] on link "View Live Page" at bounding box center [1370, 122] width 283 height 33
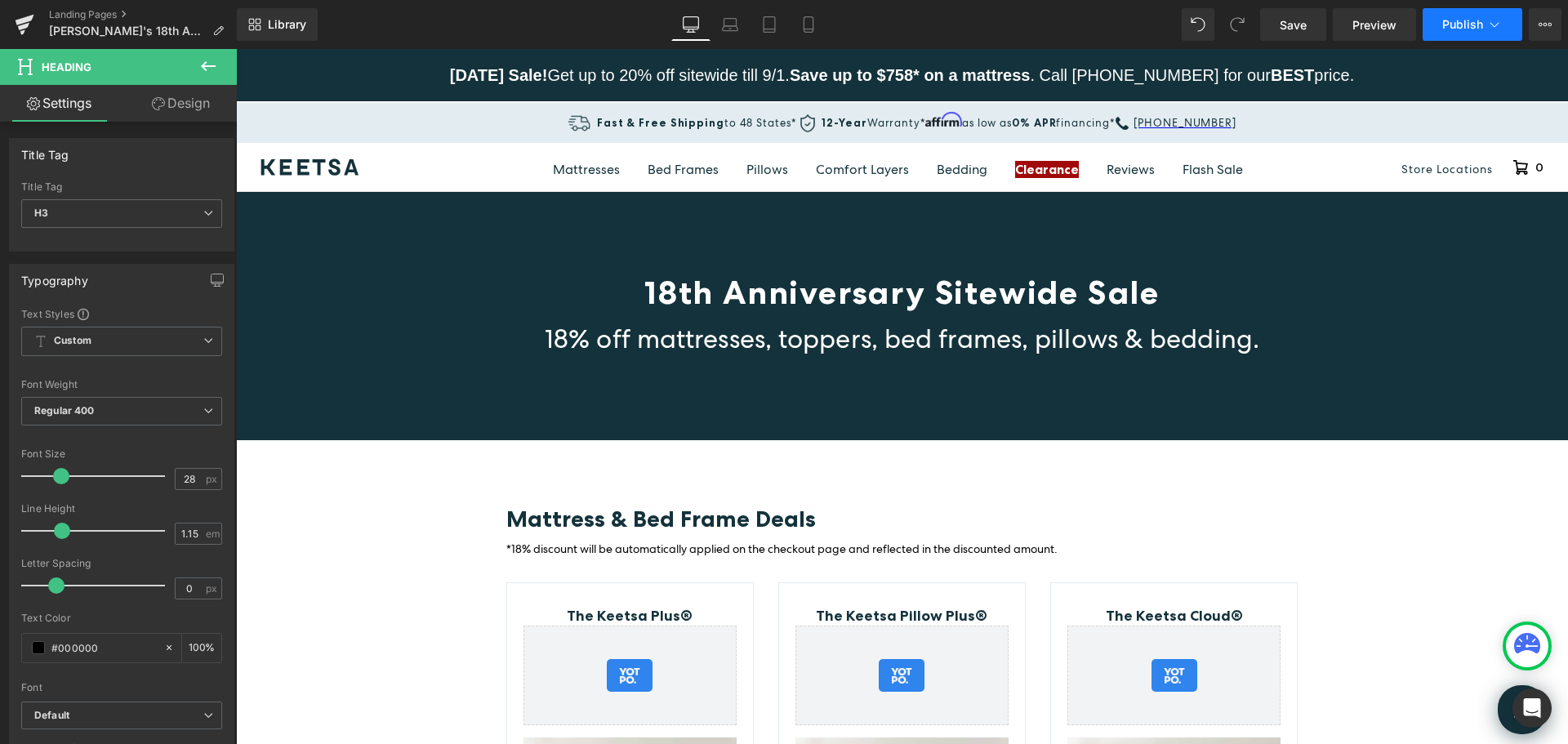
click at [1497, 18] on icon at bounding box center [1495, 25] width 16 height 16
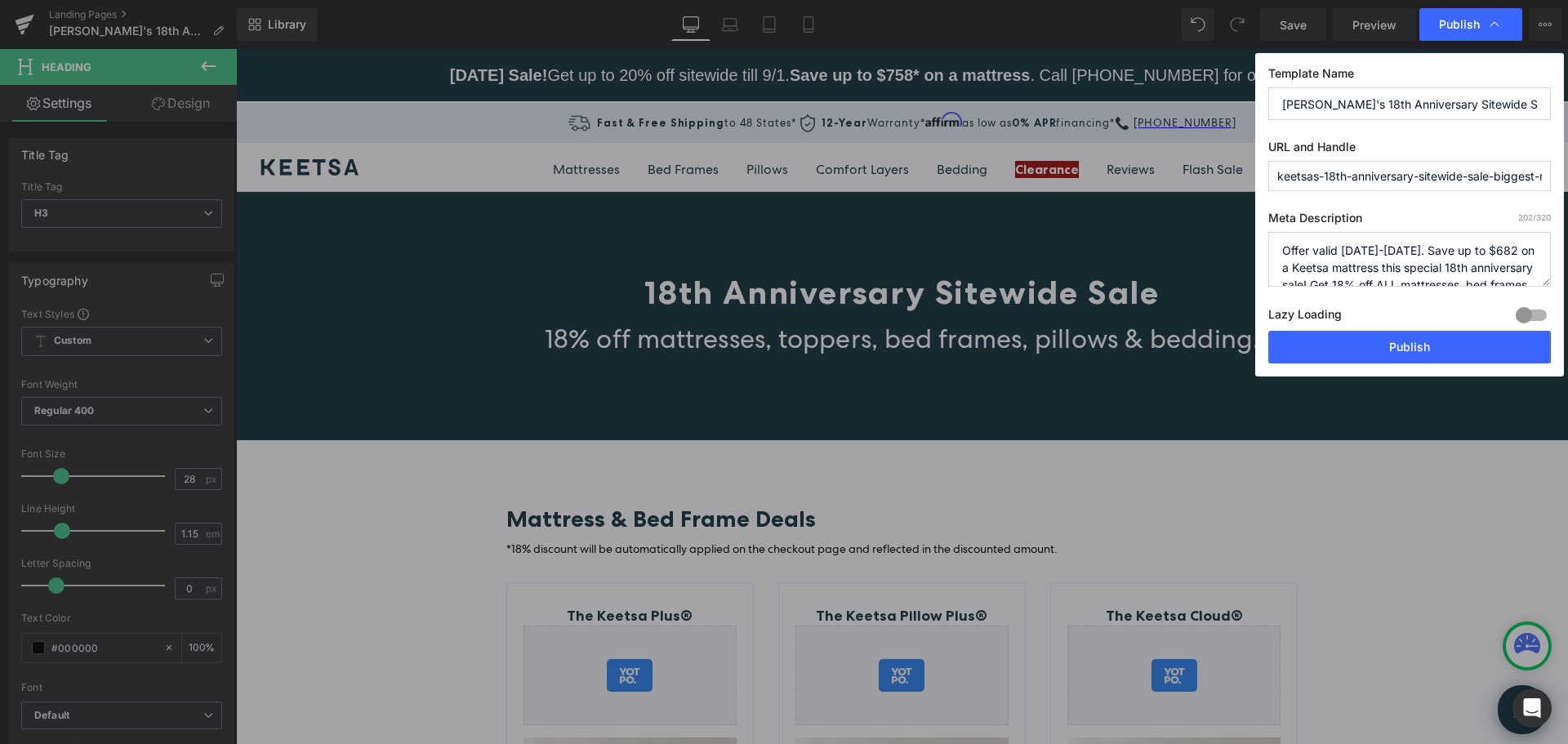
click at [1403, 260] on textarea "Offer valid [DATE]-[DATE]. Save up to $682 on a Keetsa mattress this special 18…" at bounding box center [1409, 260] width 283 height 55
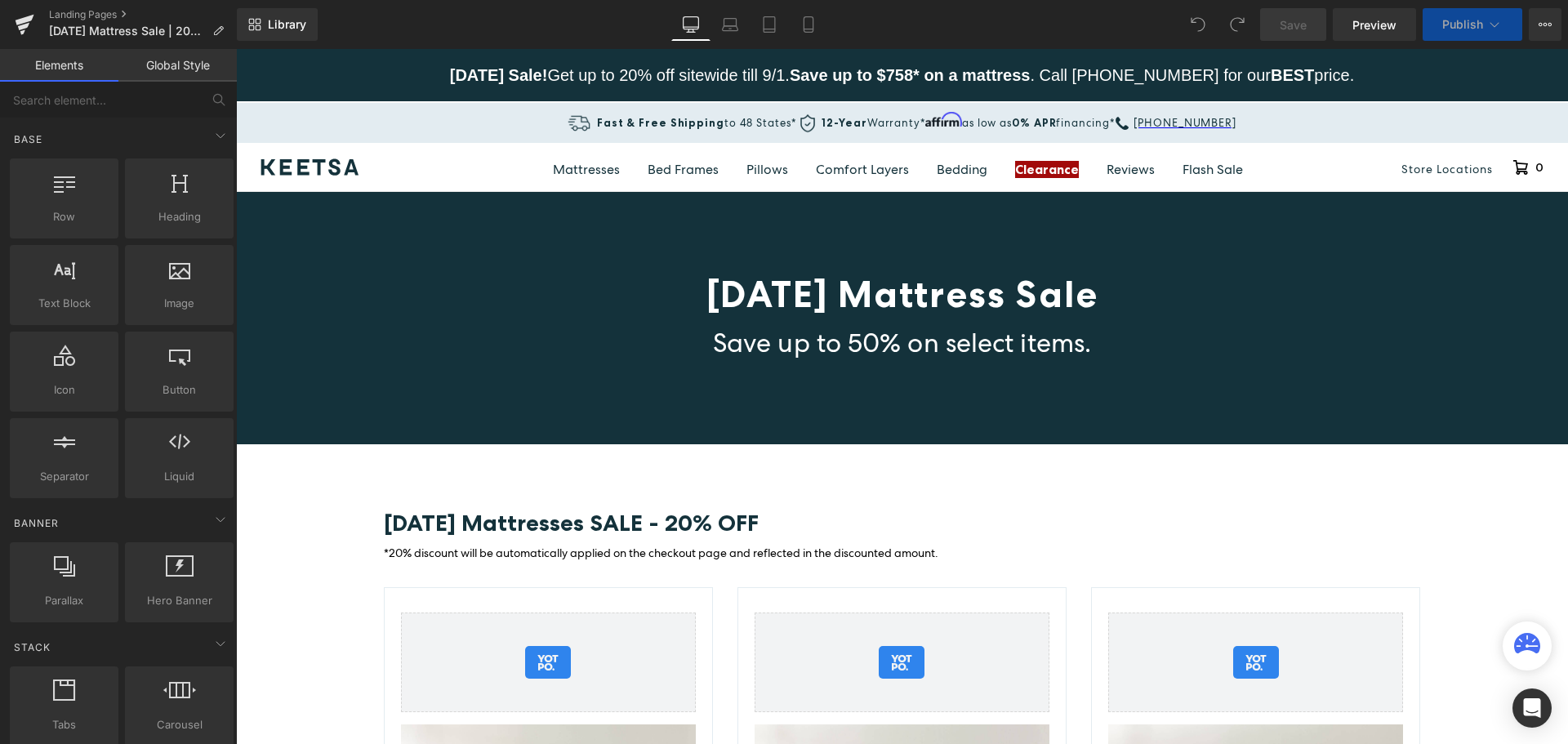
click at [1486, 19] on button "Publish" at bounding box center [1472, 25] width 100 height 33
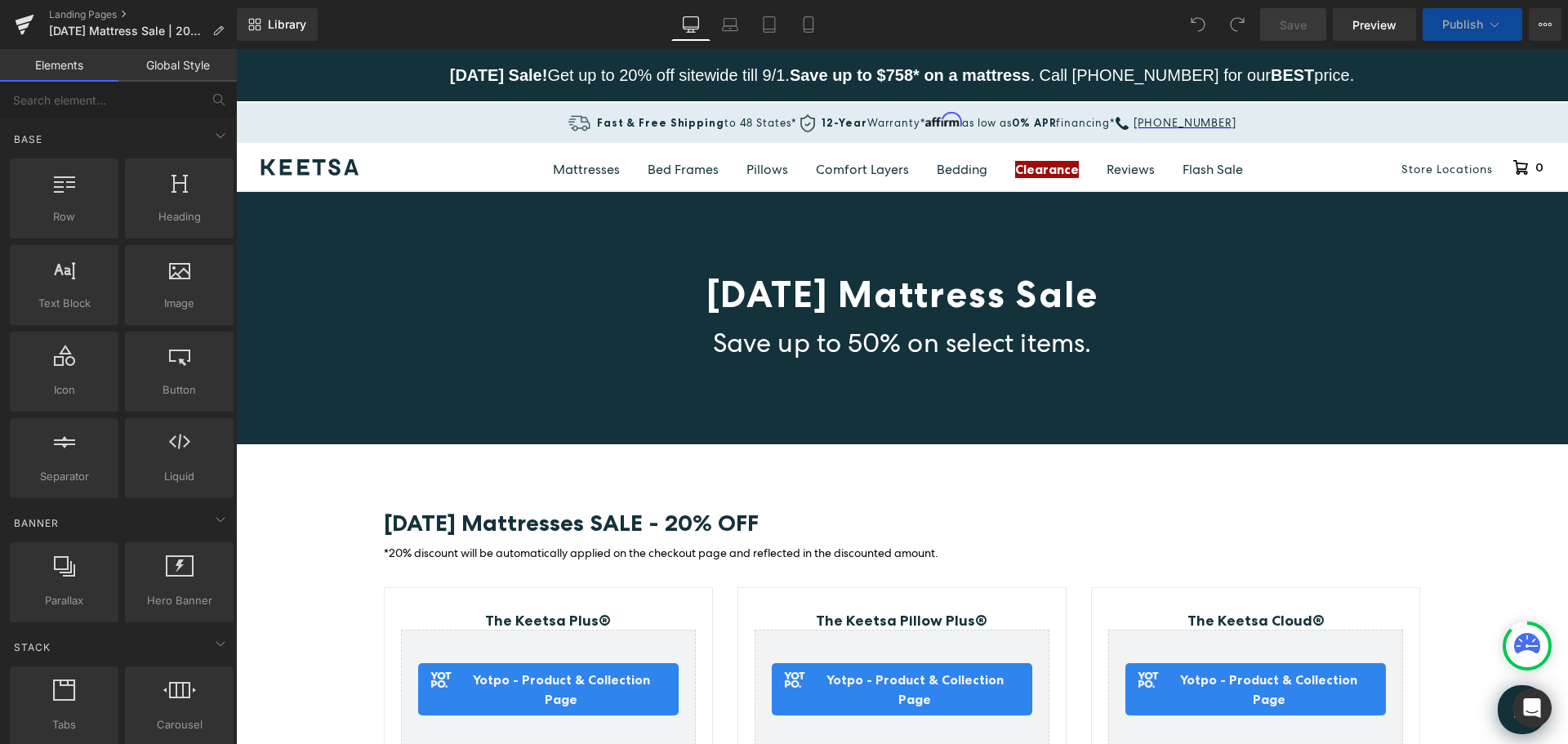
click at [1489, 22] on icon at bounding box center [1495, 25] width 16 height 16
click at [1499, 24] on icon at bounding box center [1495, 24] width 9 height 5
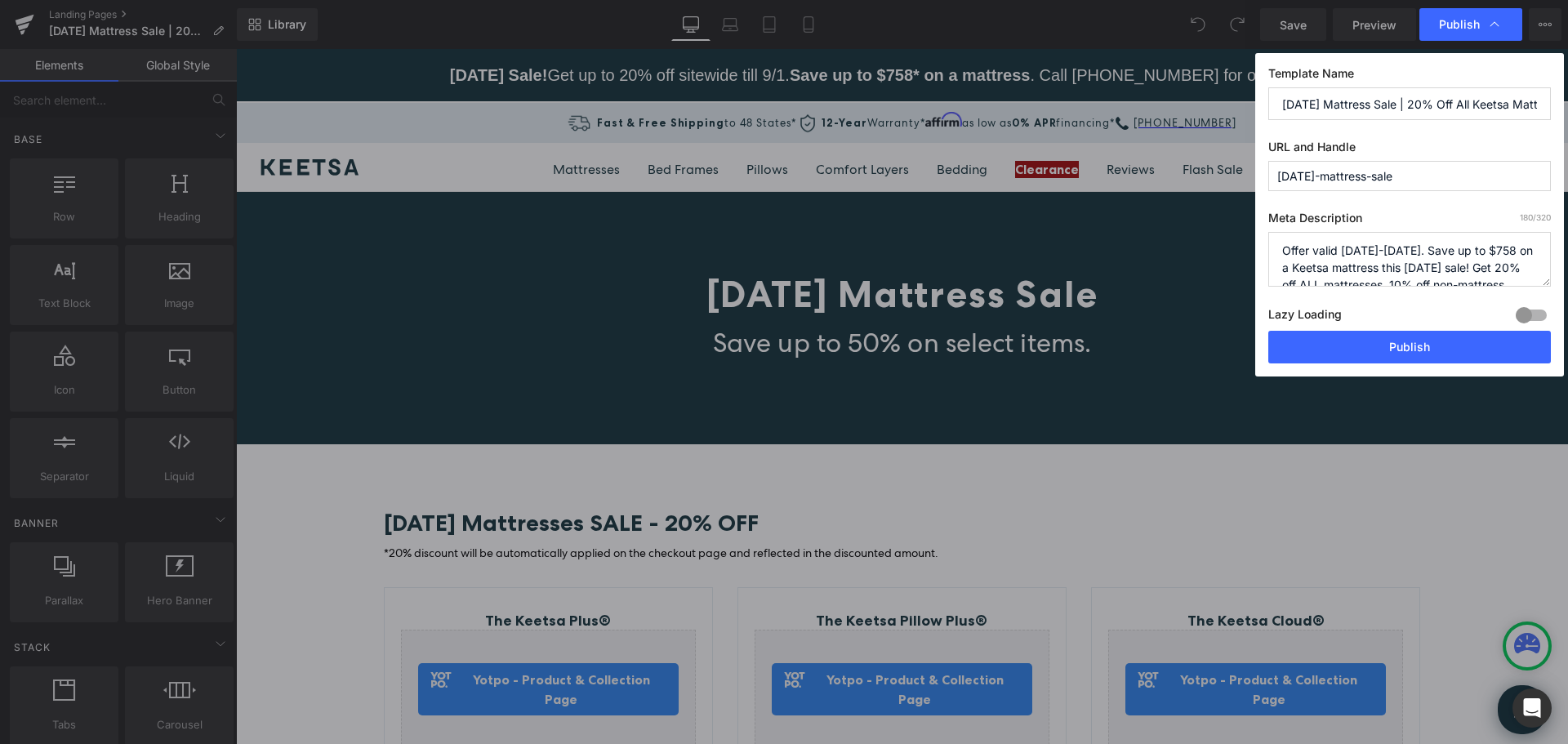
click at [1390, 264] on textarea "Offer valid [DATE]-[DATE]. Save up to $758 on a Keetsa mattress this [DATE] sal…" at bounding box center [1409, 260] width 283 height 55
